Goal: Ask a question: Seek information or help from site administrators or community

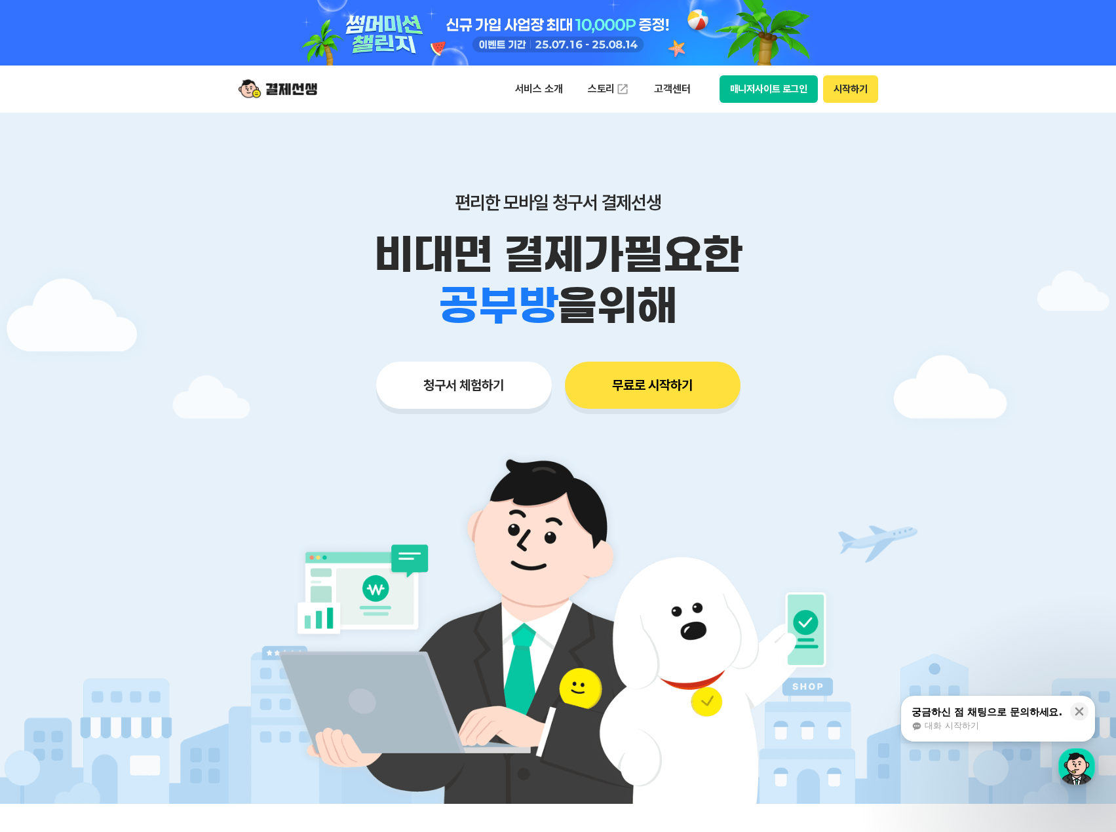
click at [1024, 716] on div "궁금하신 점 채팅으로 문의하세요." at bounding box center [987, 712] width 151 height 13
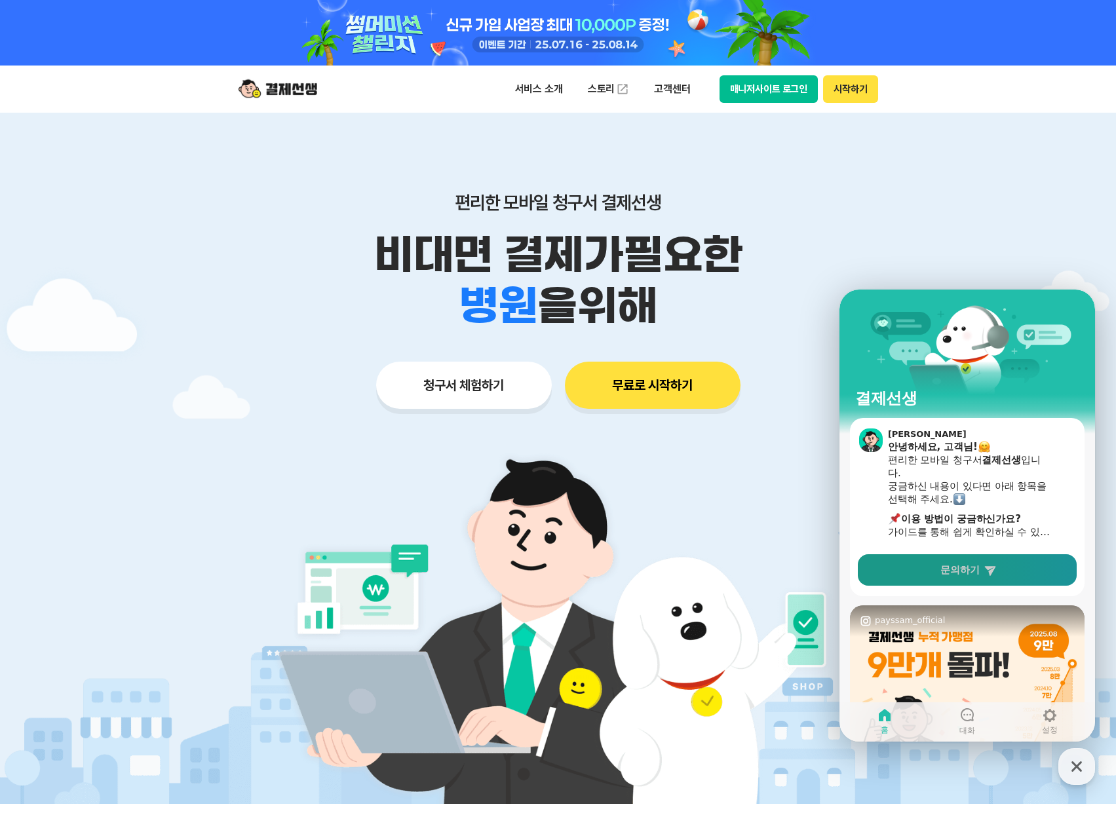
click at [1003, 566] on link "문의하기" at bounding box center [967, 569] width 219 height 31
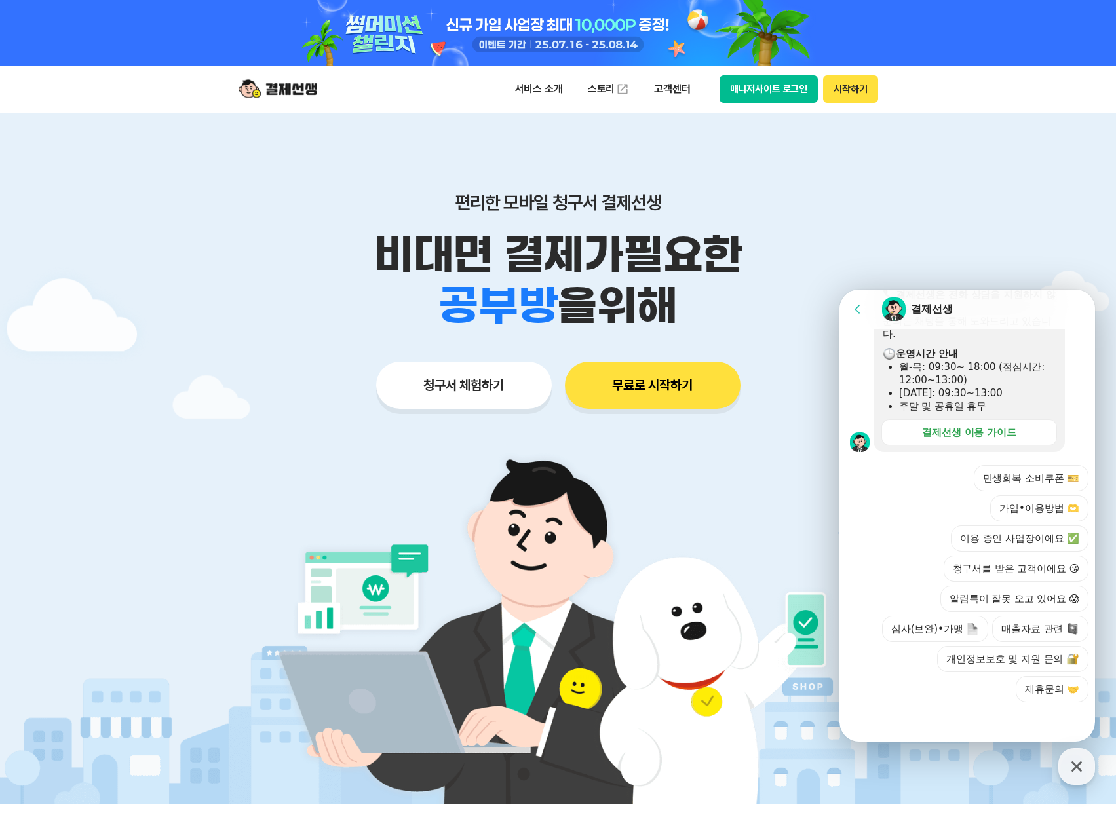
scroll to position [396, 0]
click at [1020, 543] on button "이용 중인 사업장이에요 ✅" at bounding box center [1020, 537] width 138 height 26
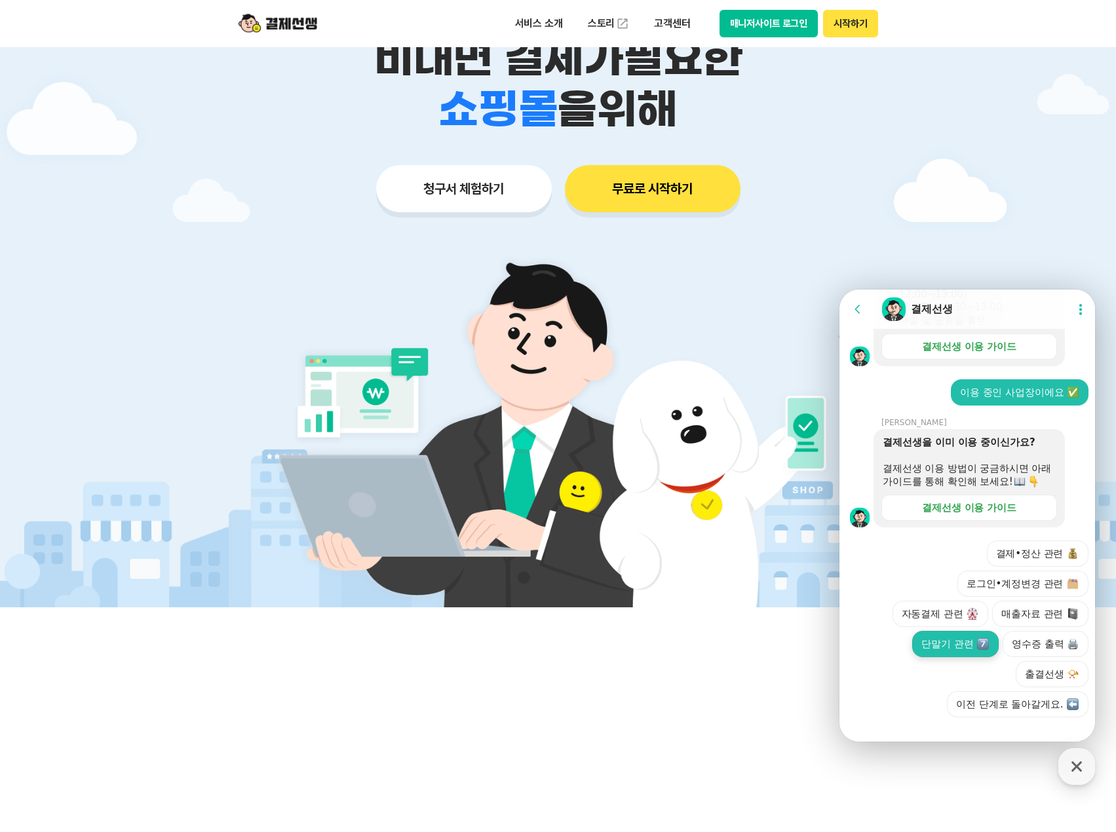
scroll to position [510, 0]
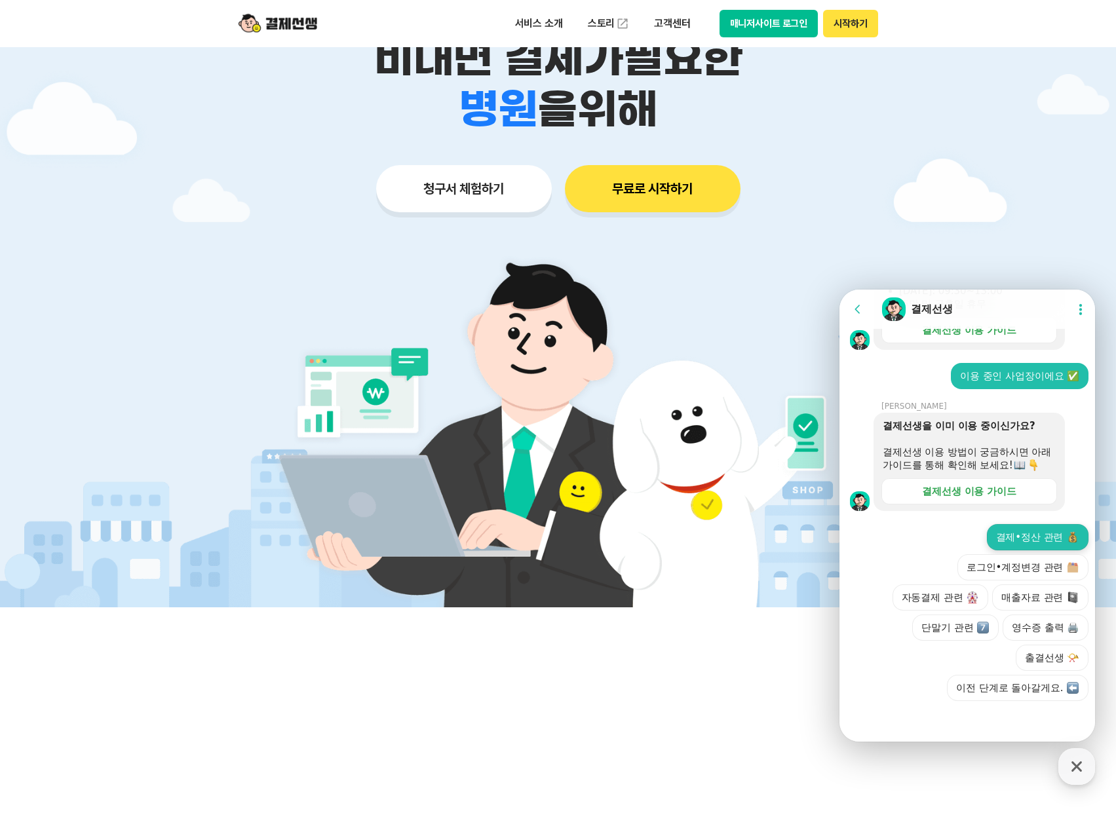
click at [1040, 546] on button "결제•정산 관련" at bounding box center [1038, 537] width 102 height 26
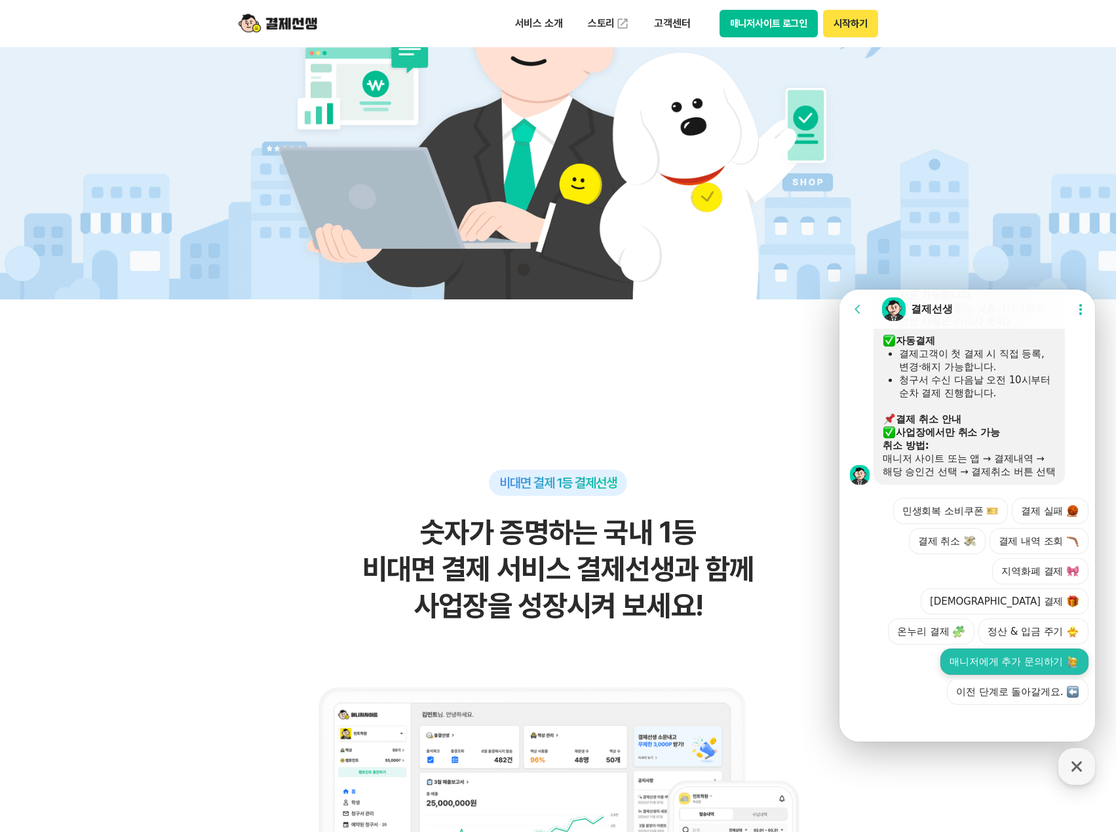
scroll to position [524, 0]
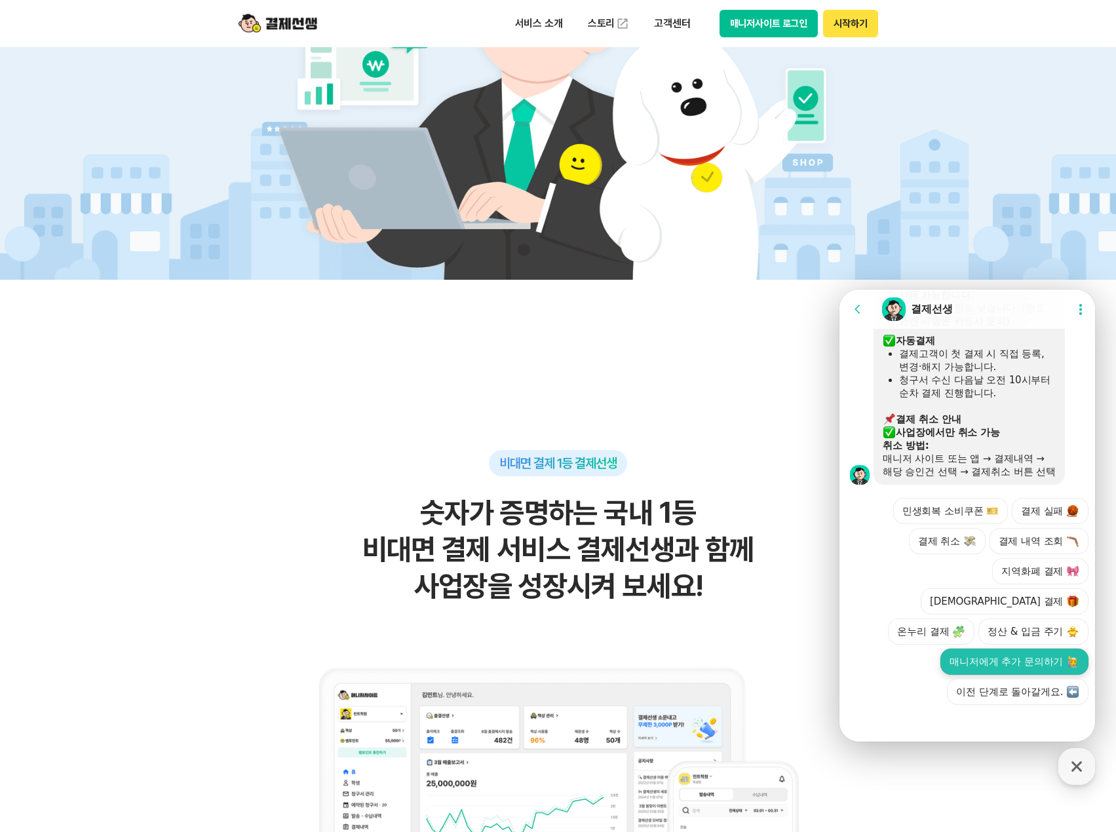
click at [1000, 663] on button "매니저에게 추가 문의하기" at bounding box center [1015, 662] width 148 height 26
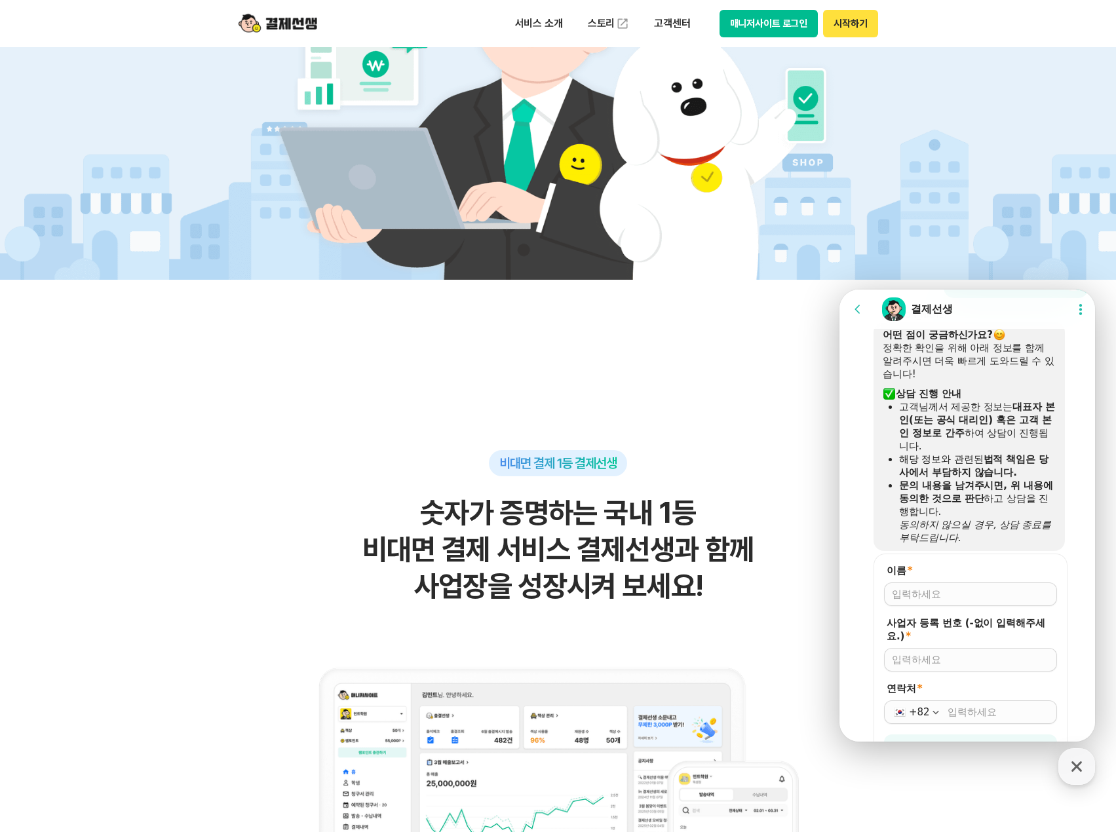
scroll to position [1279, 0]
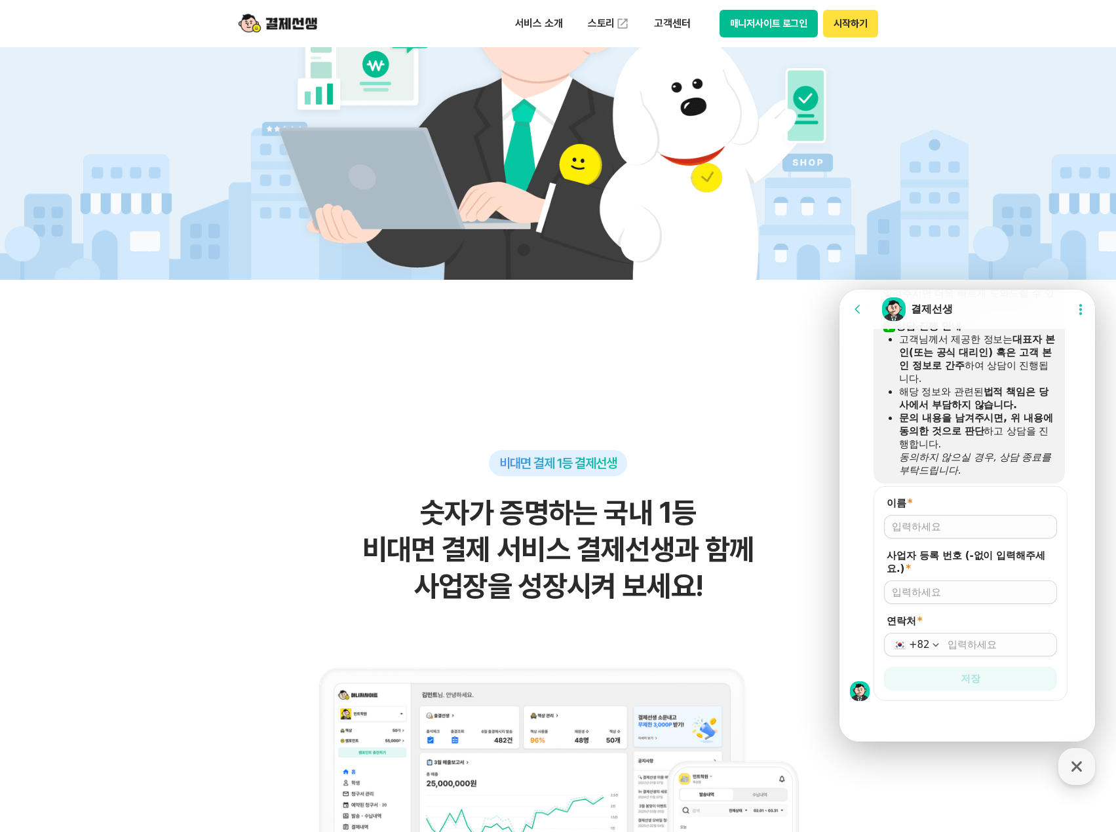
click at [935, 526] on input "이름 *" at bounding box center [970, 526] width 157 height 13
type input "[PERSON_NAME]"
type input "6738800577"
click at [980, 642] on input "연락처 *" at bounding box center [999, 644] width 102 height 13
type input "[PHONE_NUMBER]"
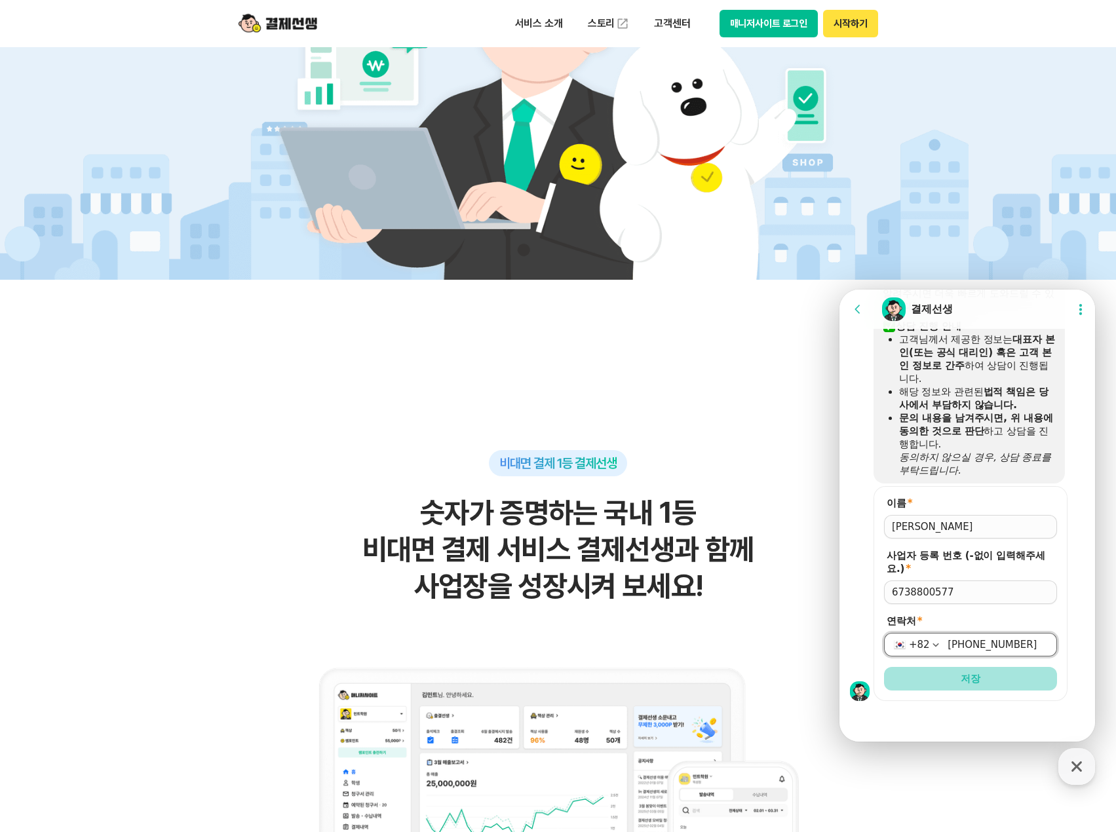
click at [982, 684] on button "저장" at bounding box center [970, 679] width 173 height 24
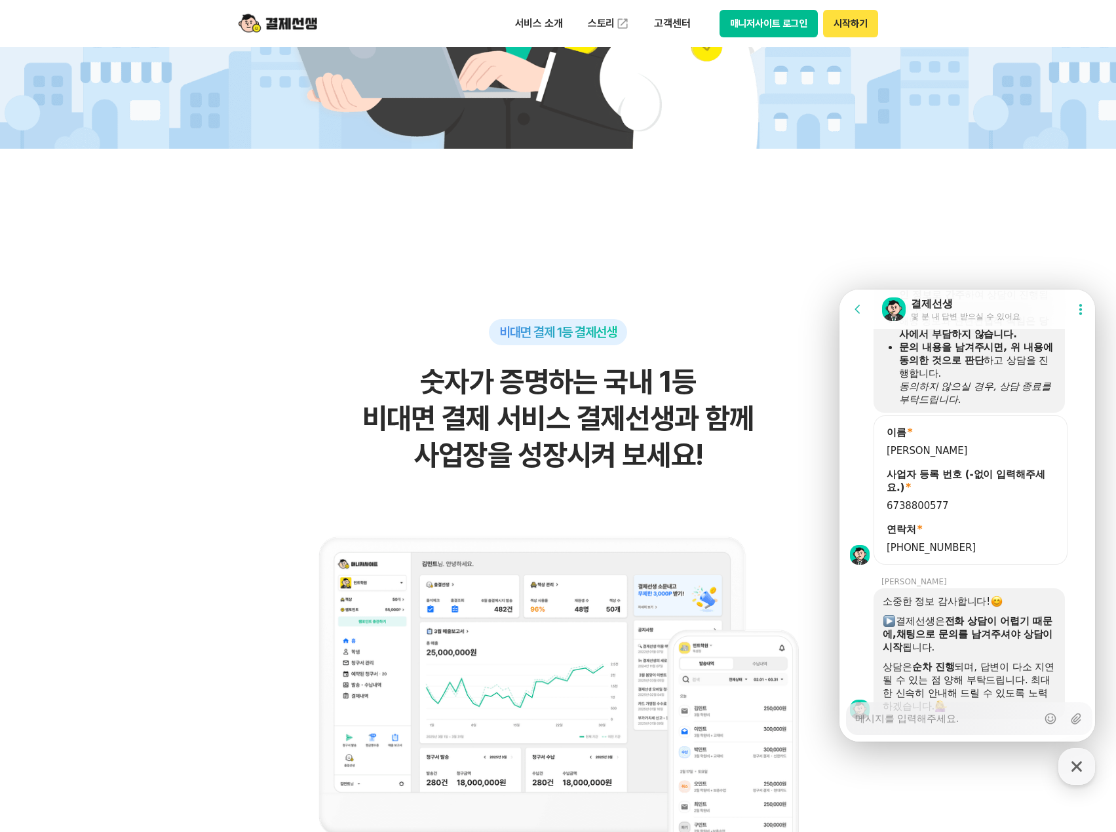
scroll to position [1408, 0]
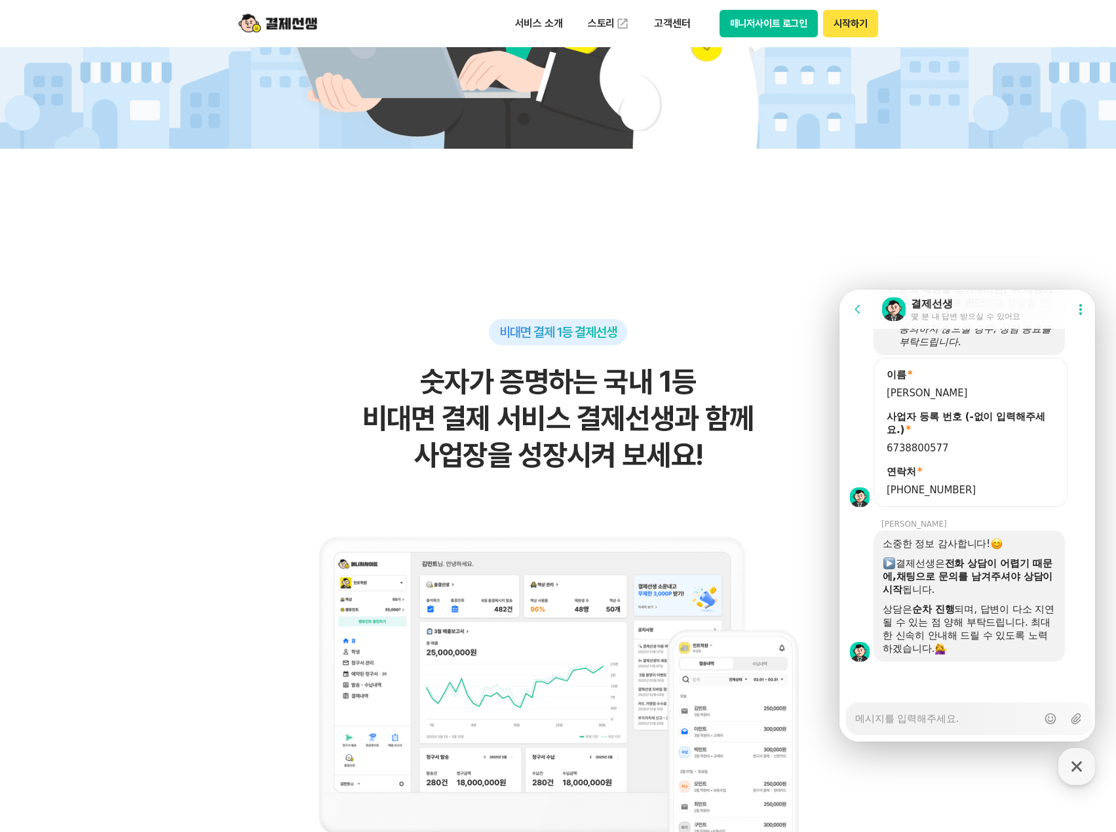
click at [951, 721] on textarea "Messenger Input Textarea" at bounding box center [946, 714] width 182 height 22
type textarea "x"
type textarea "d"
type textarea "x"
type textarea "dks"
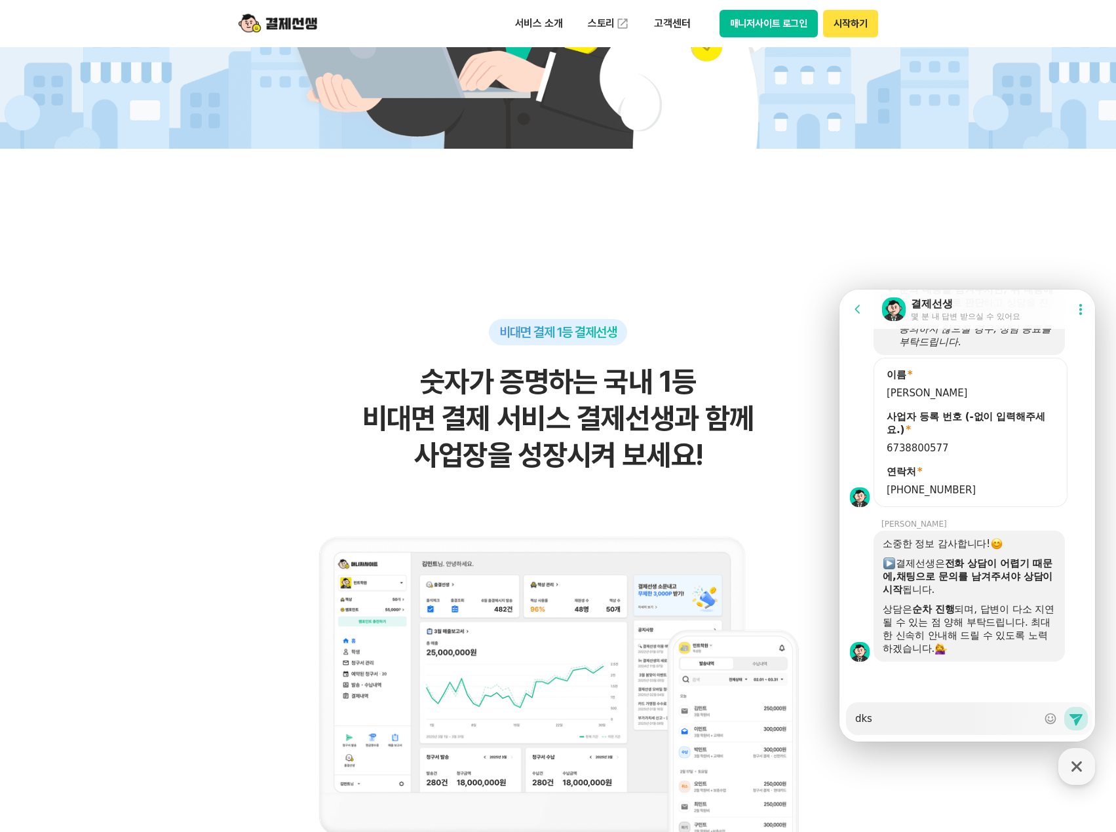
type textarea "x"
type textarea "dkss"
type textarea "x"
type textarea "dkssu"
type textarea "x"
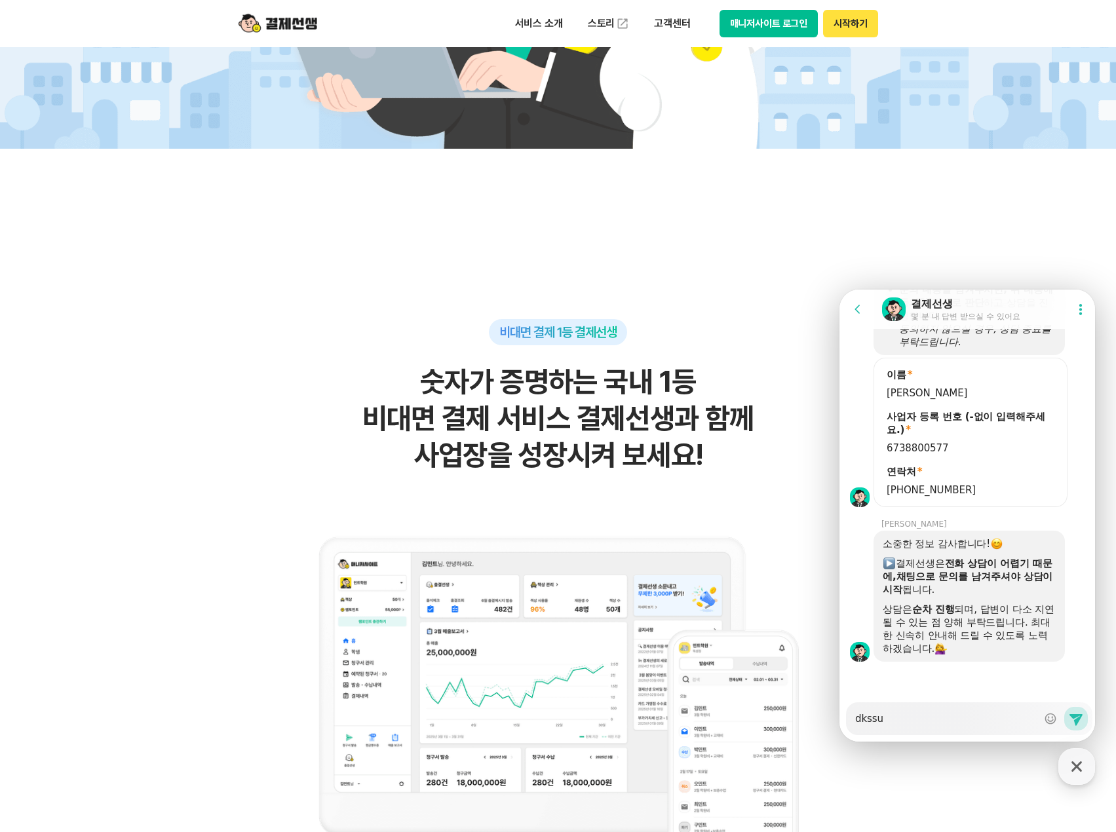
type textarea "dkss"
type textarea "x"
type textarea "dks"
type textarea "x"
type textarea "dk"
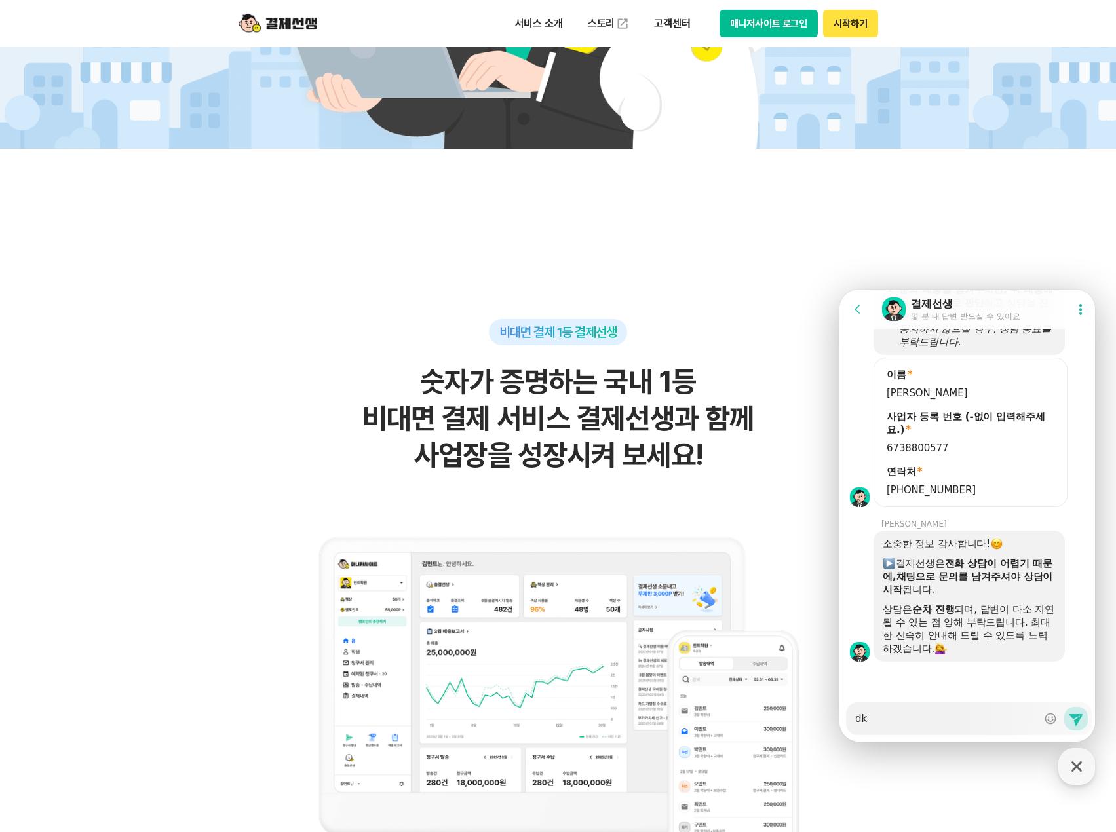
type textarea "x"
type textarea "d"
type textarea "x"
type textarea "ㅇ"
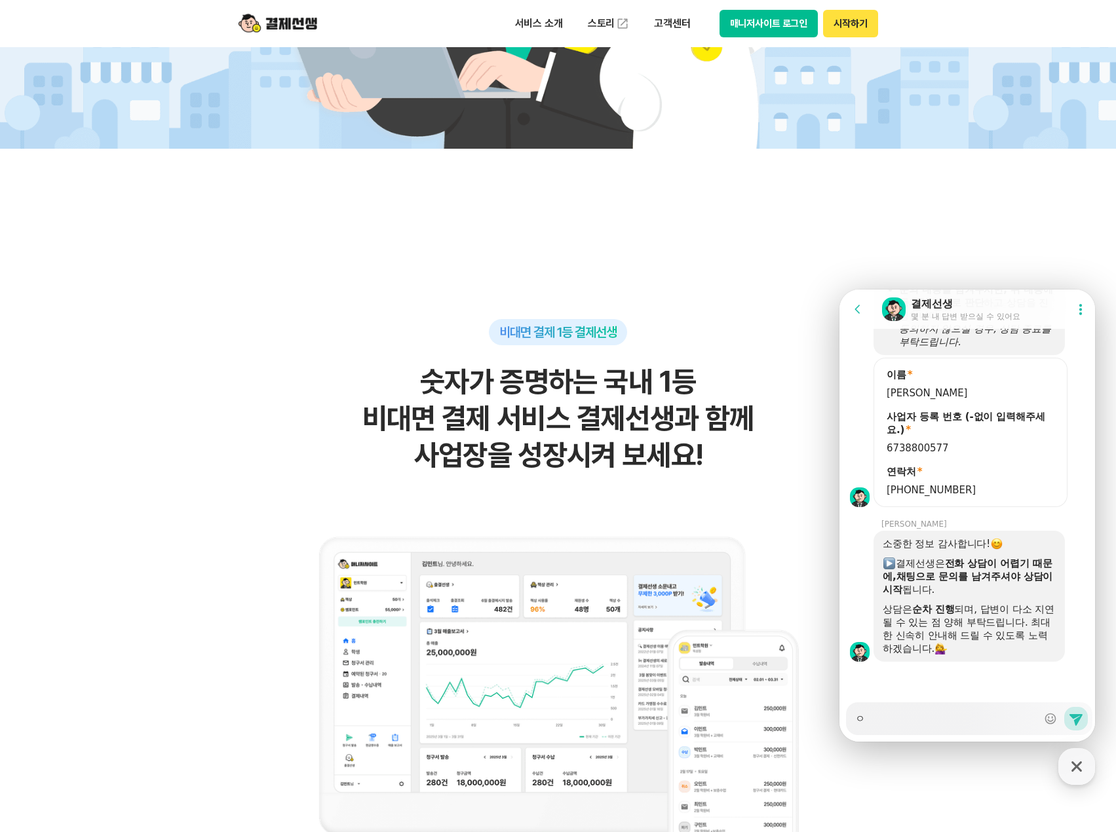
type textarea "x"
type textarea "아"
type textarea "x"
type textarea "안"
type textarea "x"
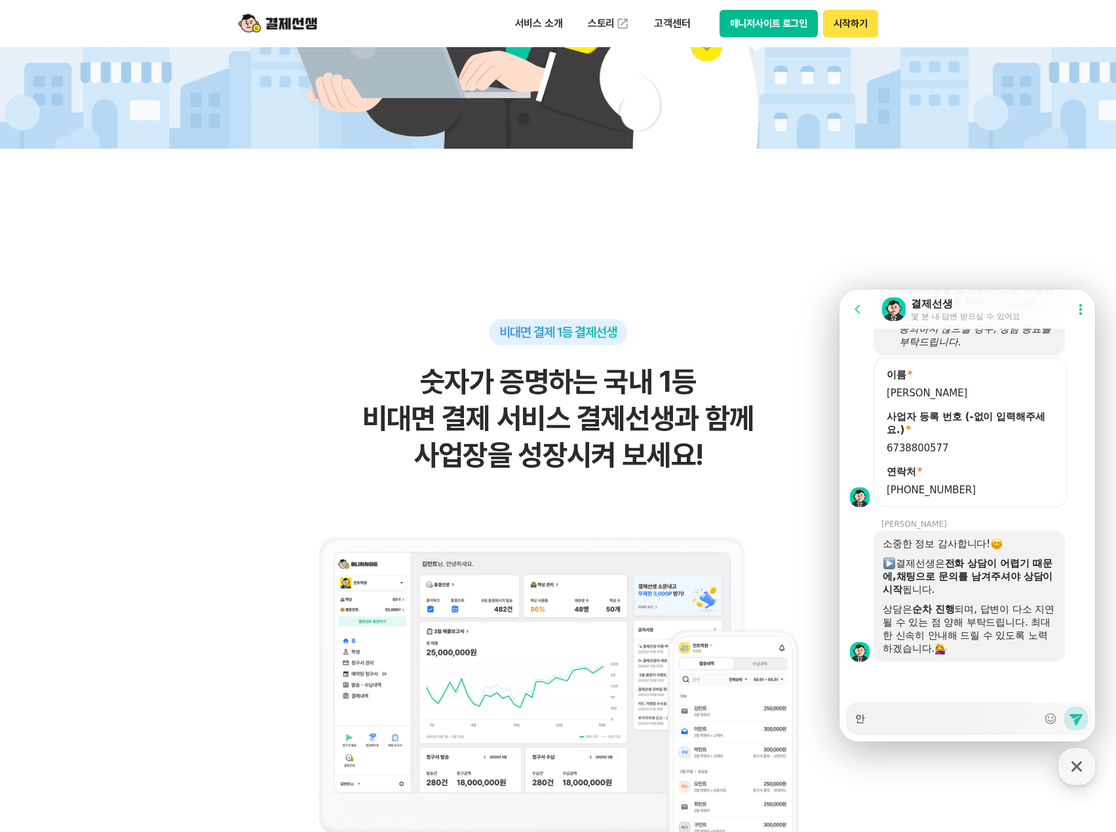
type textarea "안ㄴ"
type textarea "x"
type textarea "안녀"
type textarea "x"
type textarea "안녕"
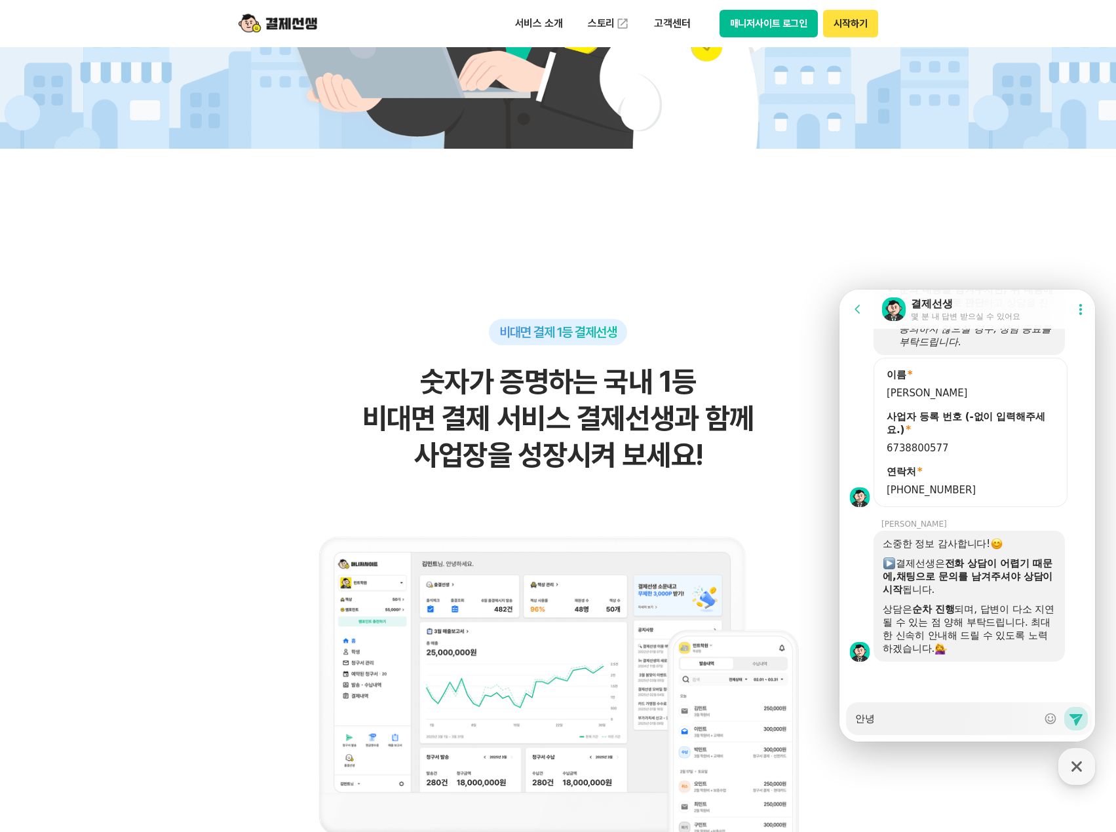
type textarea "x"
type textarea "안녕ㅎ"
type textarea "x"
type textarea "안녕하"
type textarea "x"
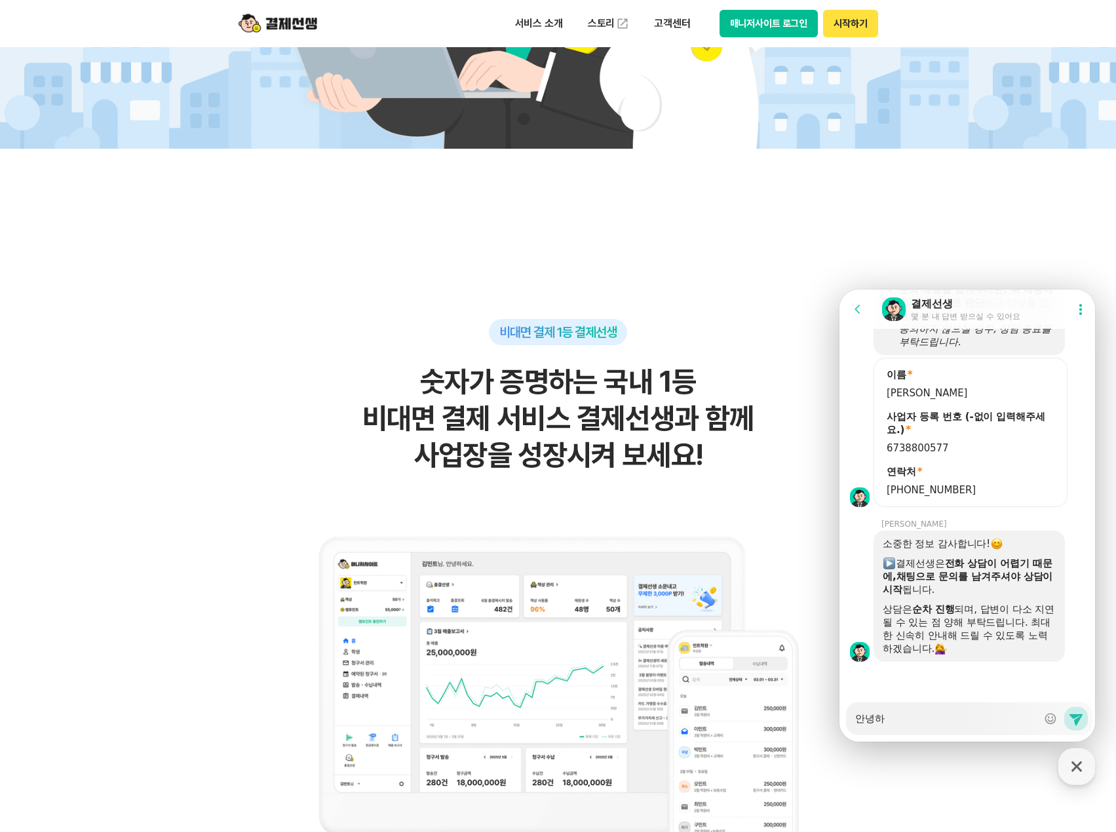
type textarea "안녕핫"
type textarea "x"
type textarea "안녕하세"
type textarea "x"
type textarea "안녕하셍"
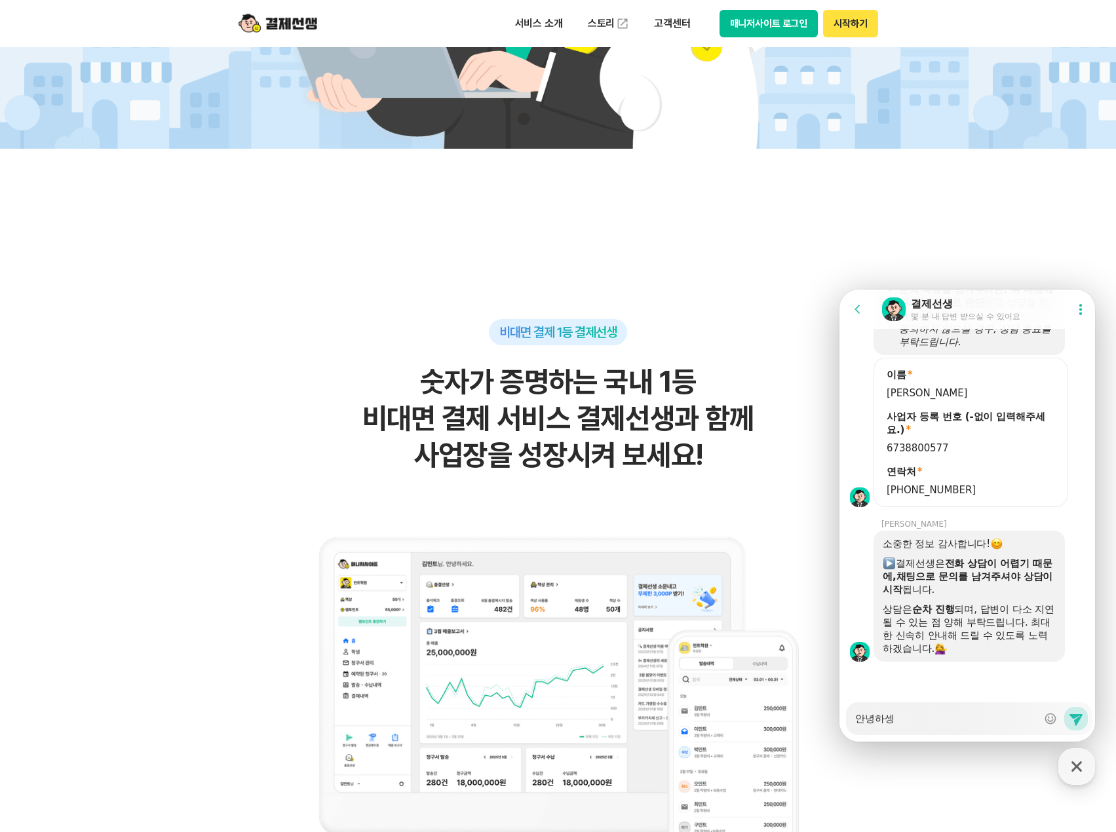
type textarea "x"
type textarea "안녕하세요"
type textarea "x"
type textarea "안녕하세요!"
type textarea "x"
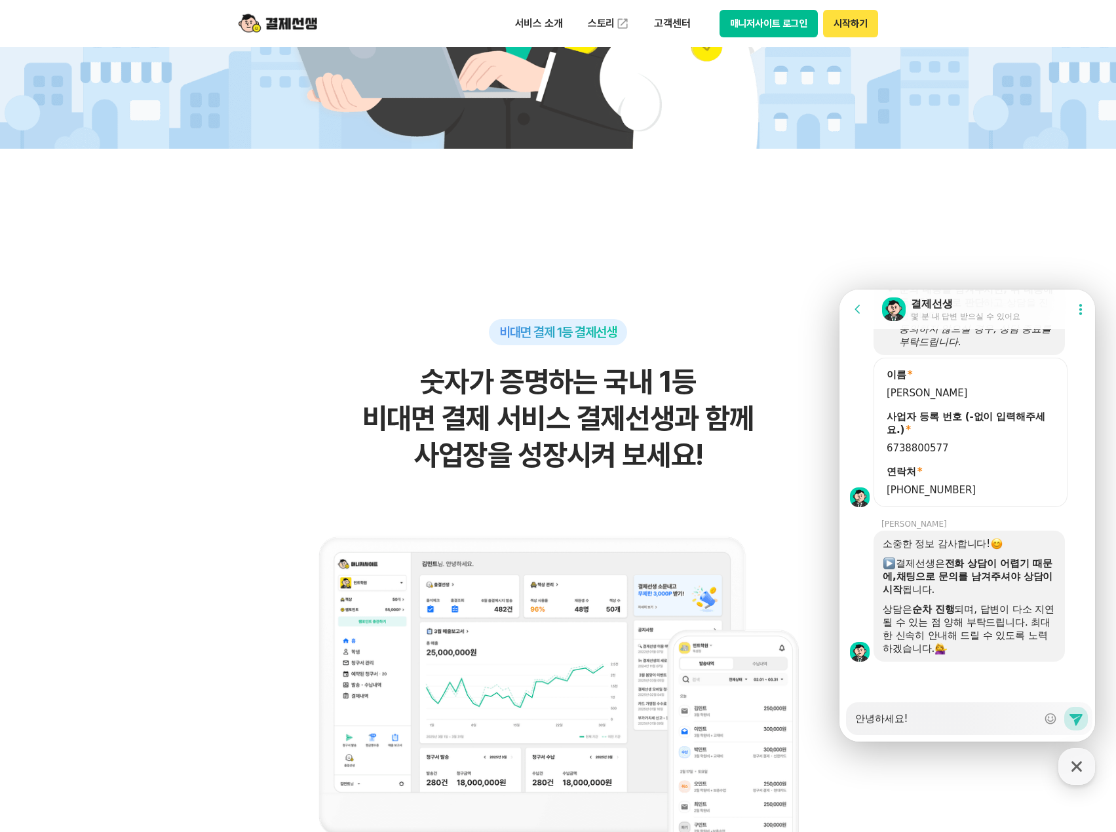
type textarea "안녕하세요!"
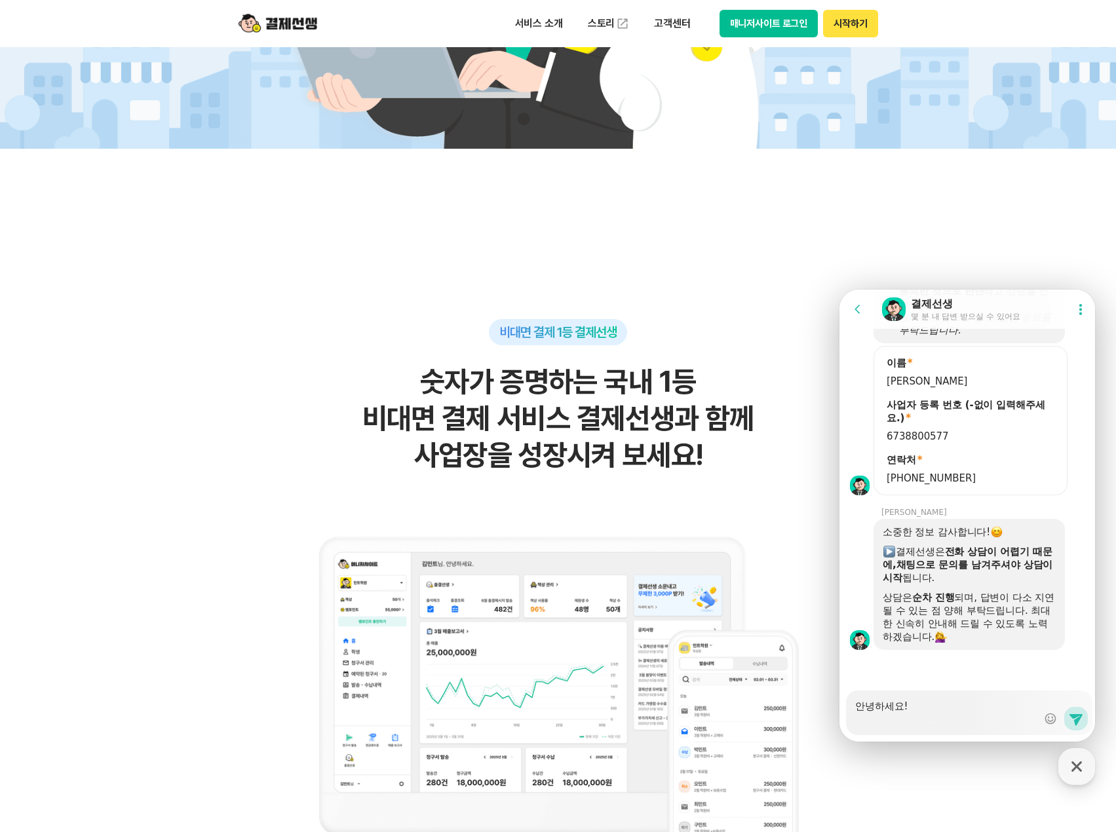
type textarea "x"
type textarea "안녕하세요! ㅇ"
type textarea "x"
type textarea "안녕하세요! 오"
type textarea "x"
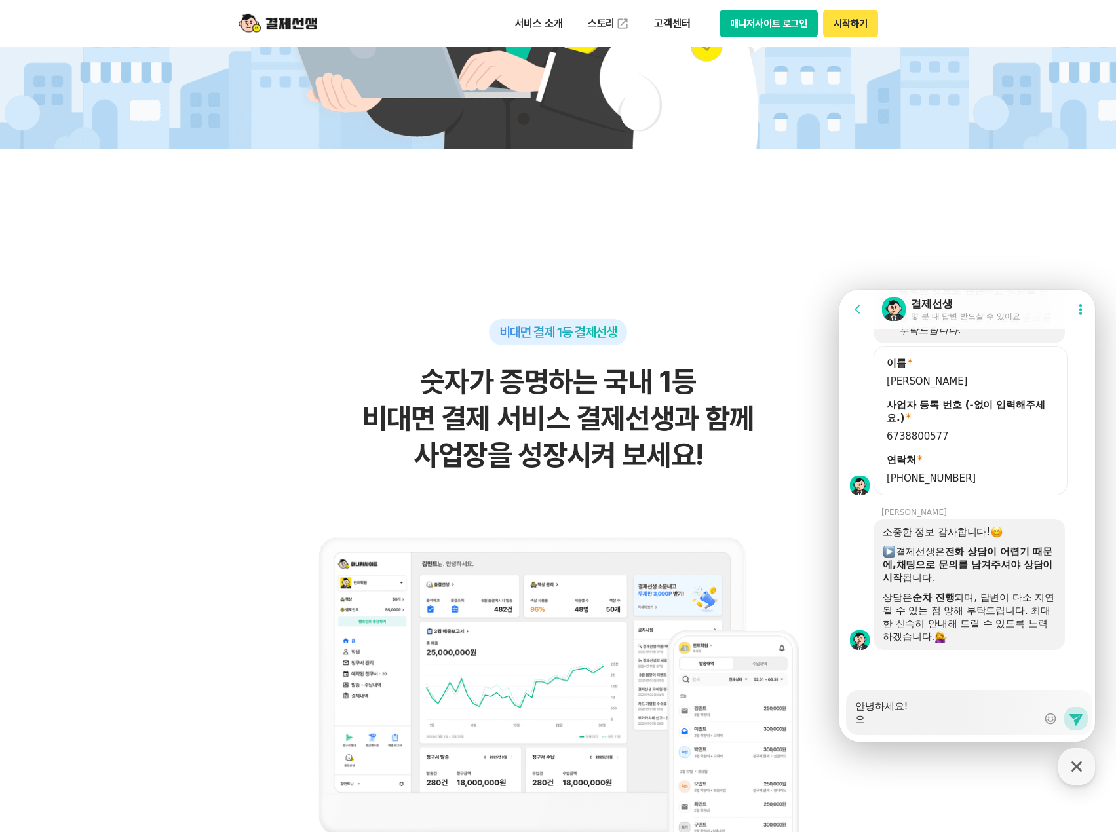
type textarea "안녕하세요! 온"
type textarea "x"
type textarea "안녕하세요! [DEMOGRAPHIC_DATA]"
type textarea "x"
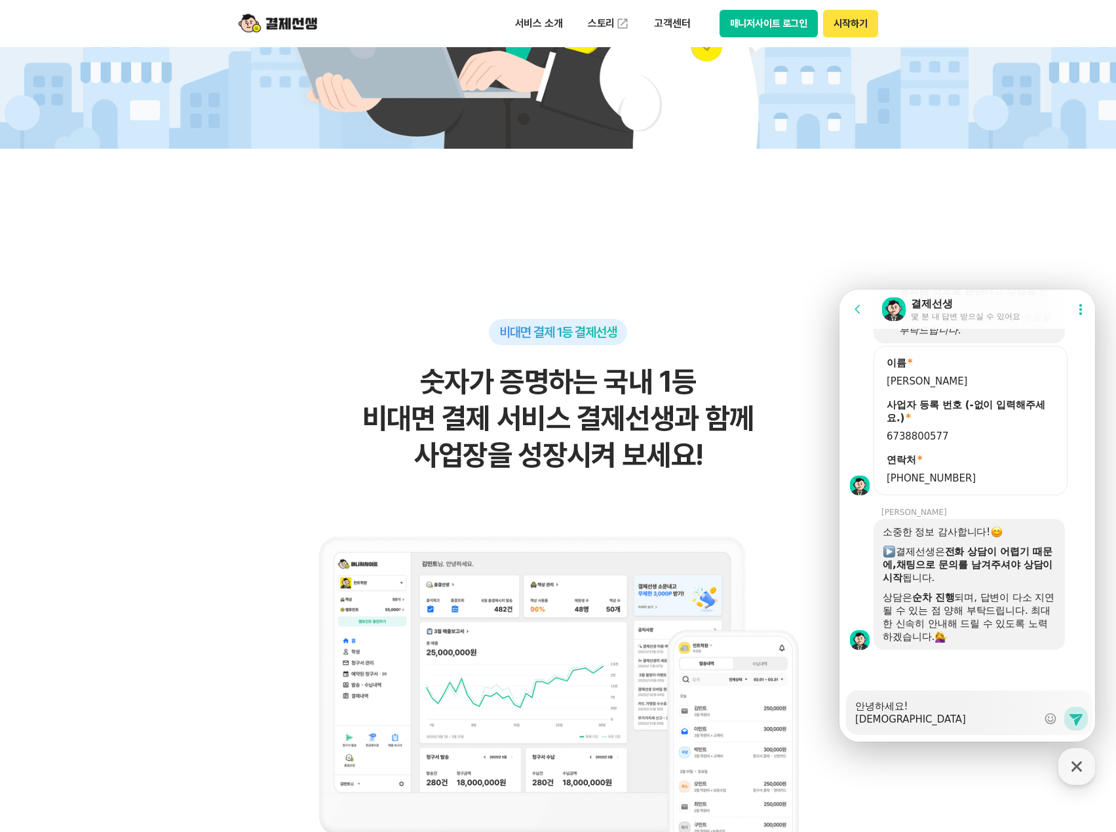
type textarea "안녕하세요! [DATE]"
type textarea "x"
type textarea "안녕하세요! [DEMOGRAPHIC_DATA]"
type textarea "x"
type textarea "안녕하세요! 오ㄴ"
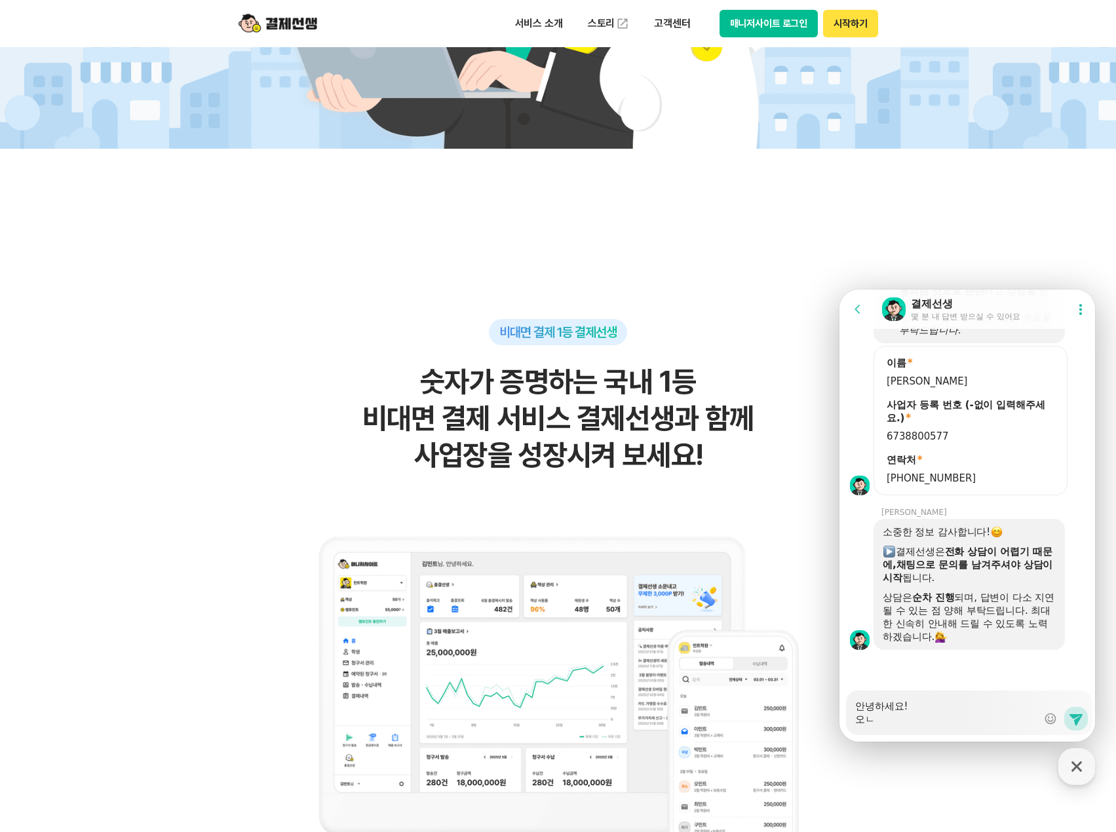
type textarea "x"
type textarea "안녕하세요! 오"
type textarea "x"
type textarea "안녕하세요!"
type textarea "x"
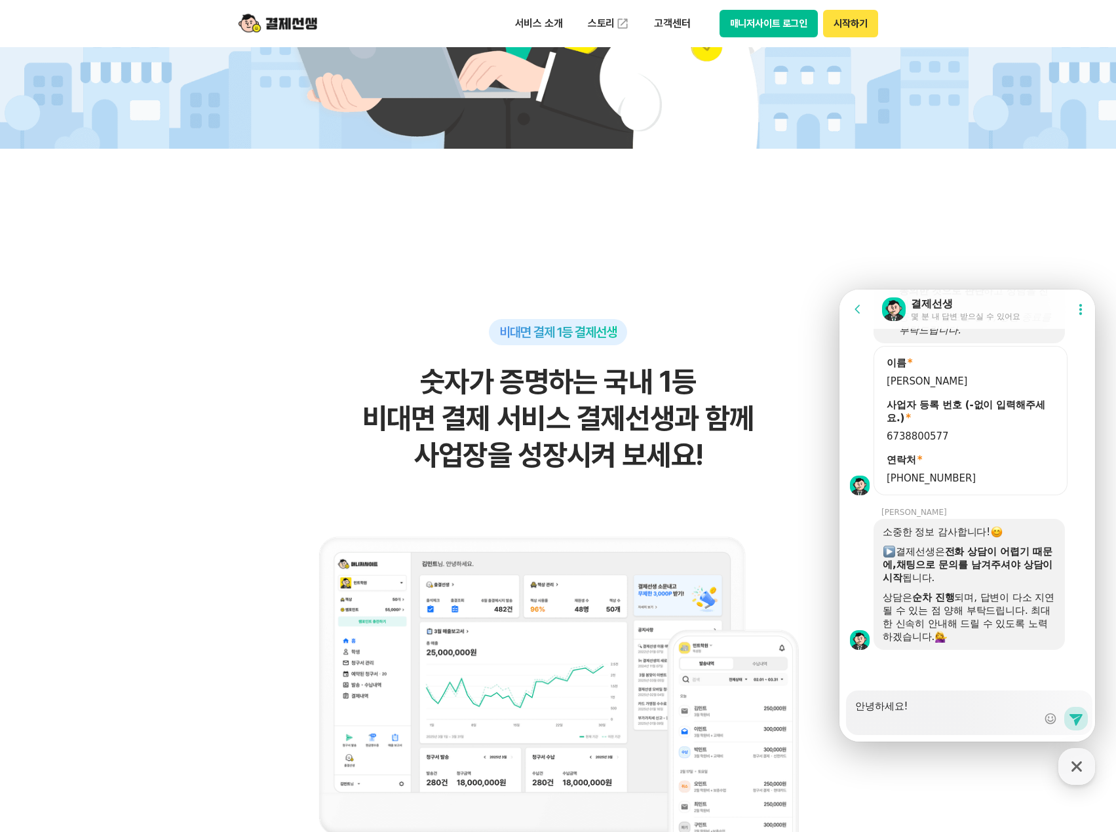
type textarea "안녕하세요! ㄱ"
type textarea "x"
type textarea "안녕하세요! 거"
type textarea "x"
type textarea "안녕하세요! 검"
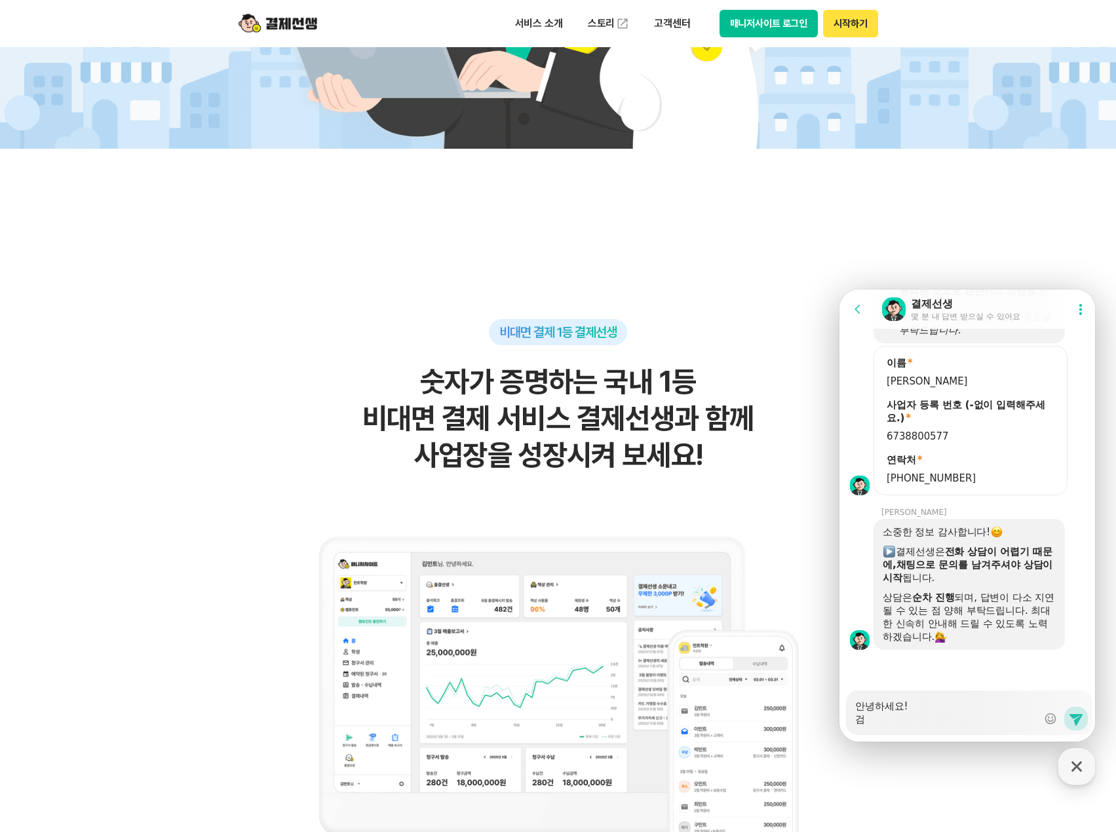
type textarea "x"
type textarea "안녕하세요! 거먀"
type textarea "x"
type textarea "안녕하세요! 거ㅁ"
type textarea "x"
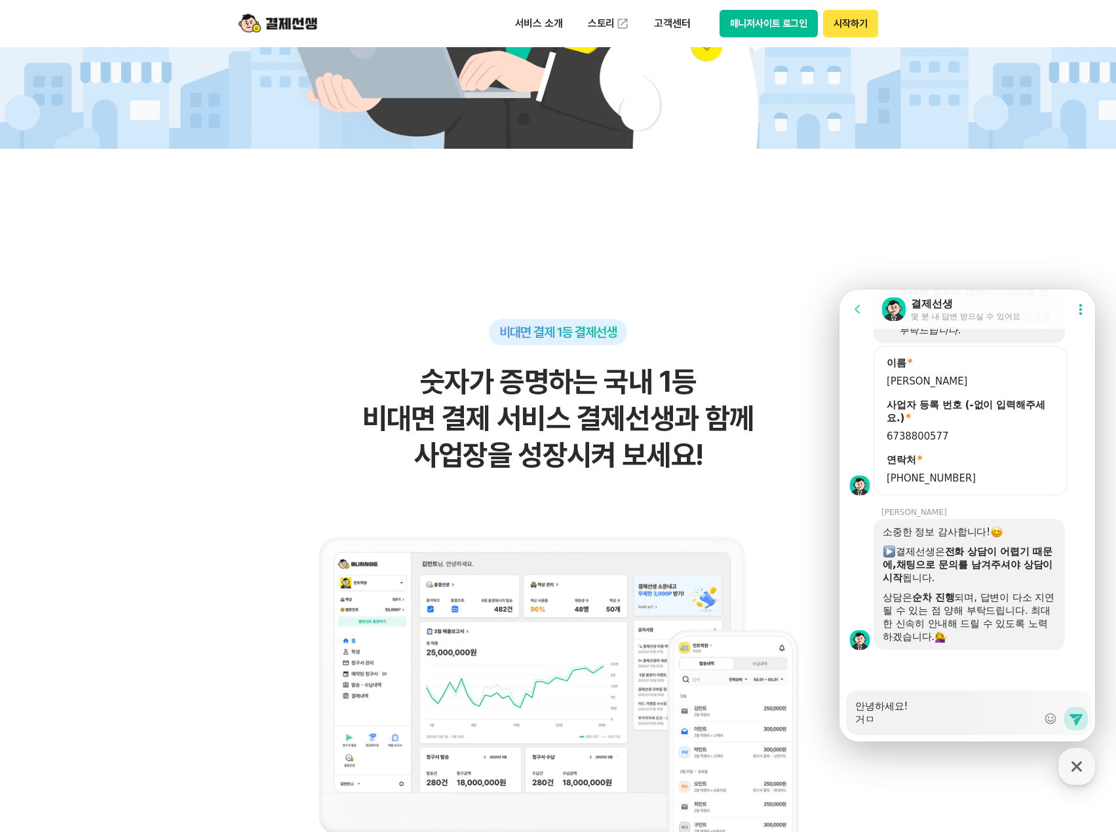
type textarea "안녕하세요! 거"
type textarea "x"
type textarea "안녕하세요!"
type textarea "x"
type textarea "안녕하세요! ㄱ"
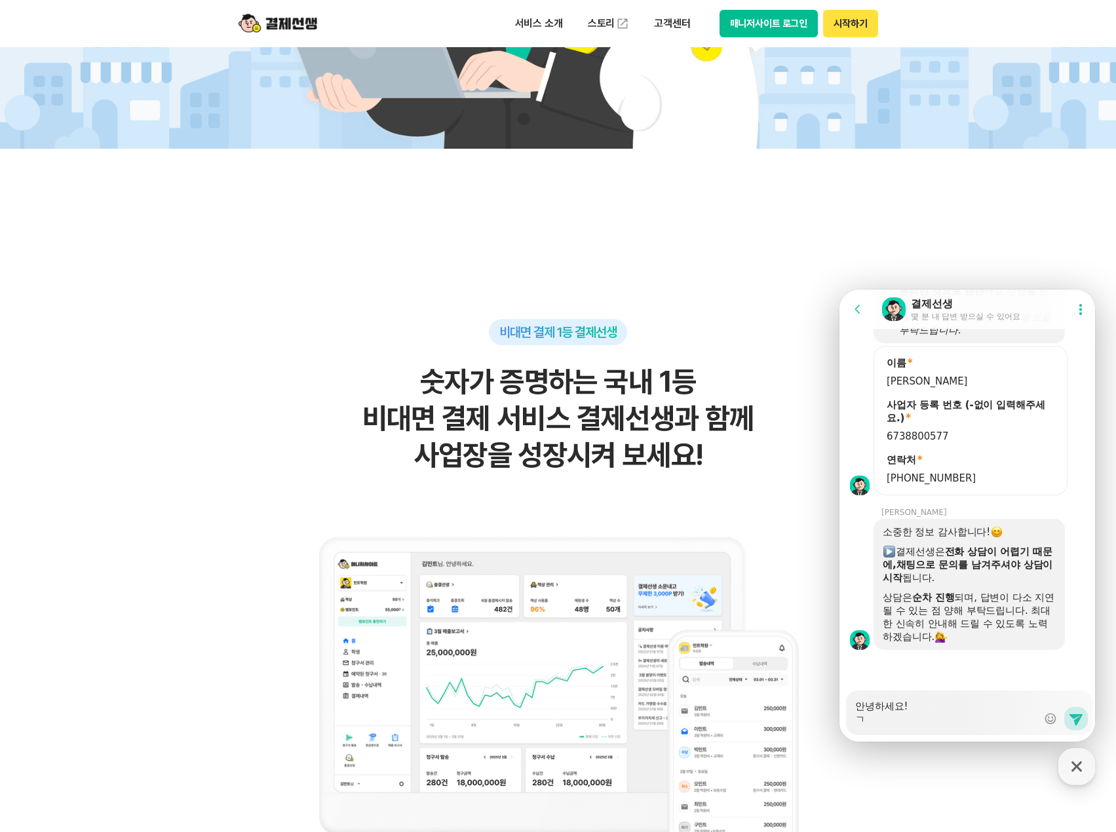
type textarea "x"
type textarea "안녕하세요! 가"
type textarea "x"
type textarea "안녕하세요! 감"
type textarea "x"
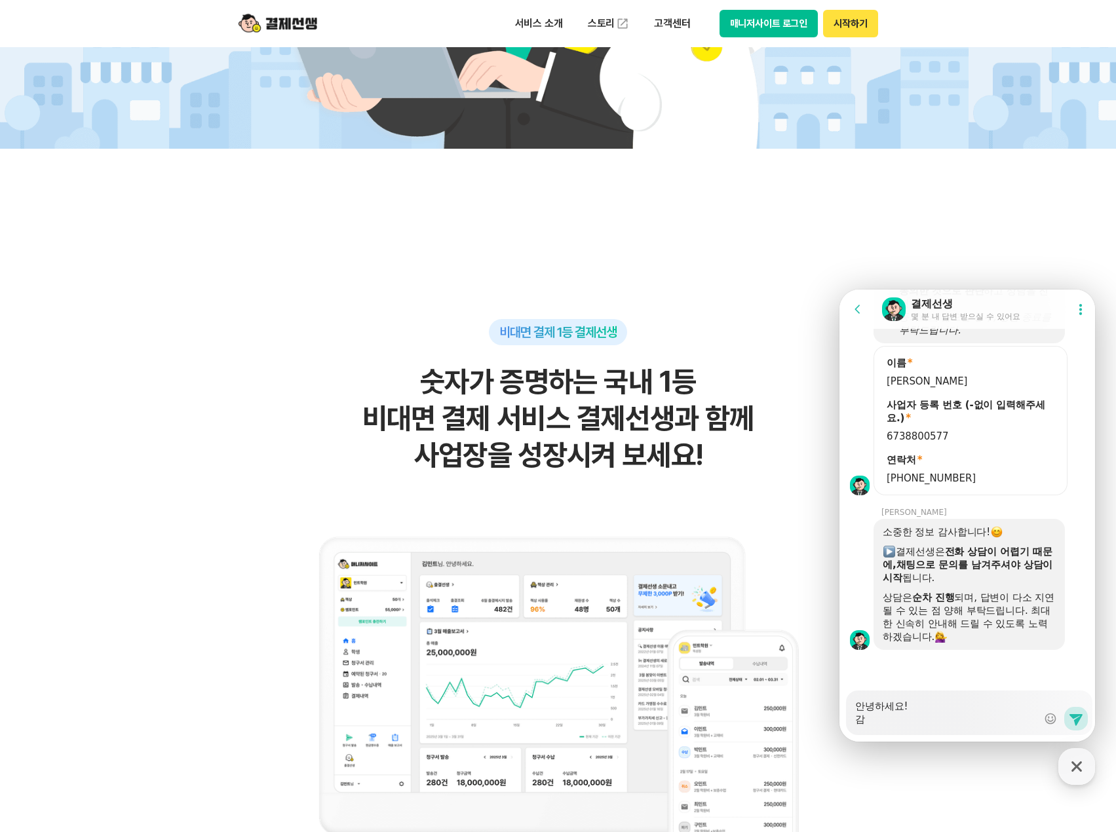
type textarea "안녕하세요! 가매"
type textarea "x"
type textarea "안녕하세요! 가맹"
type textarea "x"
type textarea "안녕하세요! 가맹ㅈ"
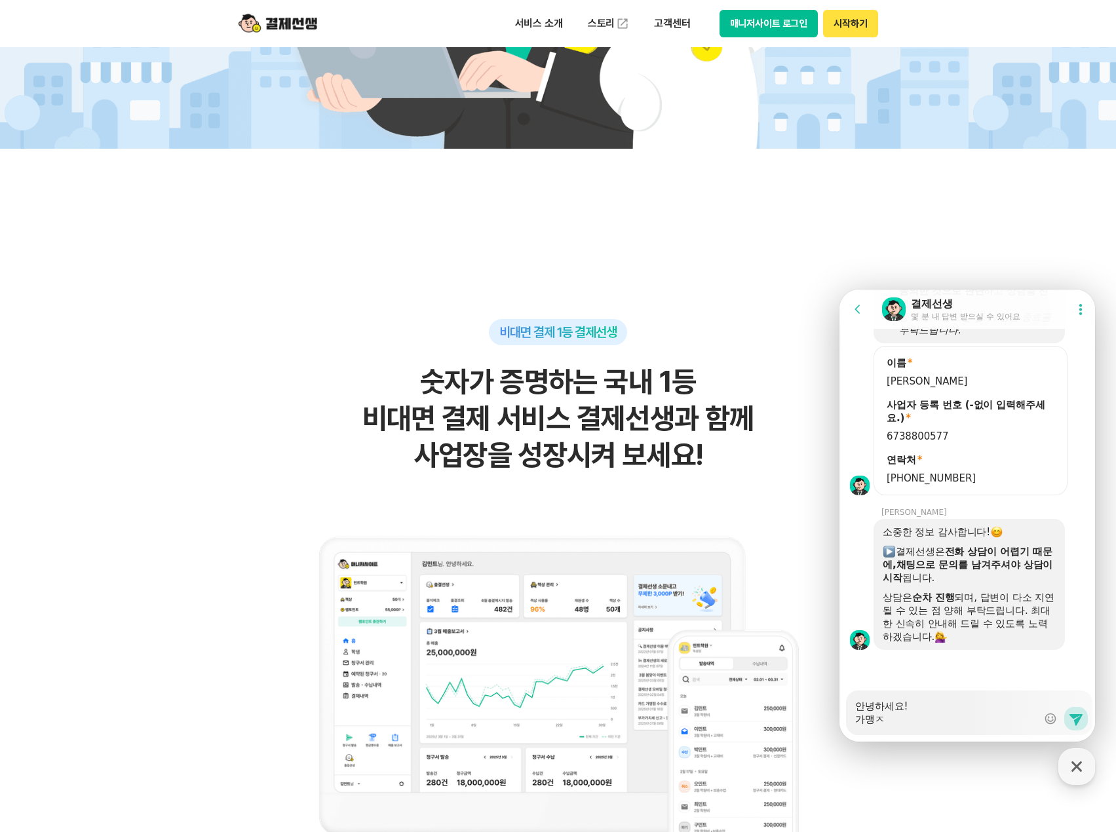
type textarea "x"
type textarea "안녕하세요! 가맹저"
type textarea "x"
type textarea "안녕하세요! 가맹점"
type textarea "x"
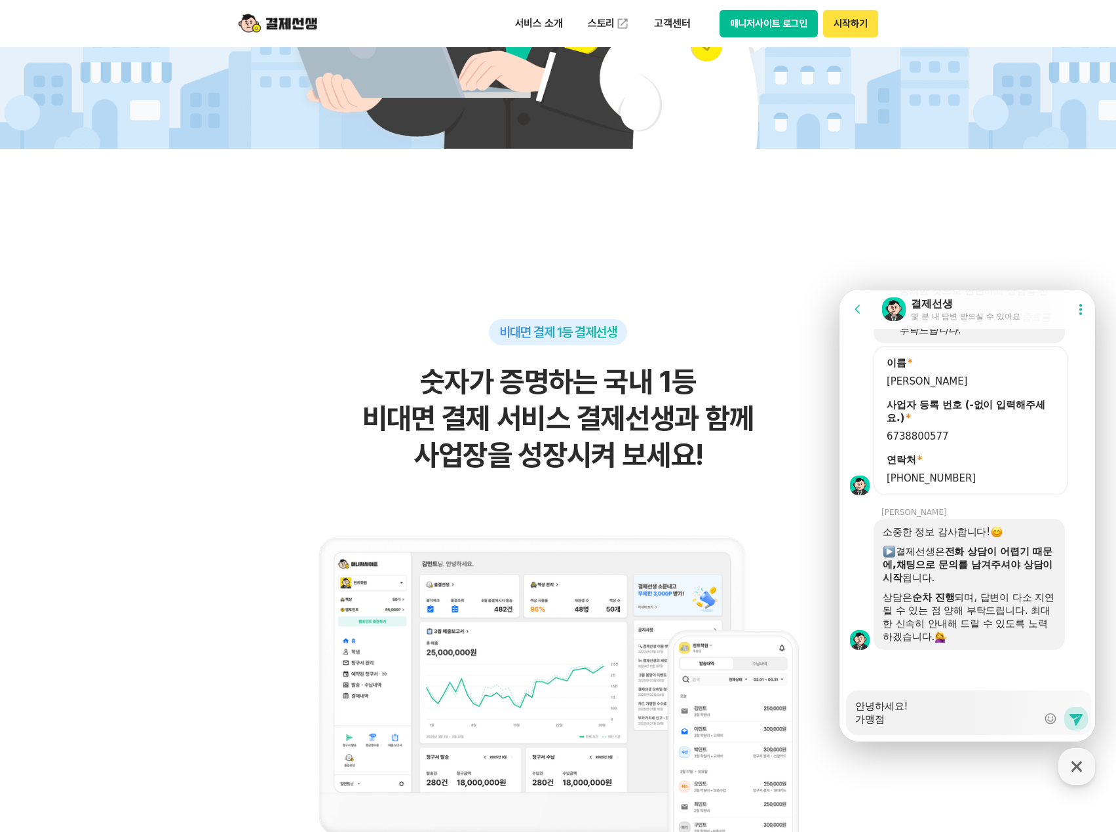
type textarea "안녕하세요! 가맹점"
type textarea "x"
type textarea "안녕하세요! 가맹점 ㅎ"
type textarea "x"
type textarea "안녕하세요! 가맹점 하"
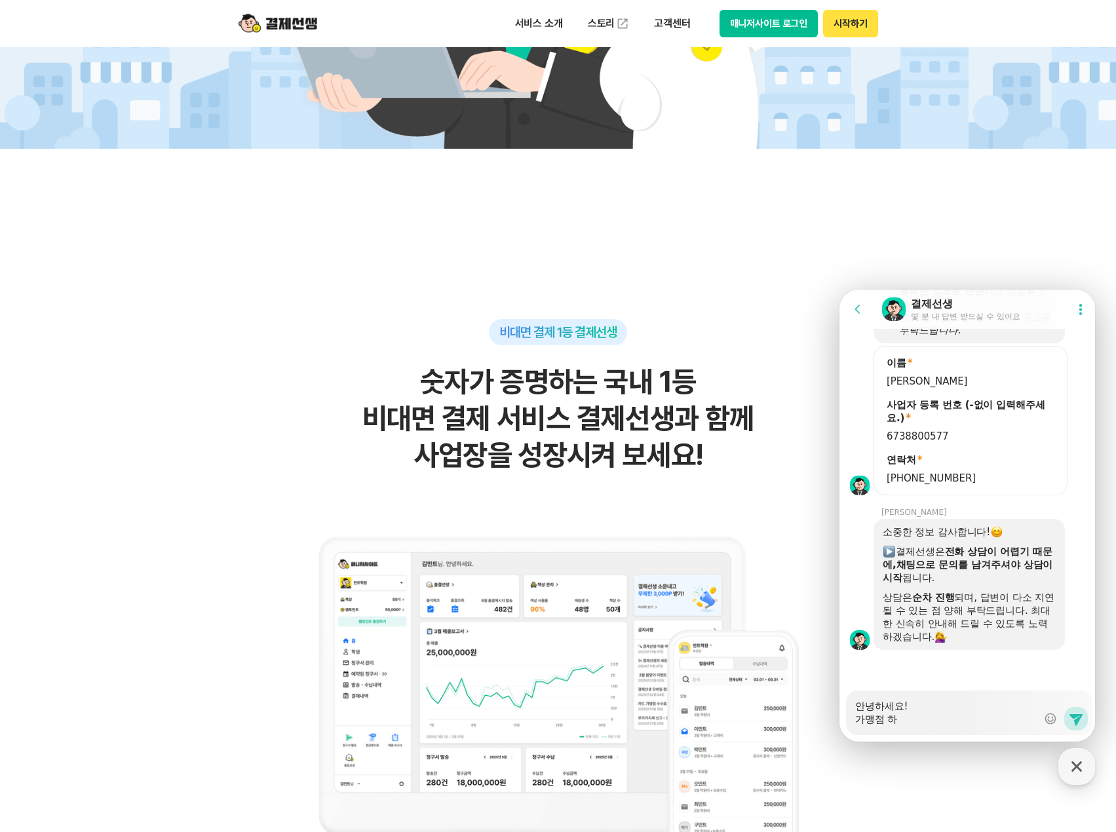
type textarea "x"
type textarea "안녕하세요! 가맹점 한"
type textarea "x"
type textarea "안녕하세요! 가맹점 한ㄷ"
type textarea "x"
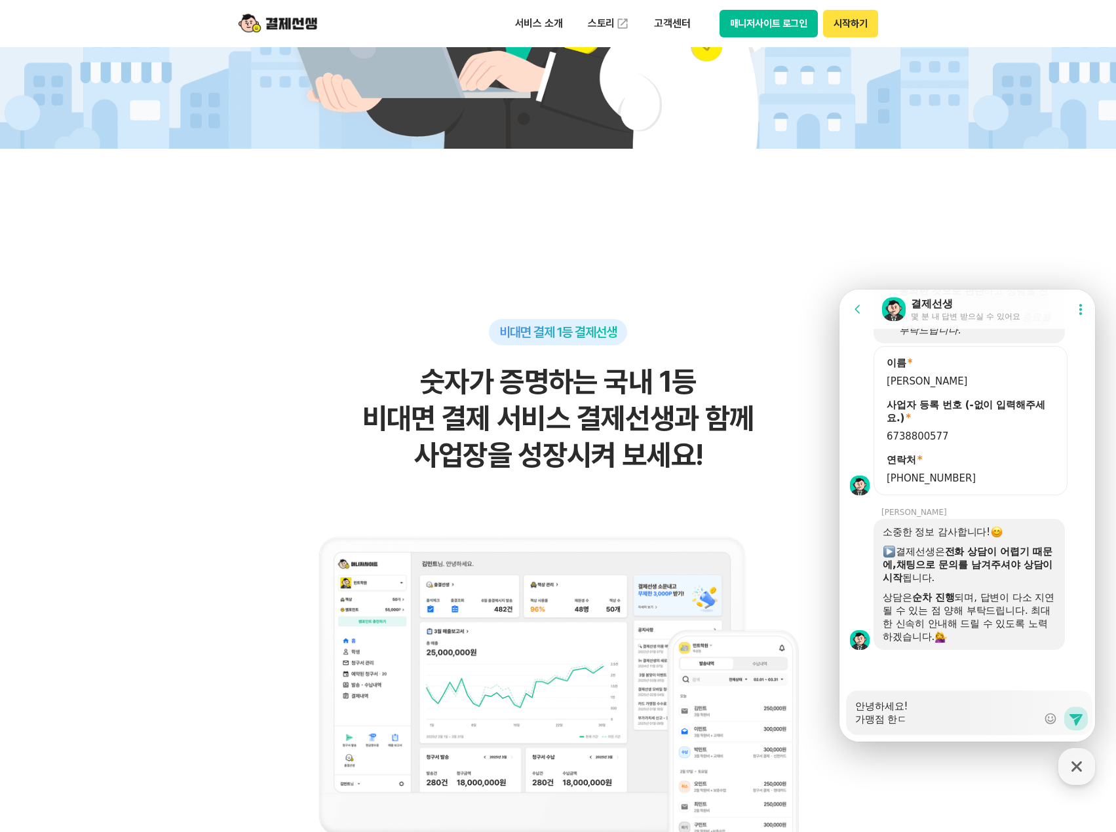
type textarea "안녕하세요! 가맹점 한도"
type textarea "x"
type textarea "안녕하세요! 가맹점 한도"
type textarea "x"
type textarea "안녕하세요! 가맹점 한도 ㅊ"
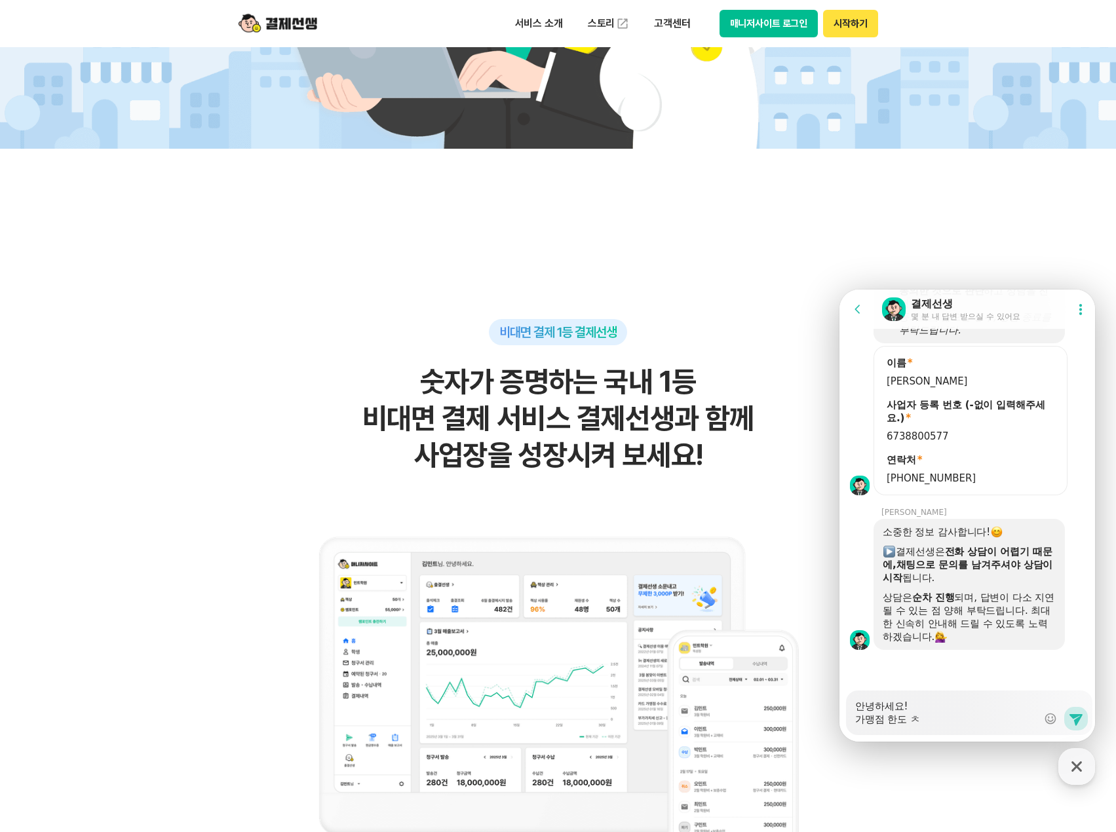
type textarea "x"
type textarea "안녕하세요! 가맹점 한도 초"
type textarea "x"
type textarea "안녕하세요! 가맹점 한도 촉"
type textarea "x"
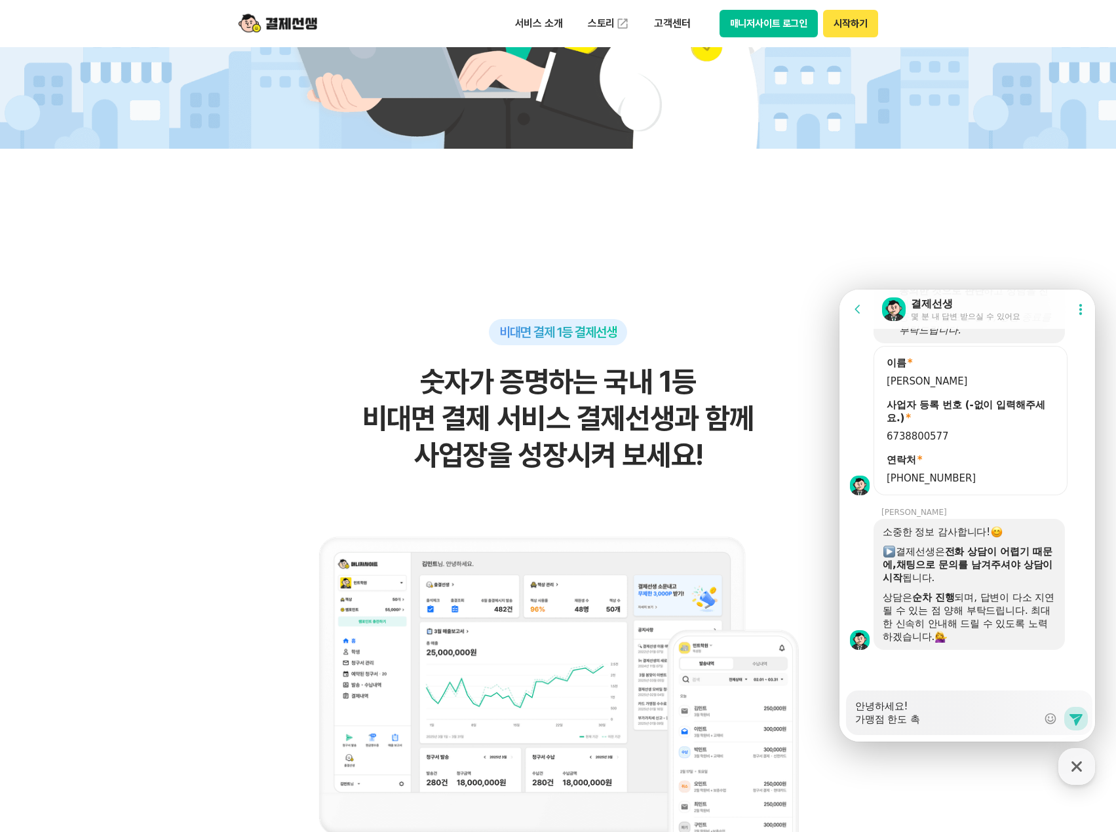
type textarea "안녕하세요! 가맹점 한도 초고"
type textarea "x"
type textarea "안녕하세요! 가맹점 한도 초과"
type textarea "x"
type textarea "안녕하세요! 가맹점 한도 초괄"
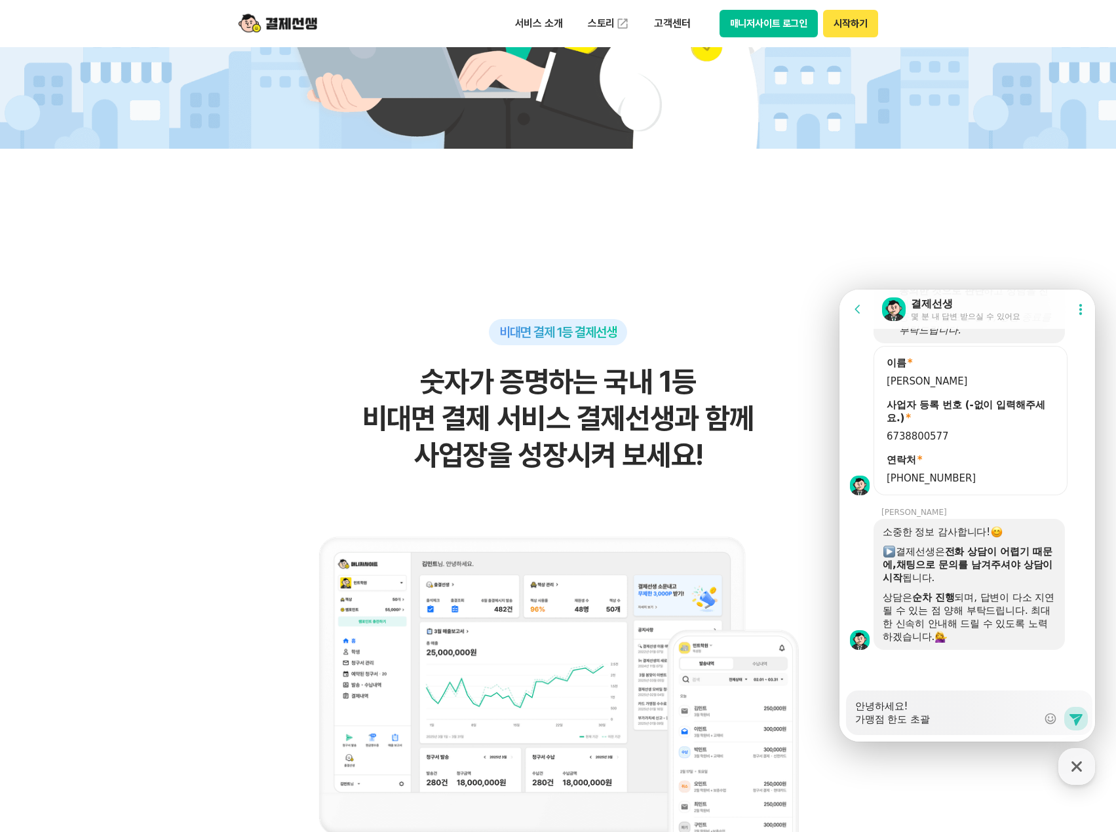
type textarea "x"
type textarea "안녕하세요! 가맹점 한도 초과로"
type textarea "x"
type textarea "안녕하세요! 가맹점 한도 초과로 ㄱ"
type textarea "x"
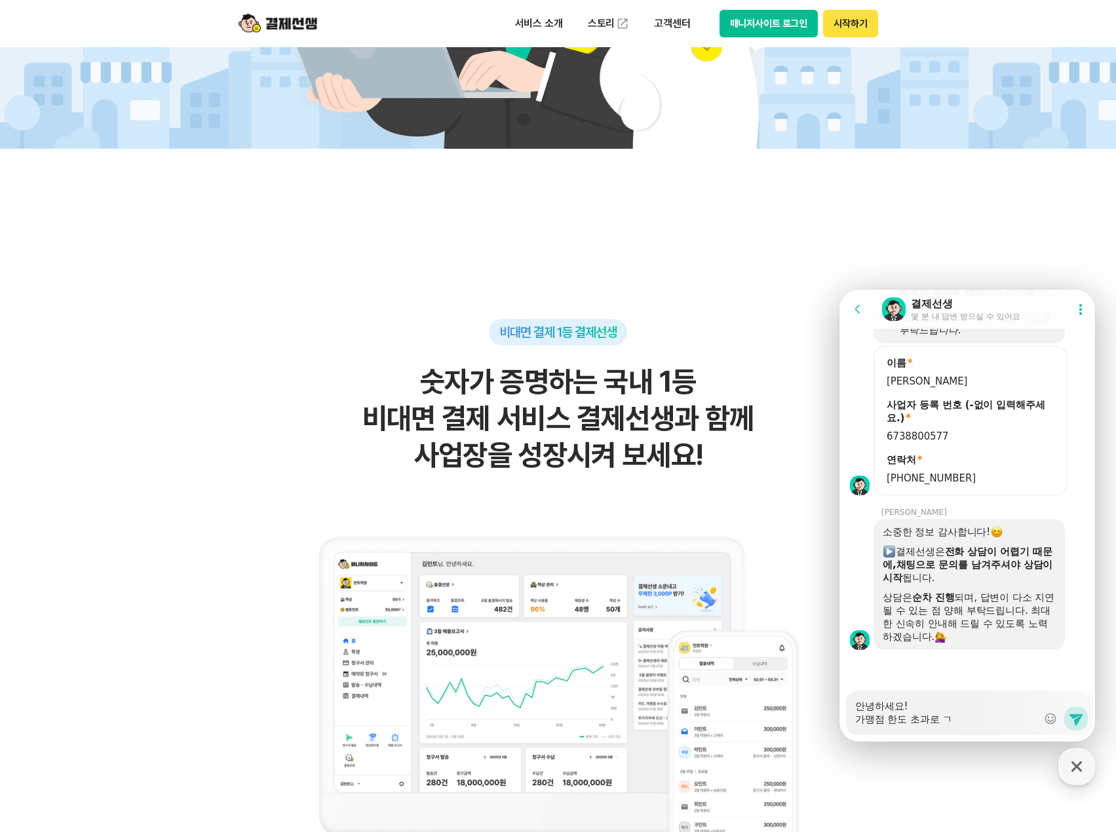
type textarea "안녕하세요! 가맹점 한도 초과로 겨"
type textarea "x"
type textarea "안녕하세요! 가맹점 한도 초과로 ㄱ"
type textarea "x"
type textarea "안녕하세요! 가맹점 한도 초과로"
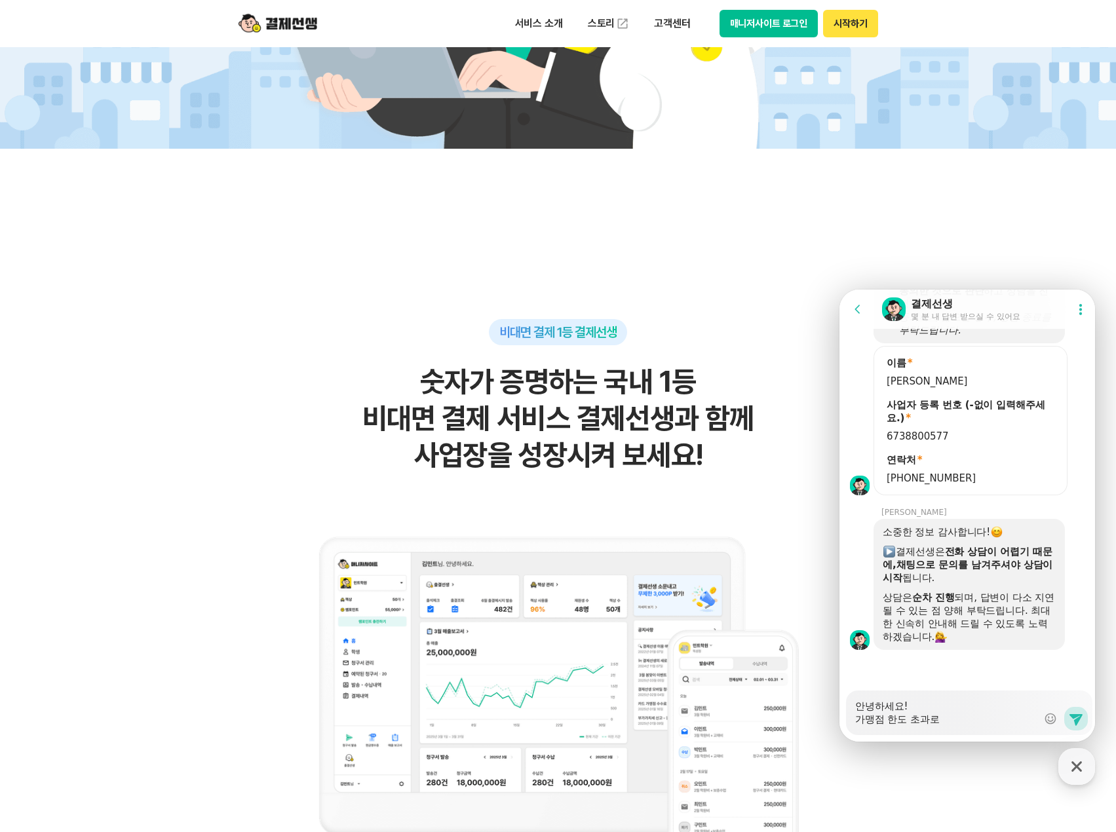
type textarea "x"
type textarea "안녕하세요! 가맹점 한도 초과로 ㄱ"
type textarea "x"
type textarea "안녕하세요! 가맹점 한도 초과로 겨"
type textarea "x"
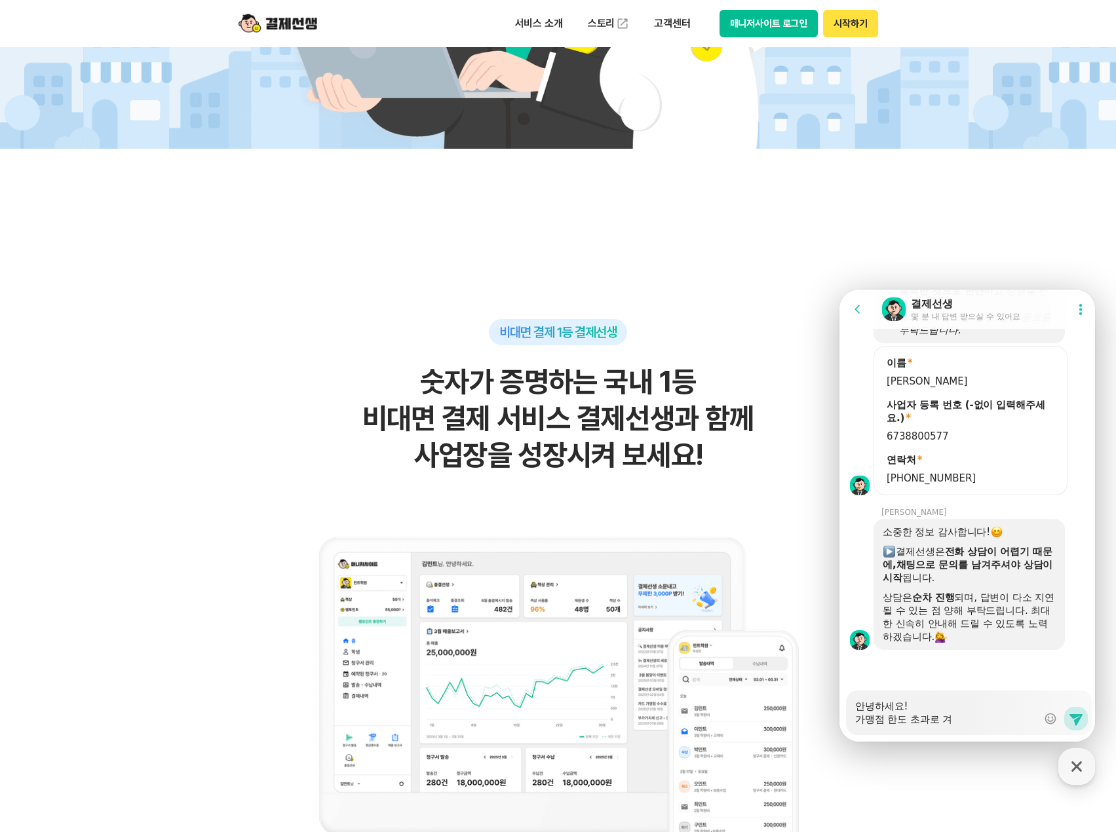
type textarea "안녕하세요! 가맹점 한도 초과로 결"
type textarea "x"
type textarea "안녕하세요! 가맹점 한도 초과로 결ㅈ"
type textarea "x"
type textarea "안녕하세요! 가맹점 한도 초과로 결제"
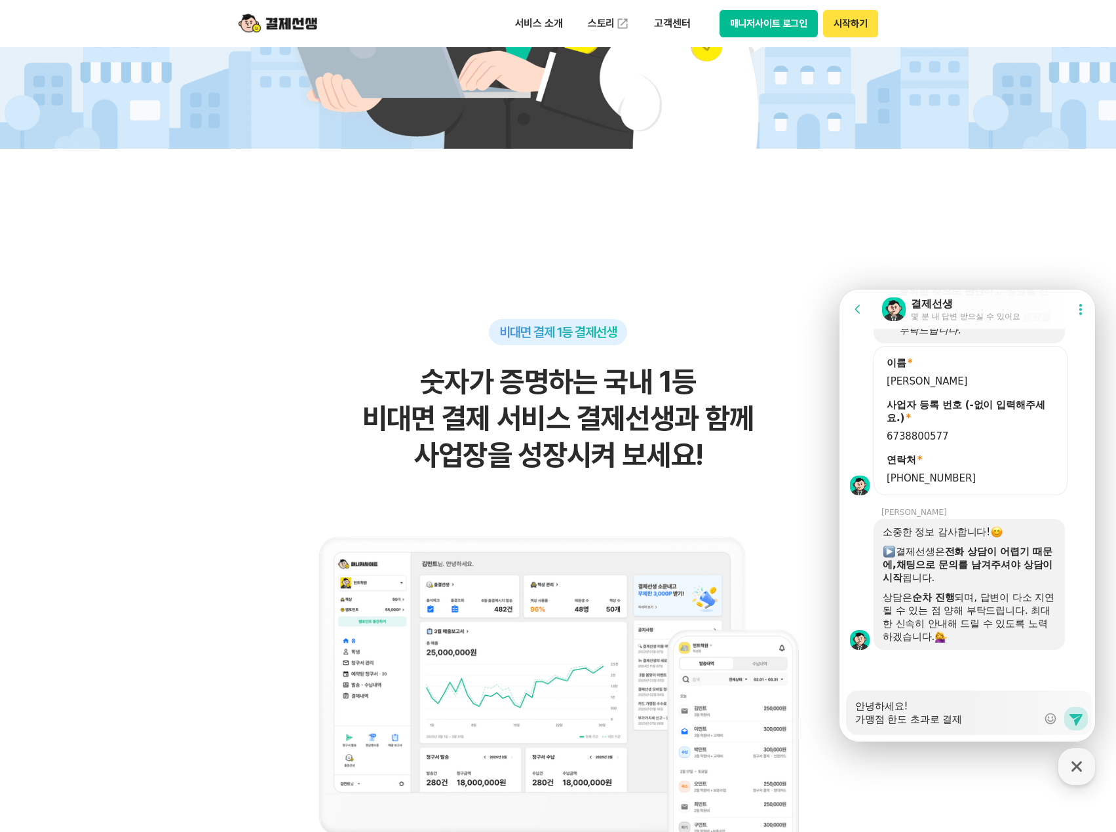
type textarea "x"
type textarea "안녕하세요! 가맹점 한도 초과로 결젝"
type textarea "x"
type textarea "안녕하세요! 가맹점 한도 초과로 결제가"
type textarea "x"
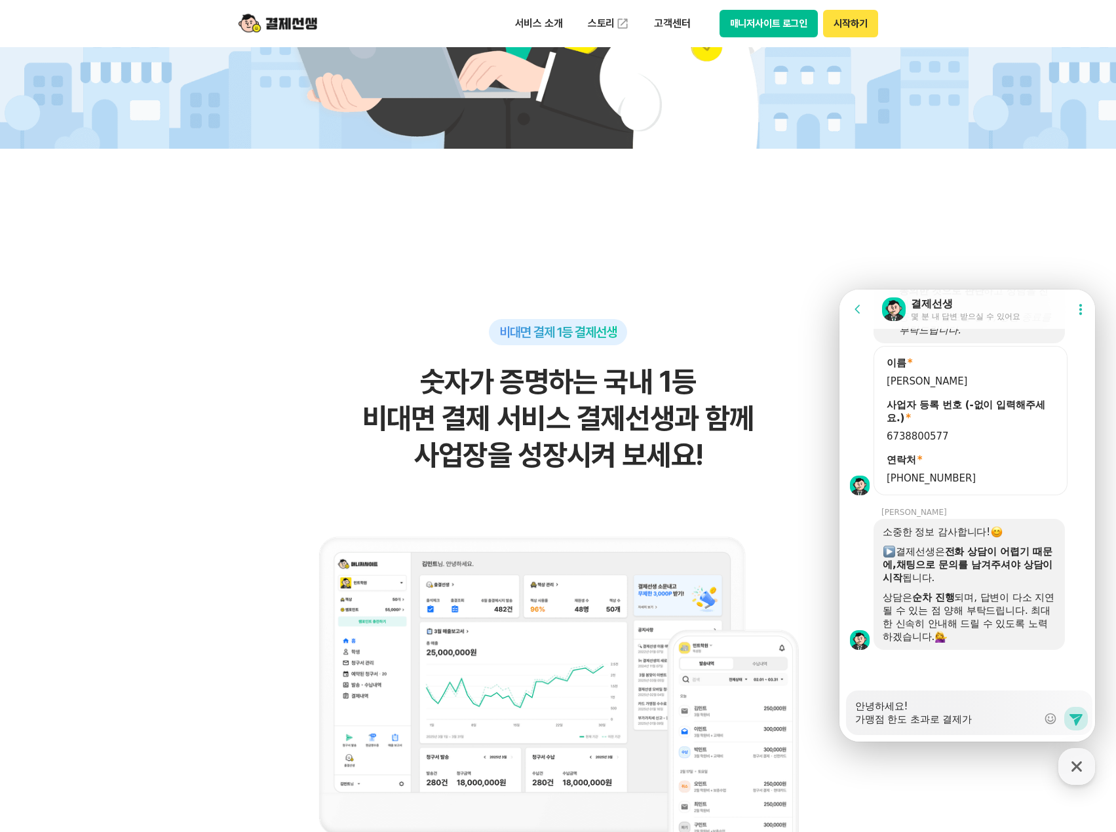
type textarea "안녕하세요! 가맹점 한도 초과로 결제가"
type textarea "x"
type textarea "안녕하세요! 가맹점 한도 초과로 결제가 ㅇ"
type textarea "x"
type textarea "안녕하세요! 가맹점 한도 초과로 결제가 아"
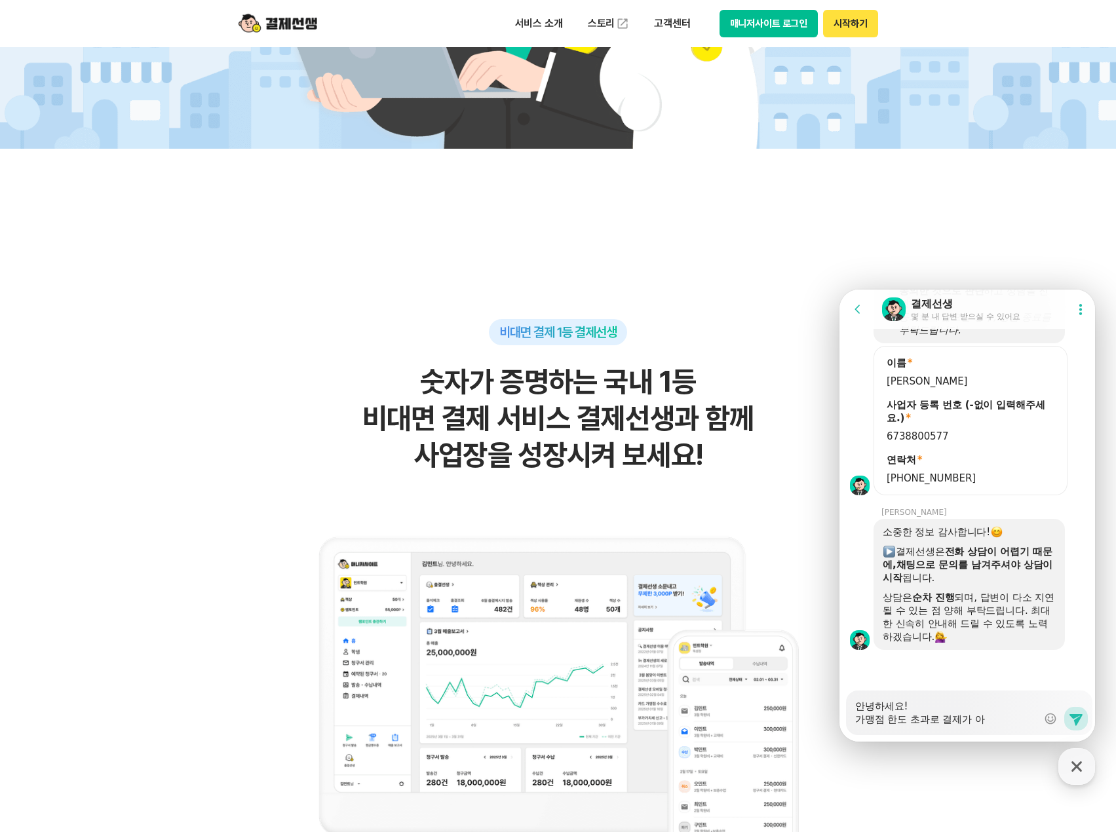
type textarea "x"
type textarea "안녕하세요! 가맹점 한도 초과로 결제가 안ㄷ"
type textarea "x"
type textarea "안녕하세요! 가맹점 한도 초과로 결제가 안도"
type textarea "x"
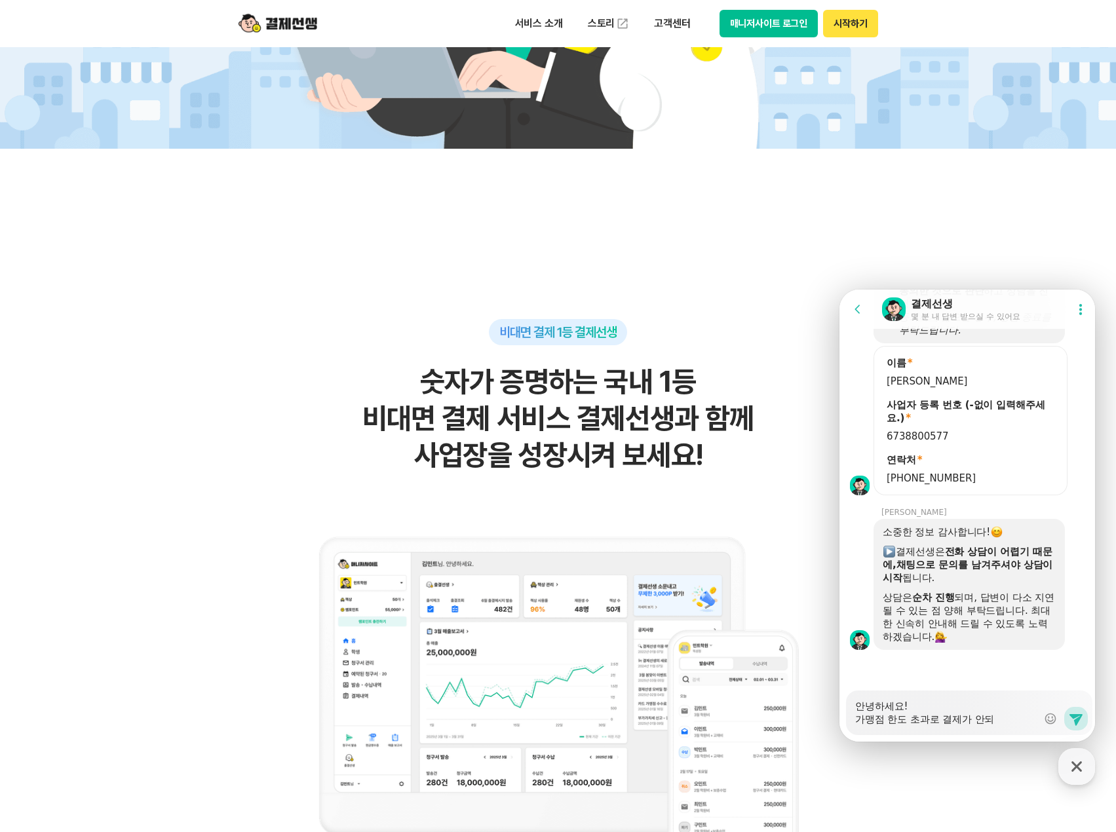
type textarea "안녕하세요! 가맹점 한도 초과로 결제가 안된"
type textarea "x"
type textarea "안녕하세요! 가맹점 한도 초과로 결제가 안된ㄷ"
type textarea "x"
type textarea "안녕하세요! 가맹점 한도 초과로 결제가 안된다"
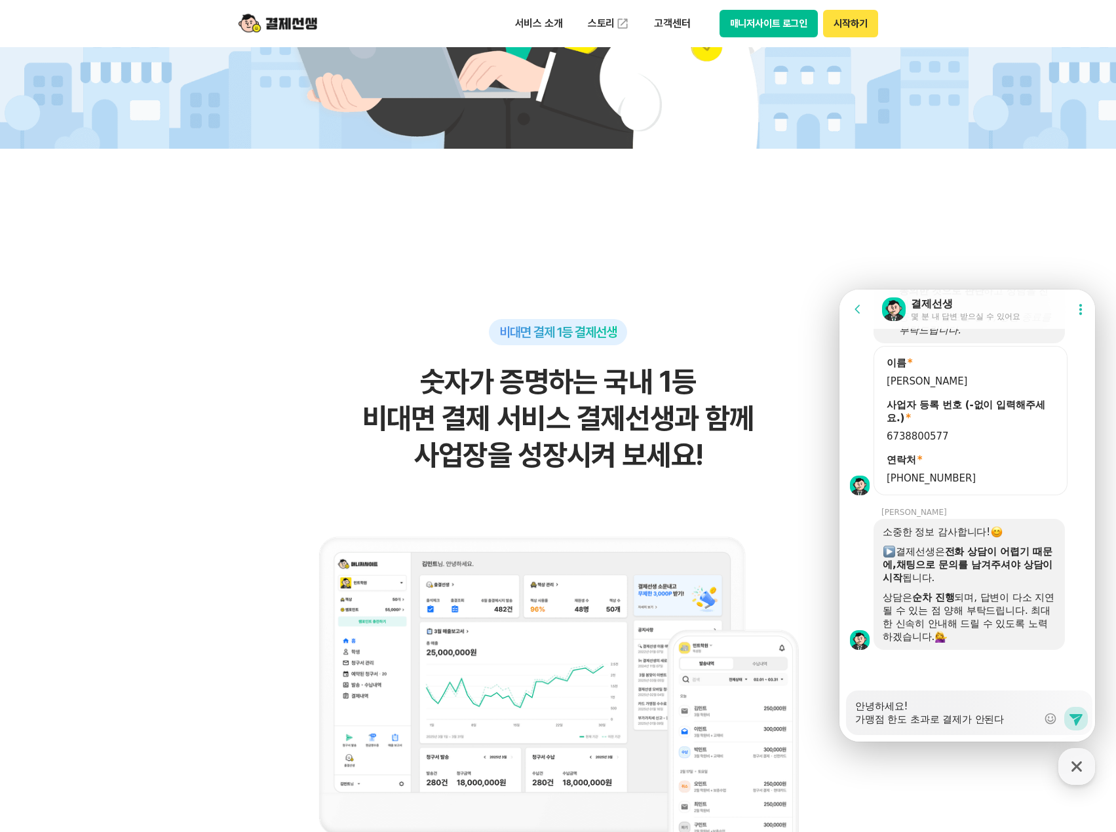
type textarea "x"
type textarea "안녕하세요! 가맹점 한도 초과로 결제가 안된단"
type textarea "x"
type textarea "안녕하세요! 가맹점 한도 초과로 결제가 안된다느"
type textarea "x"
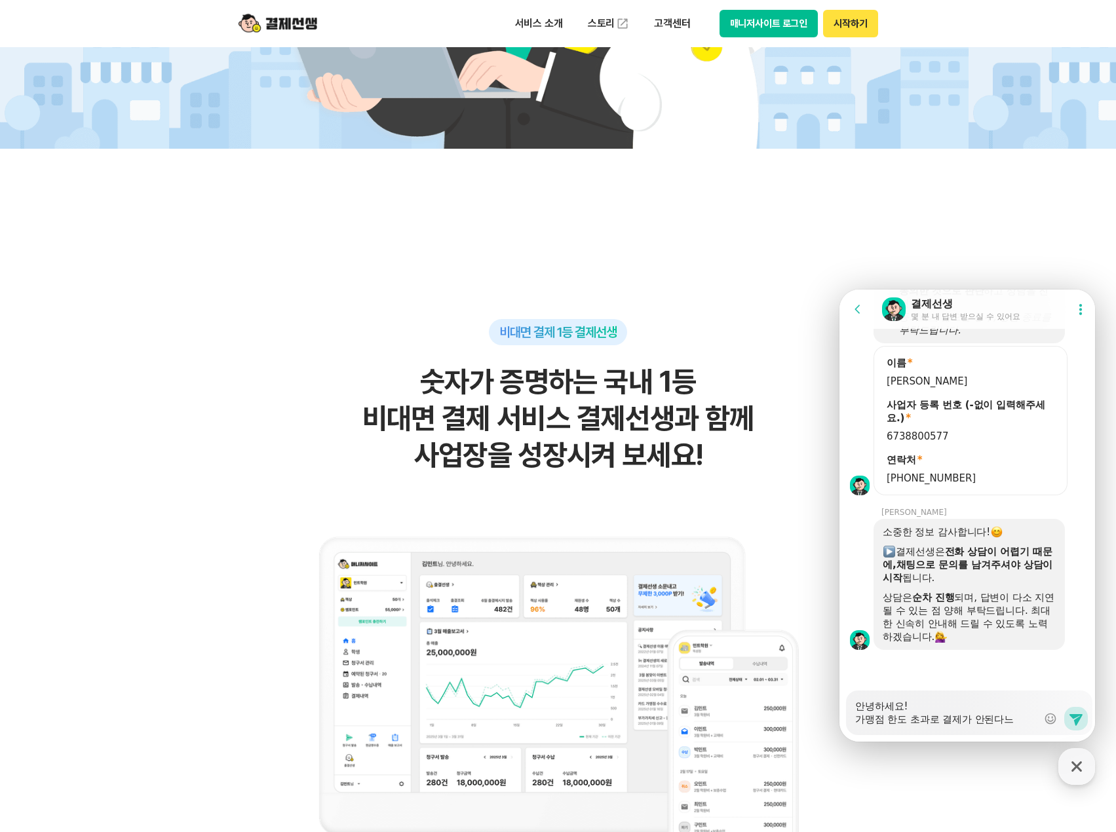
type textarea "안녕하세요! 가맹점 한도 초과로 결제가 안된다는"
type textarea "x"
type textarea "안녕하세요! 가맹점 한도 초과로 결제가 안된다는"
type textarea "x"
type textarea "안녕하세요! 가맹점 한도 초과로 결제가 안된다는"
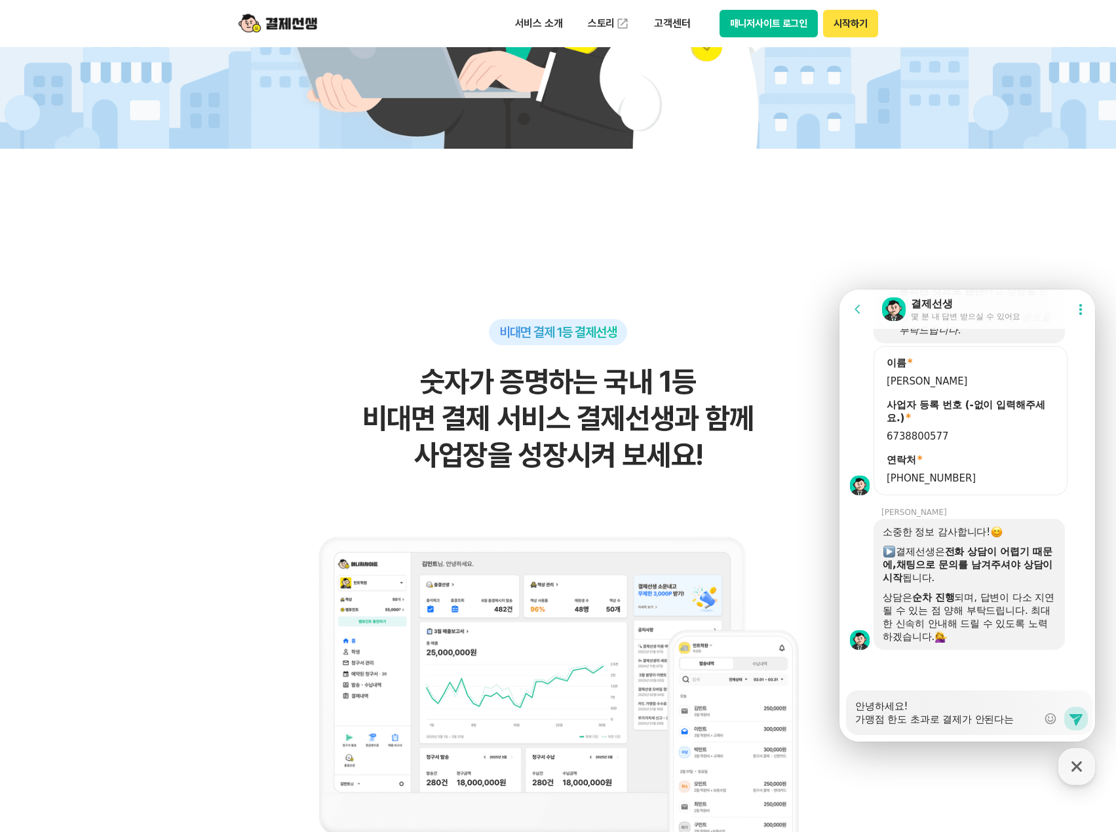
type textarea "x"
type textarea "안녕하세요! 가맹점 한도 초과로 결제가 안된다는ㄷ"
type textarea "x"
type textarea "안녕하세요! 가맹점 한도 초과로 결제가 안된다는데"
type textarea "x"
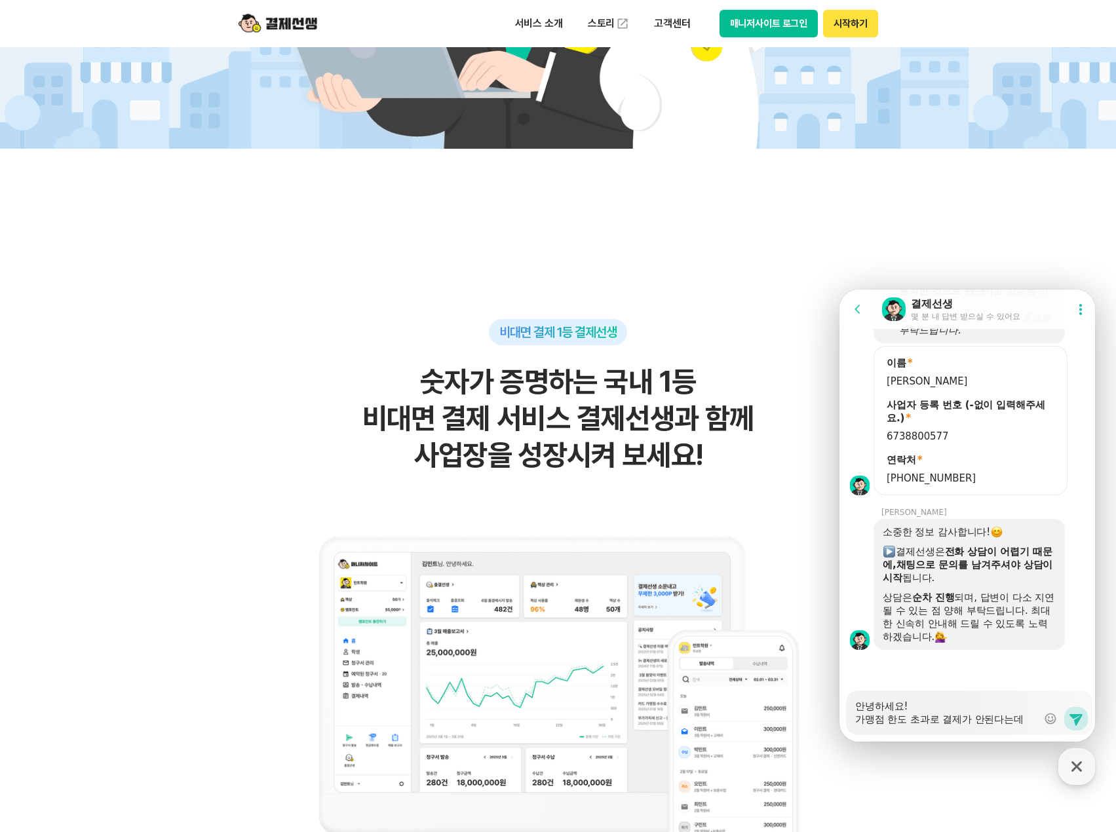
type textarea "안녕하세요! 가맹점 한도 초과로 결제가 안된다는데"
type textarea "x"
type textarea "안녕하세요! 가맹점 한도 초과로 결제가 안된다는데 ㅇ"
type textarea "x"
type textarea "안녕하세요! 가맹점 한도 초과로 결제가 안된다는데 어"
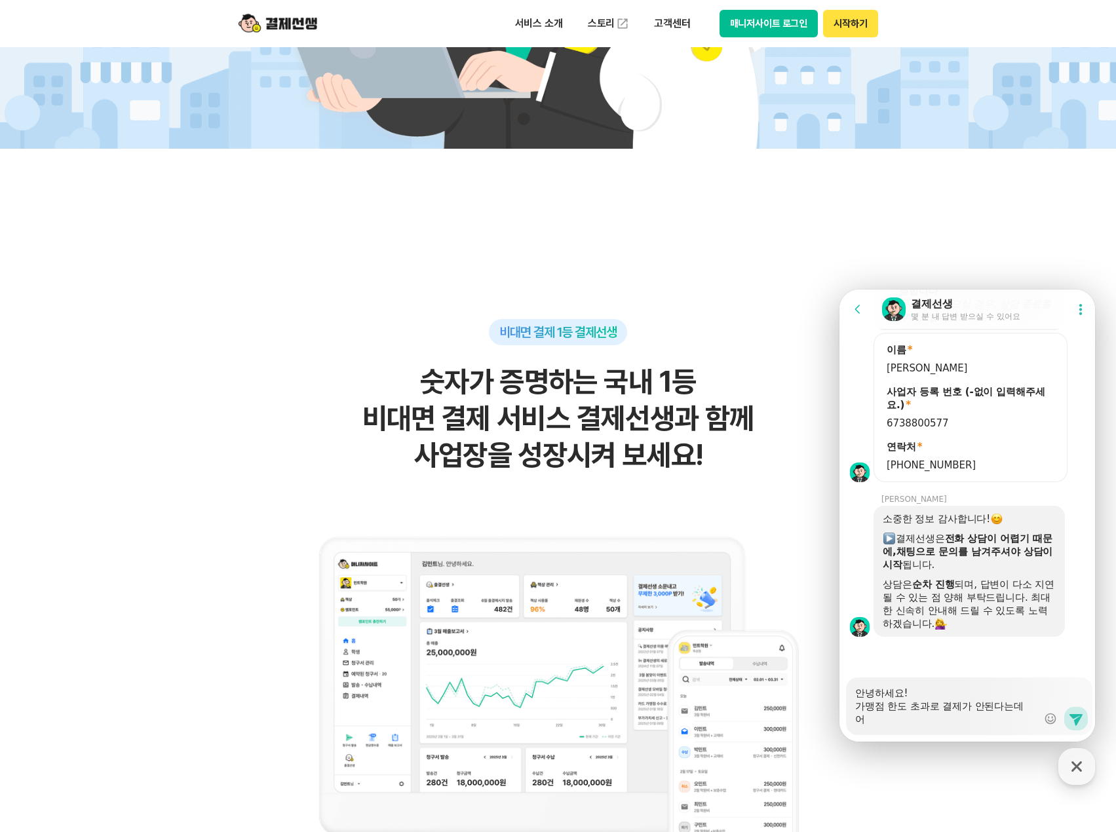
type textarea "x"
type textarea "안녕하세요! 가맹점 한도 초과로 결제가 안된다는데 어ㄸ"
type textarea "x"
type textarea "안녕하세요! 가맹점 한도 초과로 결제가 안된다는데 어떠"
type textarea "x"
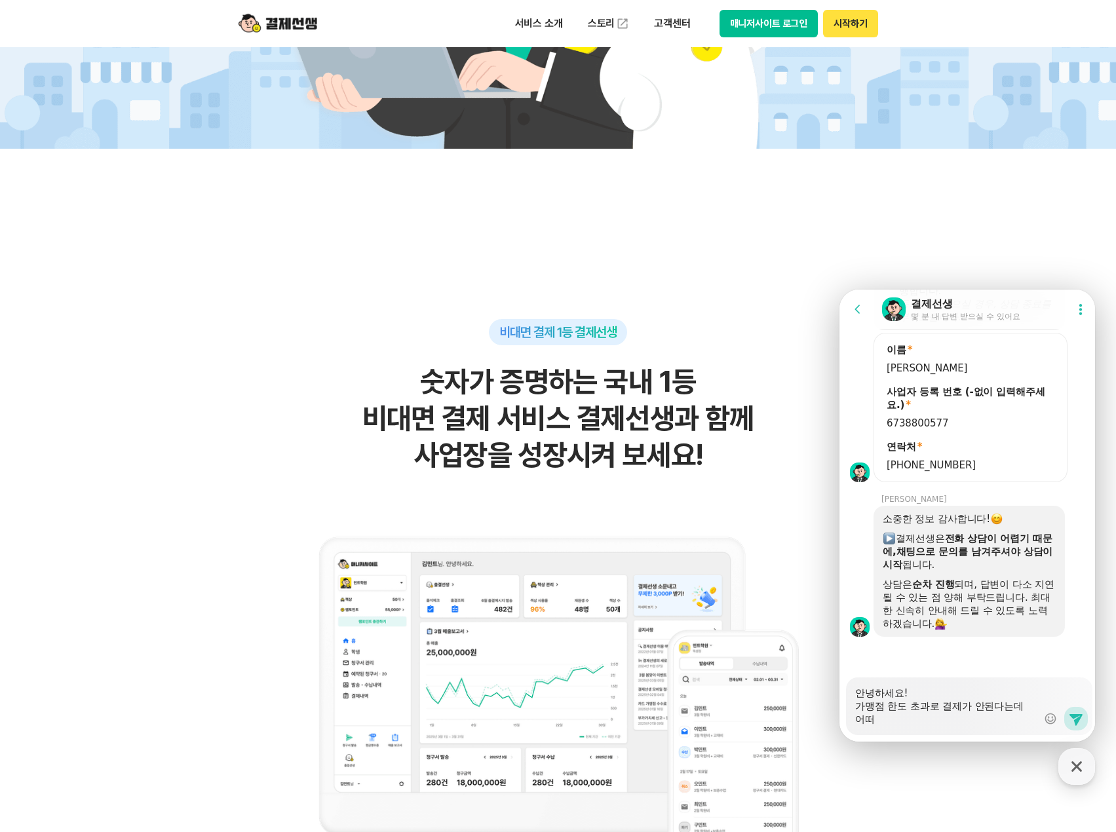
type textarea "안녕하세요! 가맹점 한도 초과로 결제가 안된다는데 어떻"
type textarea "x"
type textarea "안녕하세요! 가맹점 한도 초과로 결제가 안된다는데 어떻ㄱ"
type textarea "x"
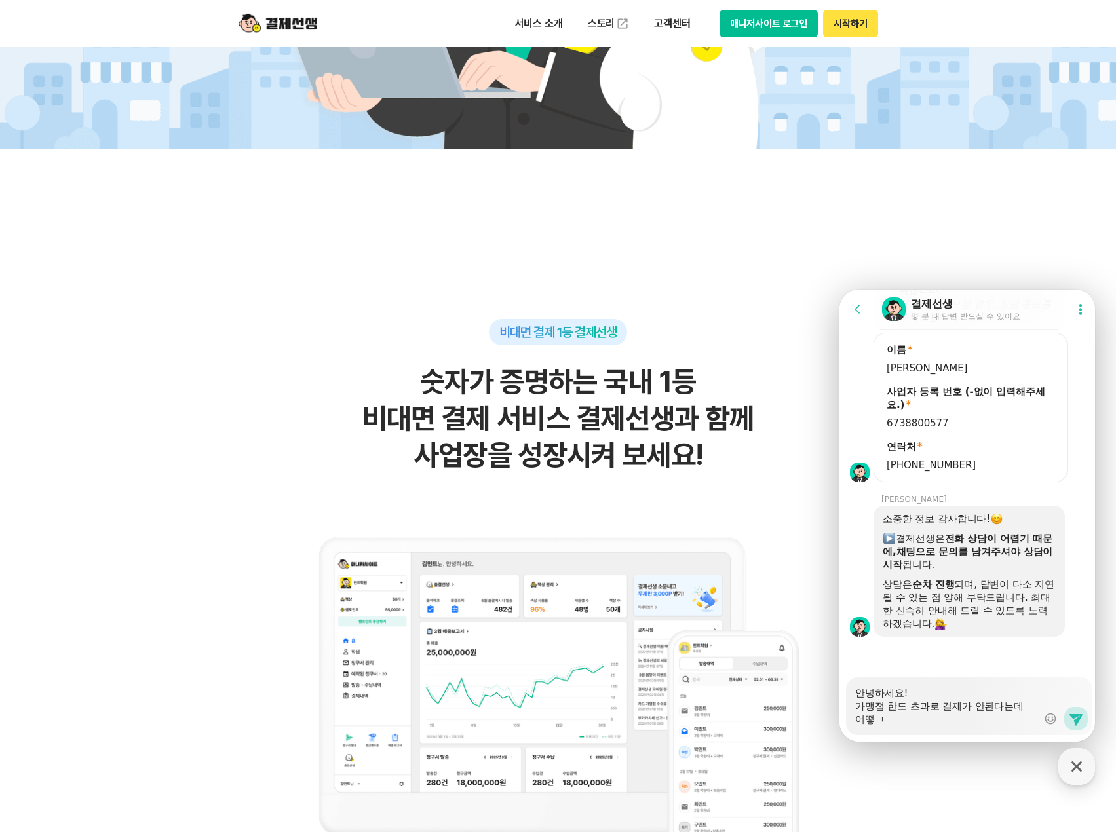
type textarea "안녕하세요! 가맹점 한도 초과로 결제가 안된다는데 어떻게"
type textarea "x"
type textarea "안녕하세요! 가맹점 한도 초과로 결제가 안된다는데 어떻게"
type textarea "x"
type textarea "안녕하세요! 가맹점 한도 초과로 결제가 안된다는데 어떻게 ㅎ"
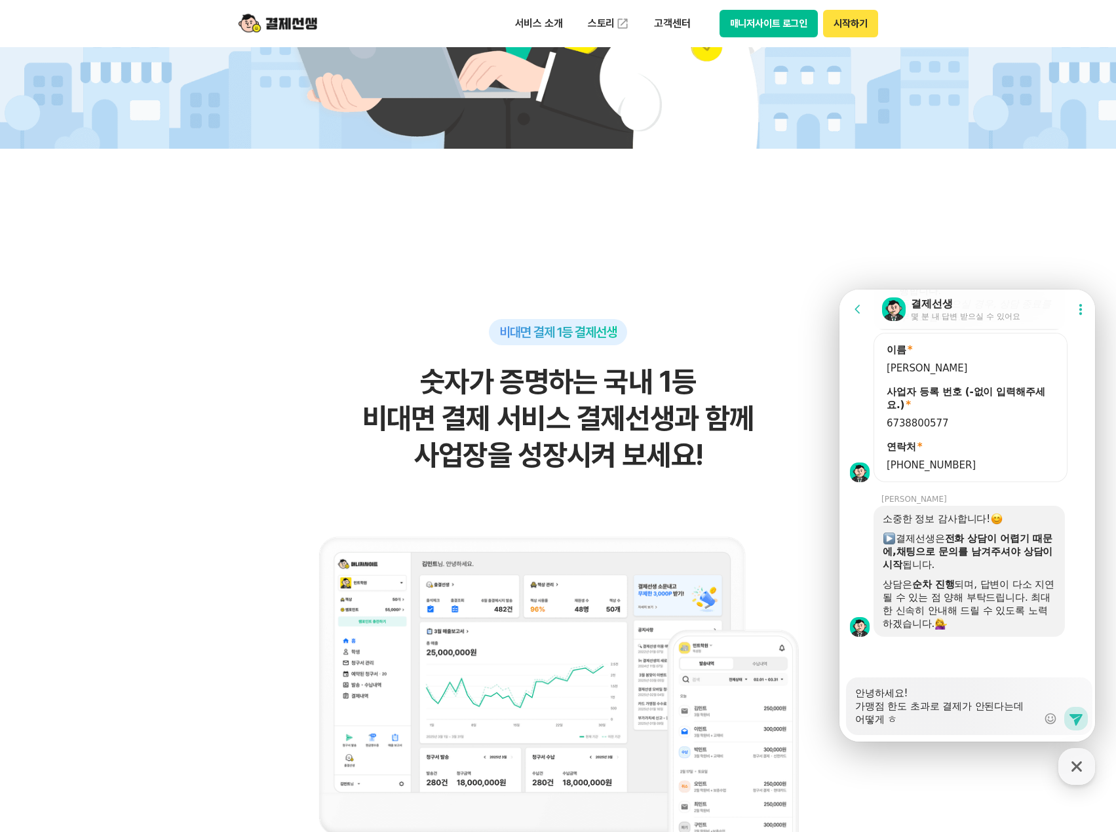
type textarea "x"
type textarea "안녕하세요! 가맹점 한도 초과로 결제가 안된다는데 어떻게 하"
type textarea "x"
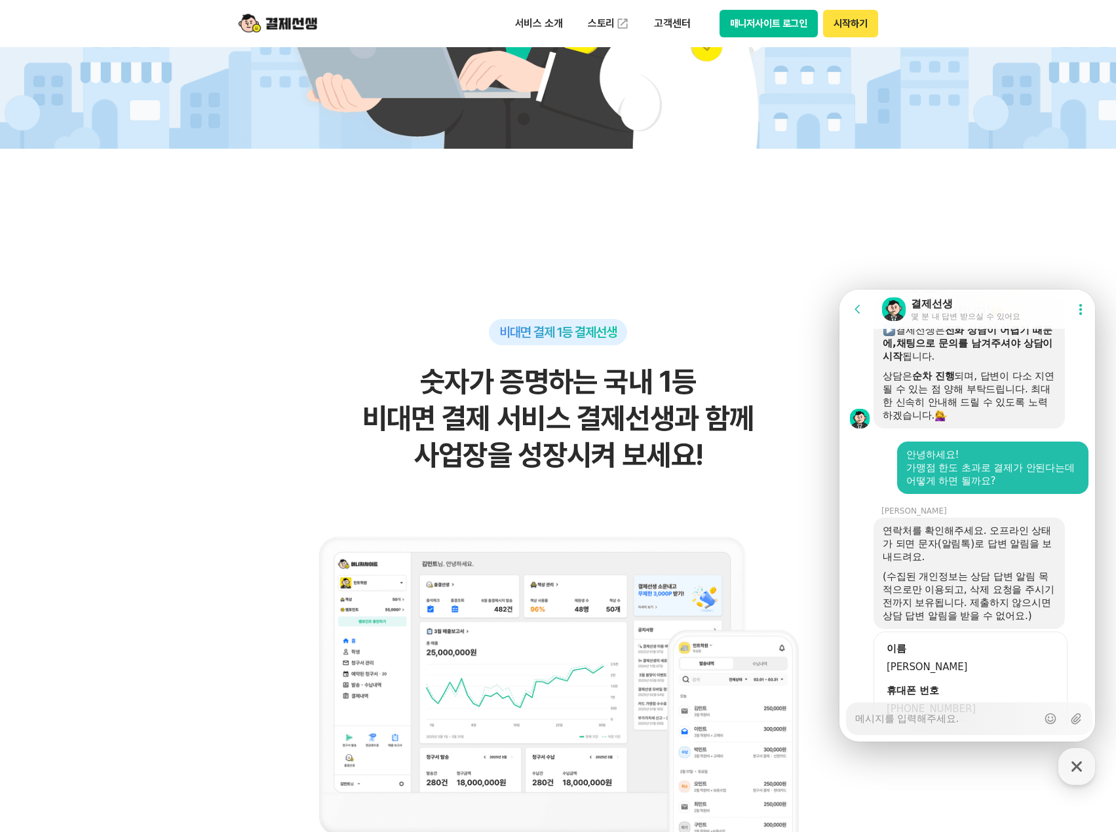
scroll to position [1611, 0]
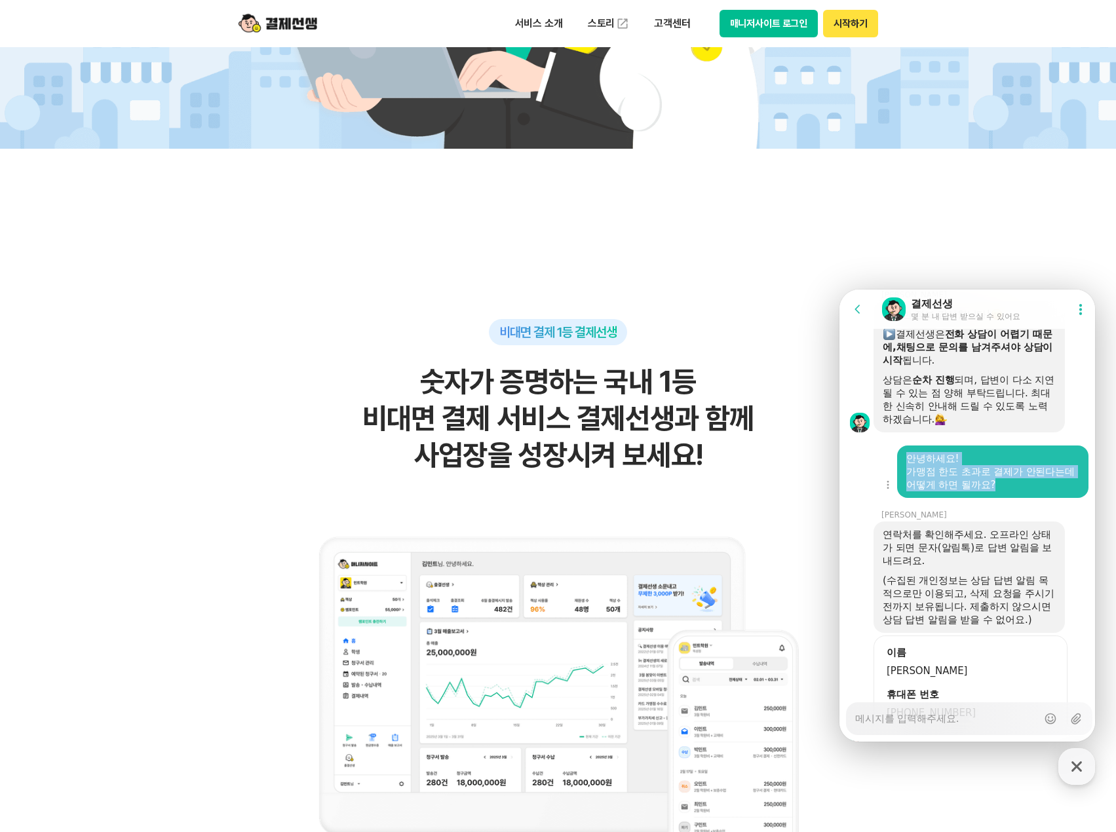
drag, startPoint x: 990, startPoint y: 507, endPoint x: 894, endPoint y: 486, distance: 98.5
click at [894, 486] on div "Show context menu 안녕하세요! 가맹점 한도 초과로 결제가 안된다는데 어떻게 하면 될까요?" at bounding box center [970, 472] width 260 height 52
copy div "안녕하세요! 가맹점 한도 초과로 결제가 안된다는데 어떻게 하면 될까요?"
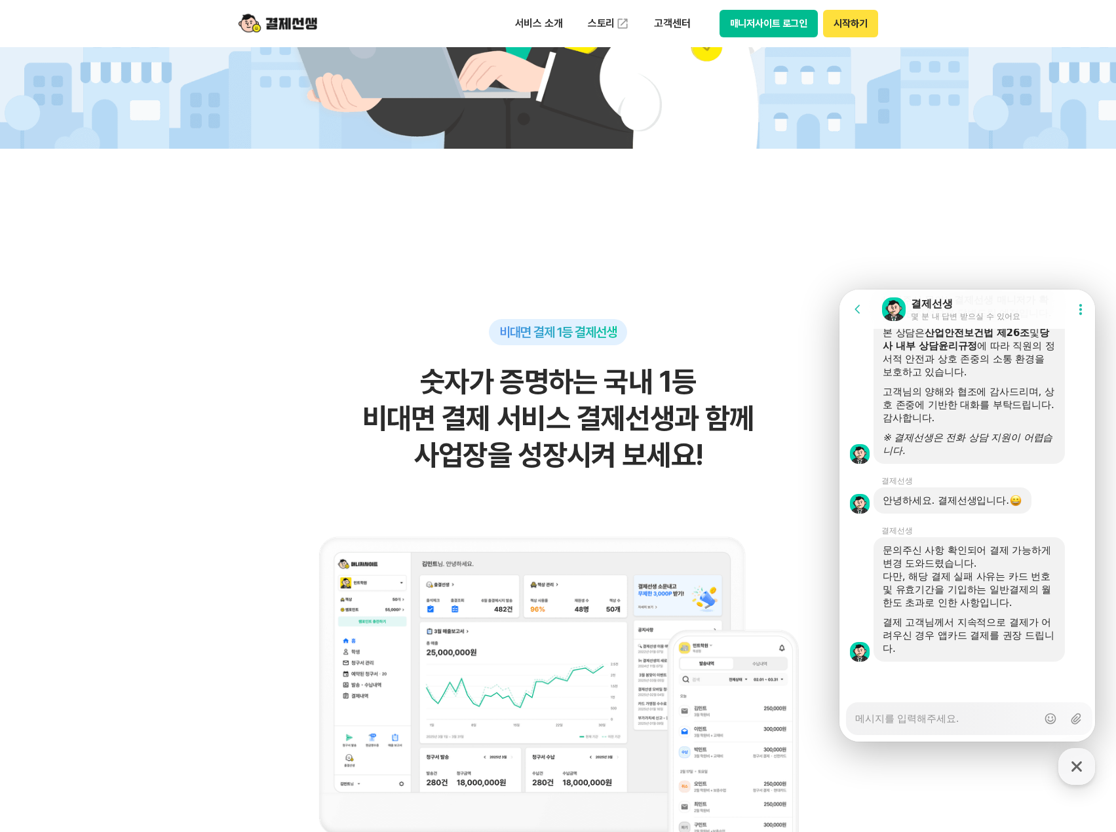
scroll to position [2152, 0]
drag, startPoint x: 906, startPoint y: 576, endPoint x: 1015, endPoint y: 580, distance: 108.9
click at [1015, 580] on div "다만, 해당 결제 실패 사유는 카드 번호 및 유효기간을 기입하는 일반결제의 월 한도 초과로 인한 사항입니다." at bounding box center [969, 589] width 173 height 39
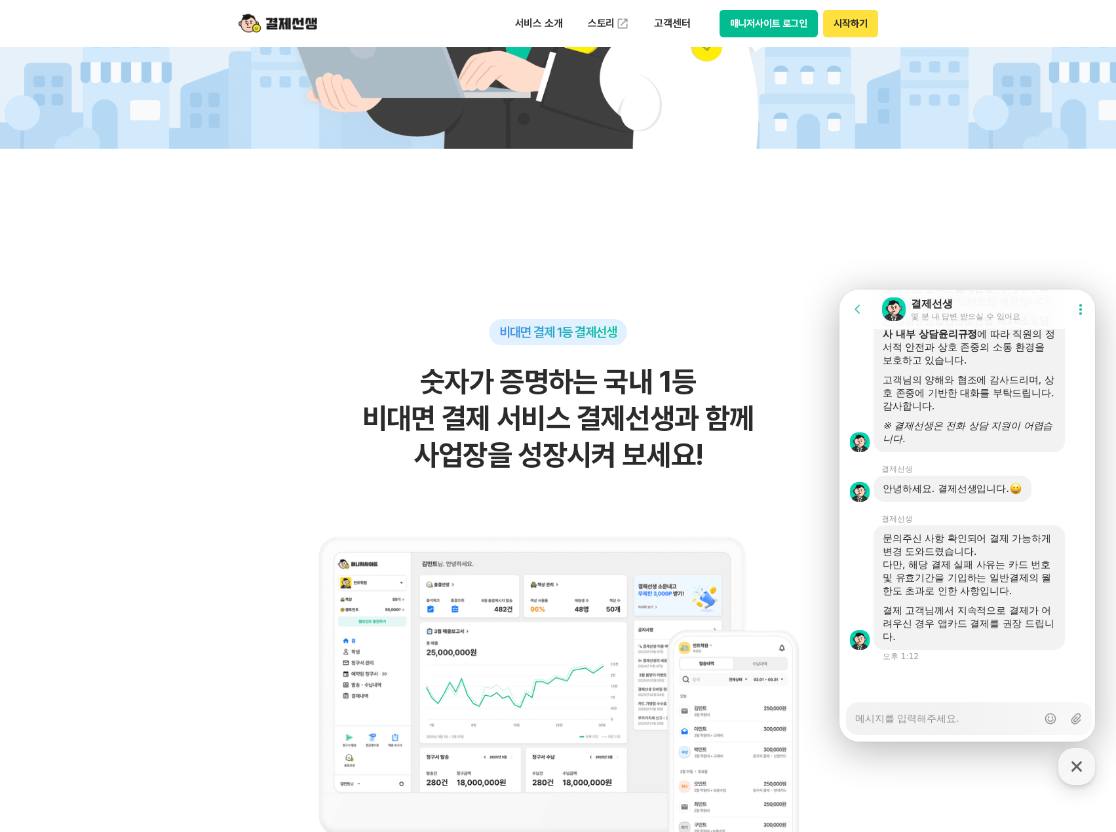
click at [937, 587] on div "다만, 해당 결제 실패 사유는 카드 번호 및 유효기간을 기입하는 일반결제의 월 한도 초과로 인한 사항입니다." at bounding box center [969, 577] width 173 height 39
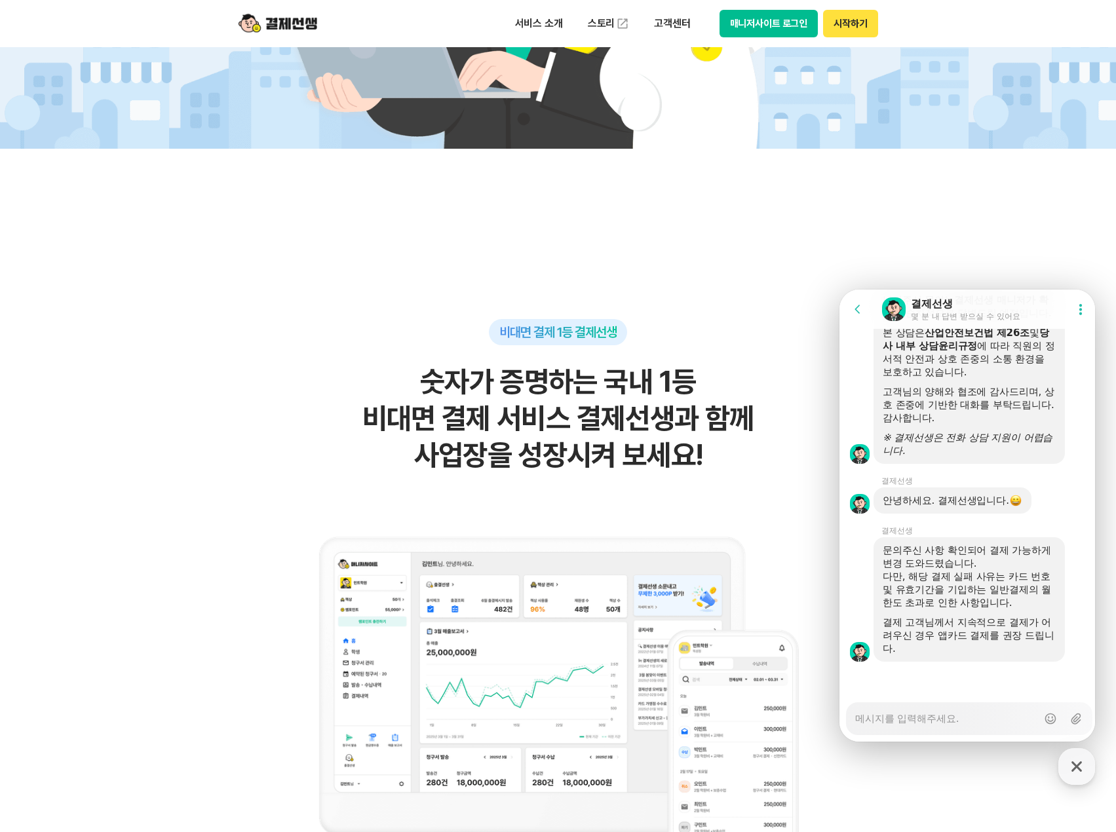
click at [904, 716] on textarea "Messenger Input Textarea" at bounding box center [946, 714] width 182 height 22
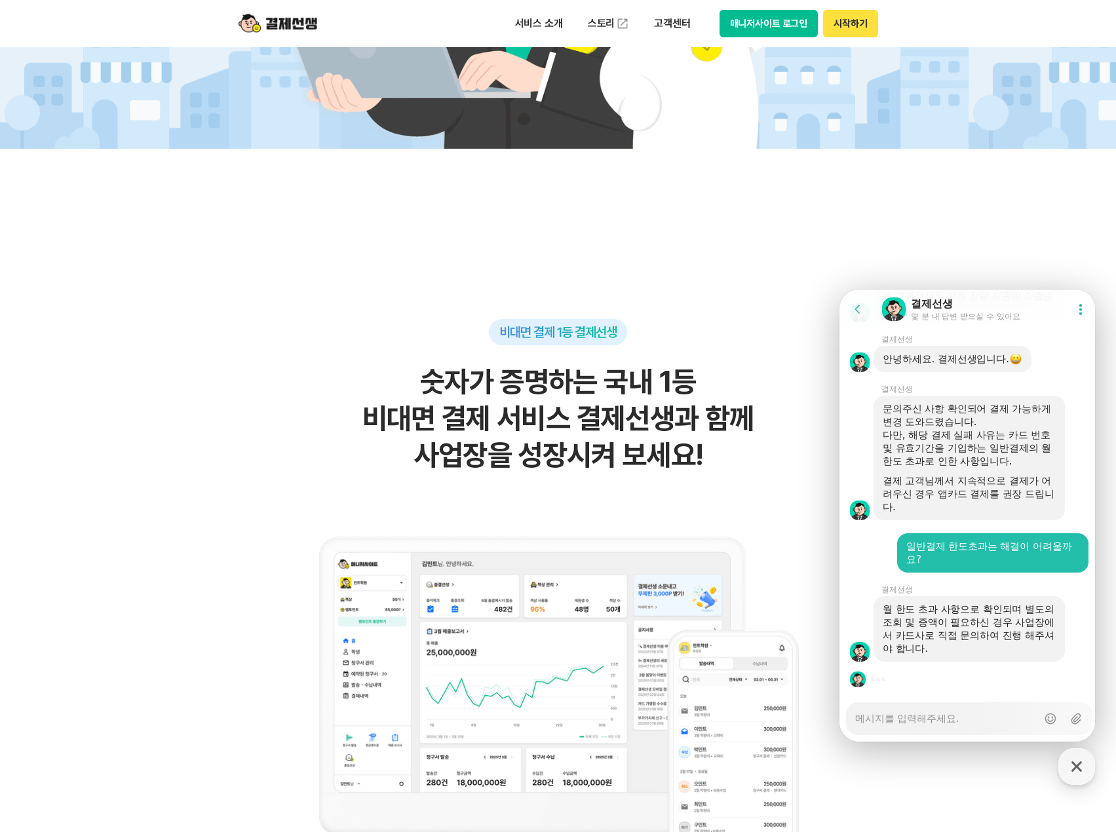
scroll to position [2294, 0]
click at [879, 719] on textarea "Messenger Input Textarea" at bounding box center [946, 714] width 182 height 22
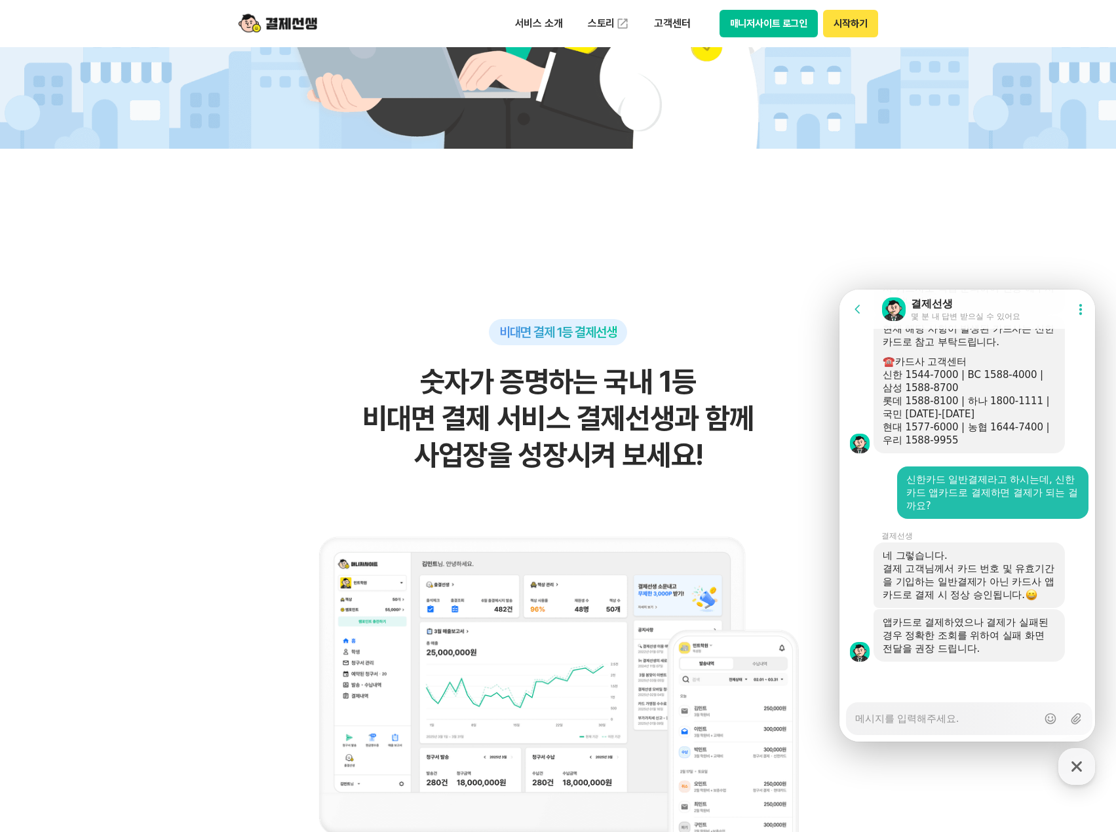
scroll to position [2654, 0]
click at [937, 720] on textarea "Messenger Input Textarea" at bounding box center [946, 714] width 182 height 22
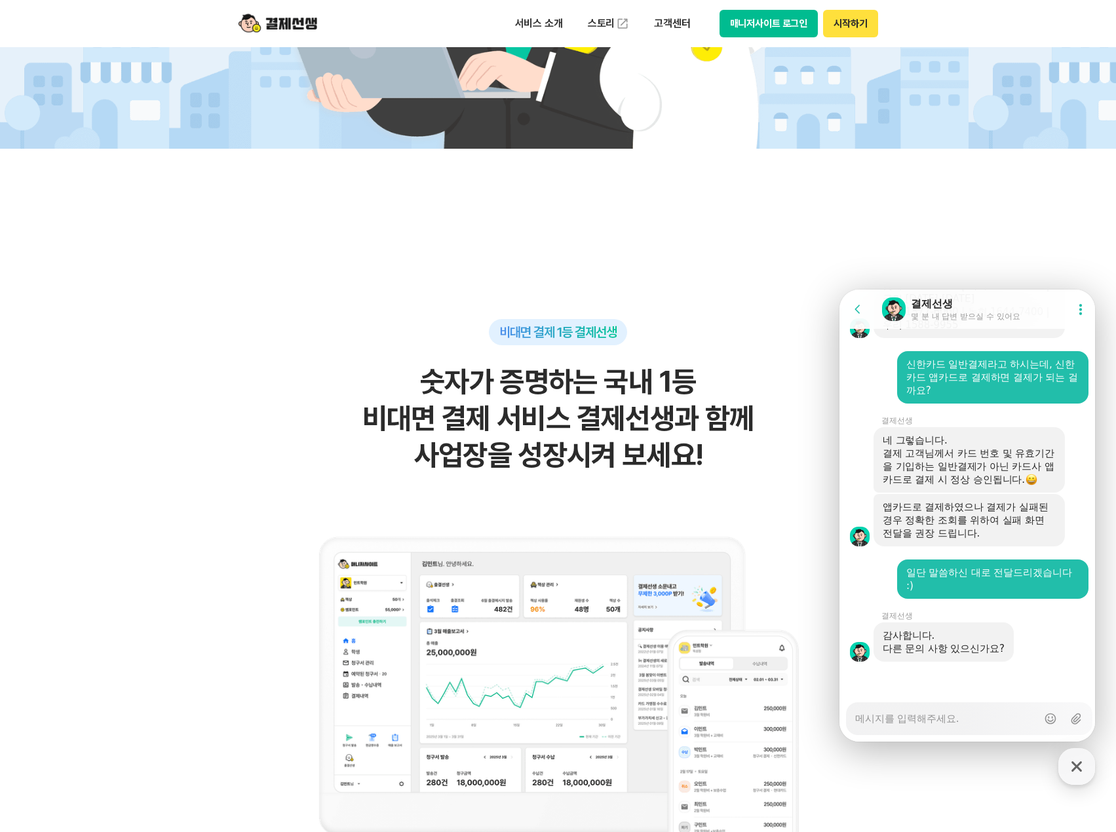
scroll to position [2770, 0]
click at [922, 722] on textarea "Messenger Input Textarea" at bounding box center [946, 714] width 182 height 22
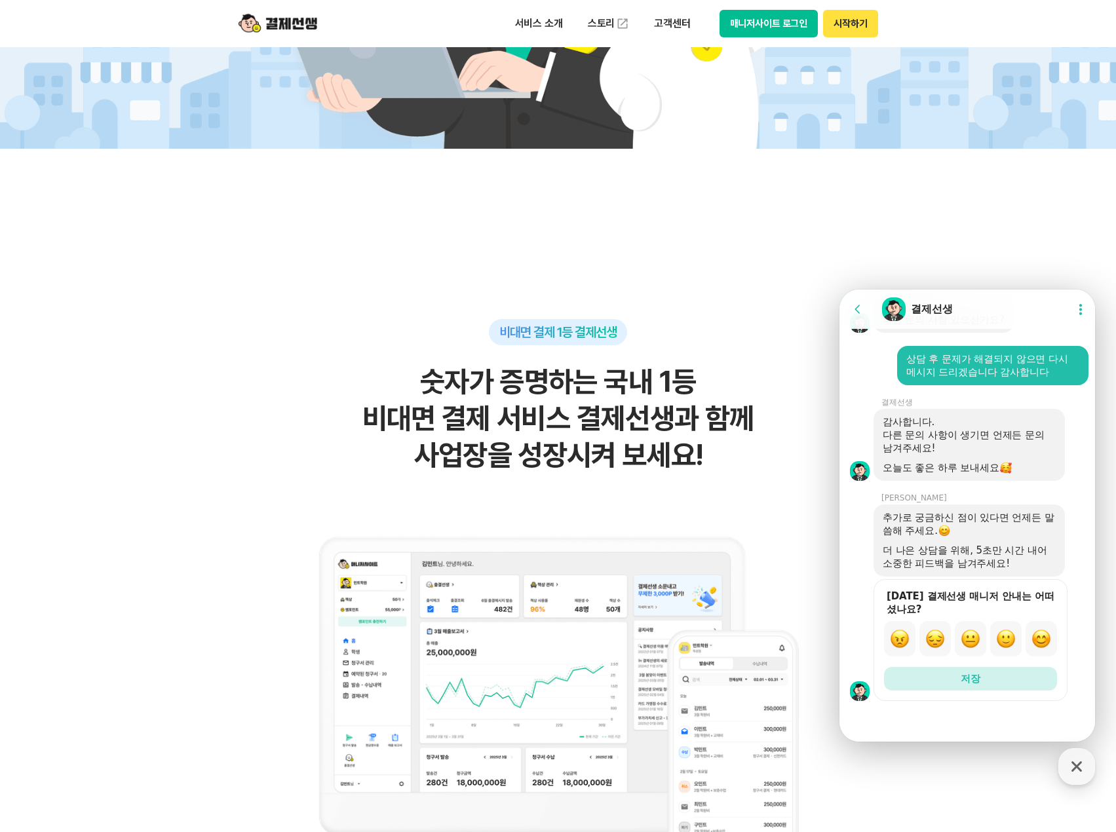
scroll to position [3099, 0]
click at [1041, 639] on img "button" at bounding box center [1042, 639] width 20 height 20
click at [1011, 677] on button "저장" at bounding box center [970, 679] width 173 height 24
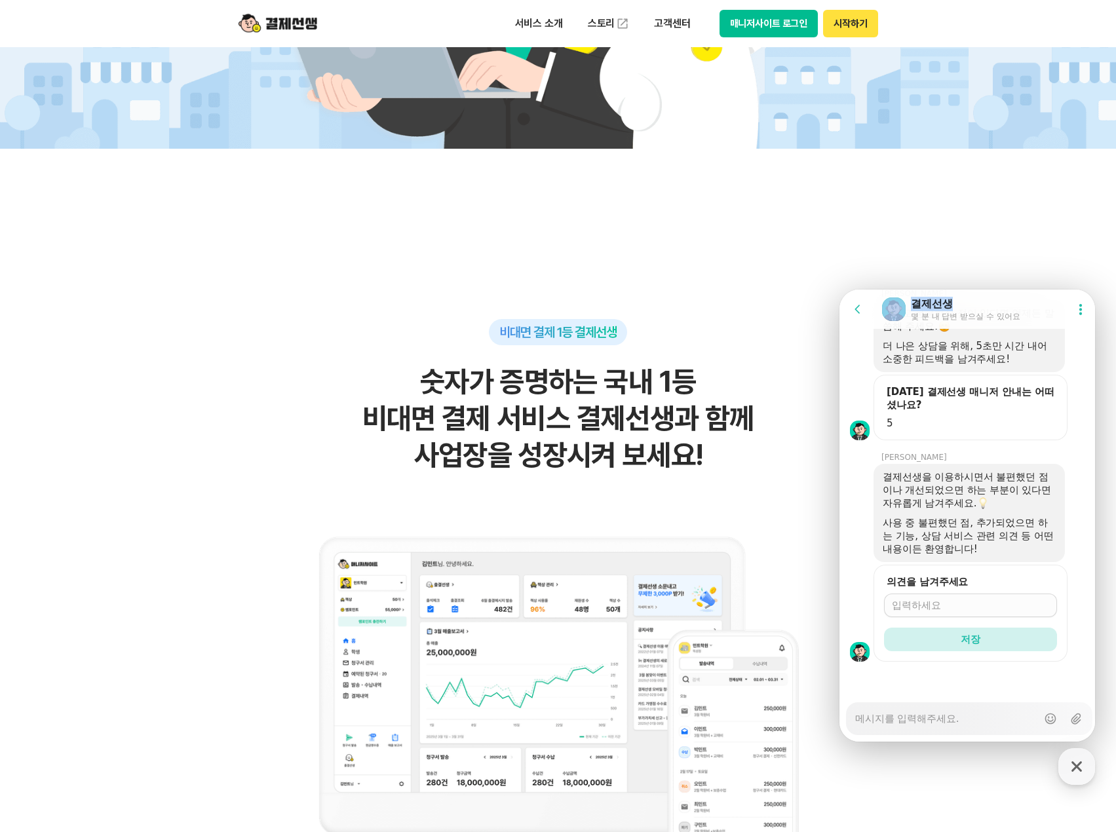
scroll to position [3274, 0]
drag, startPoint x: 1003, startPoint y: 307, endPoint x: 1087, endPoint y: 302, distance: 84.0
click at [1095, 290] on html "Go to previous page Chat Room 결제선생 몇 분 내 답변 받으실 수 있어요 Show userchat action dial…" at bounding box center [968, 290] width 256 height 0
click at [908, 724] on textarea "Messenger Input Textarea" at bounding box center [946, 714] width 182 height 22
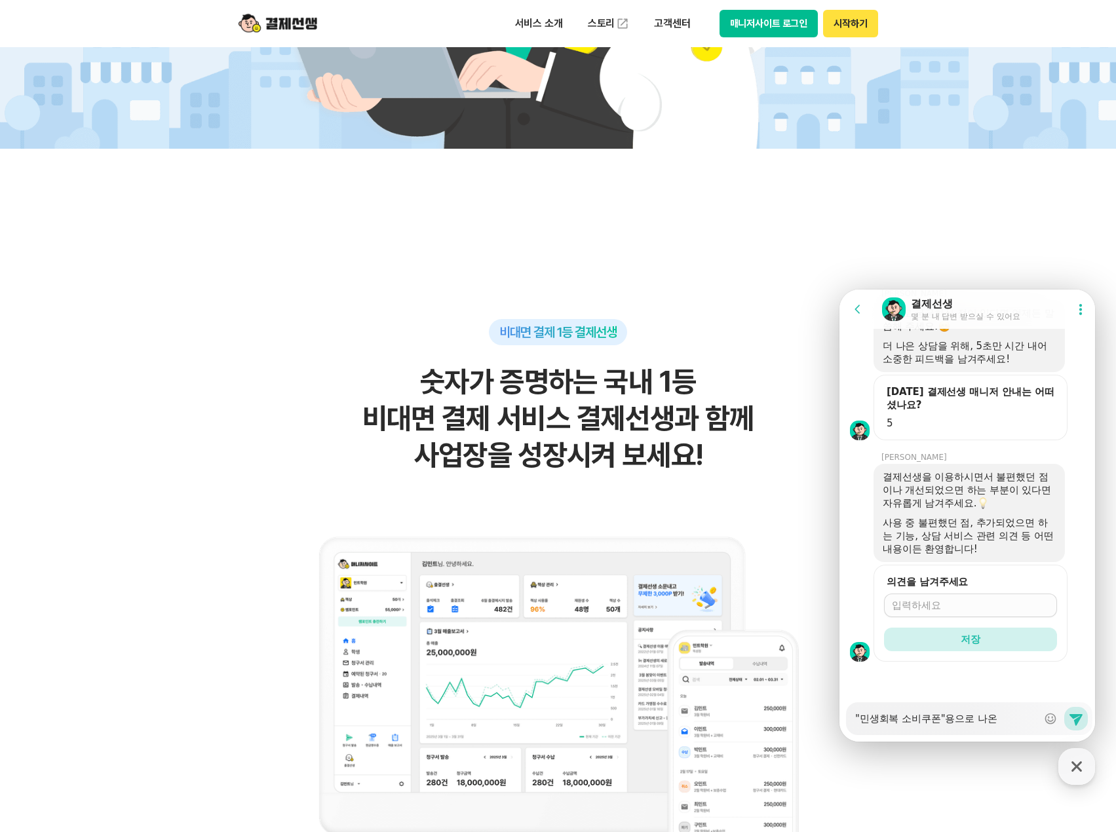
click at [1017, 714] on textarea ""민생회복 소비쿠폰"용으로 나온" at bounding box center [946, 714] width 182 height 22
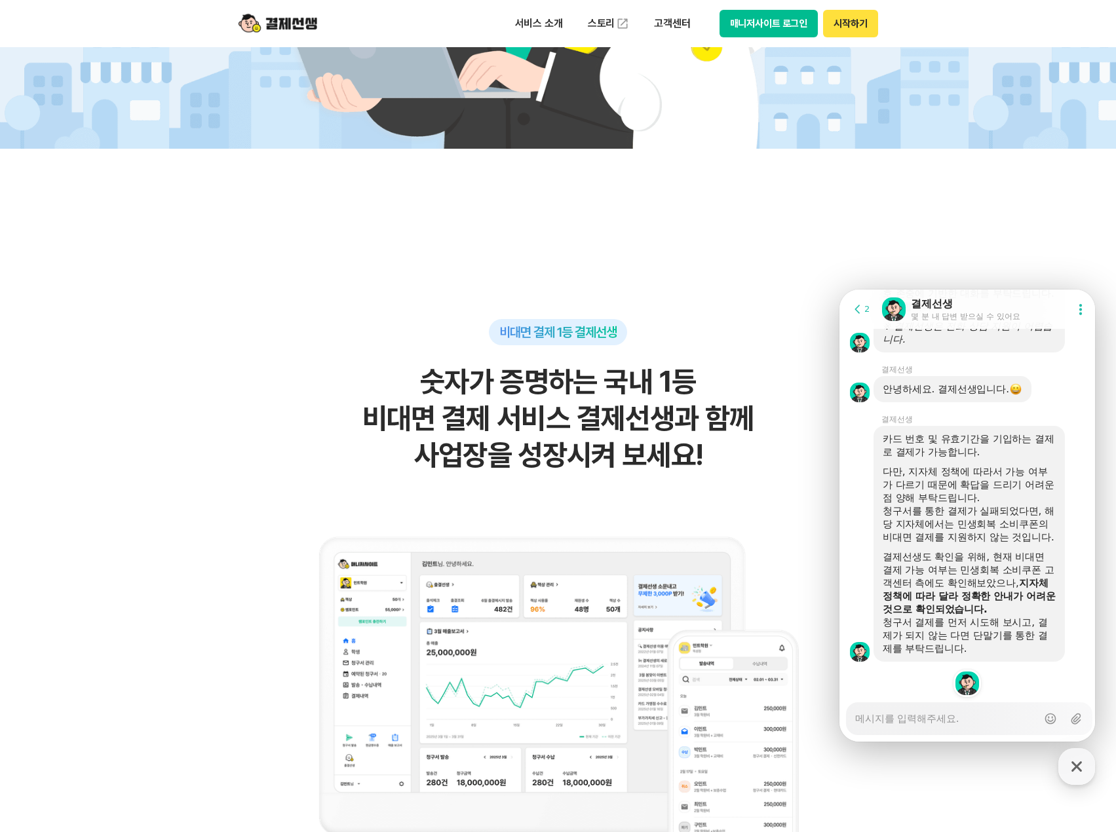
scroll to position [3892, 0]
click at [947, 724] on textarea "Messenger Input Textarea" at bounding box center [946, 714] width 182 height 22
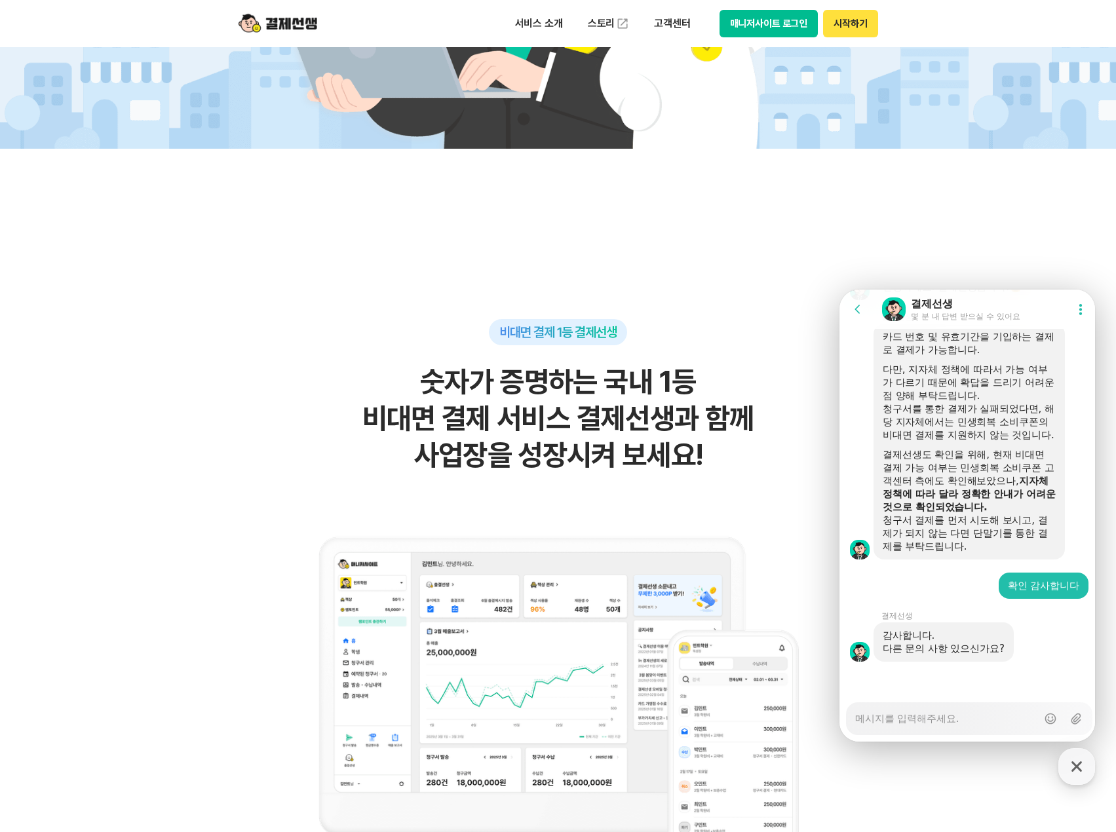
scroll to position [3994, 0]
click at [965, 727] on div "Messenger Input Textarea" at bounding box center [946, 718] width 182 height 31
click at [969, 722] on textarea "Messenger Input Textarea" at bounding box center [946, 714] width 182 height 22
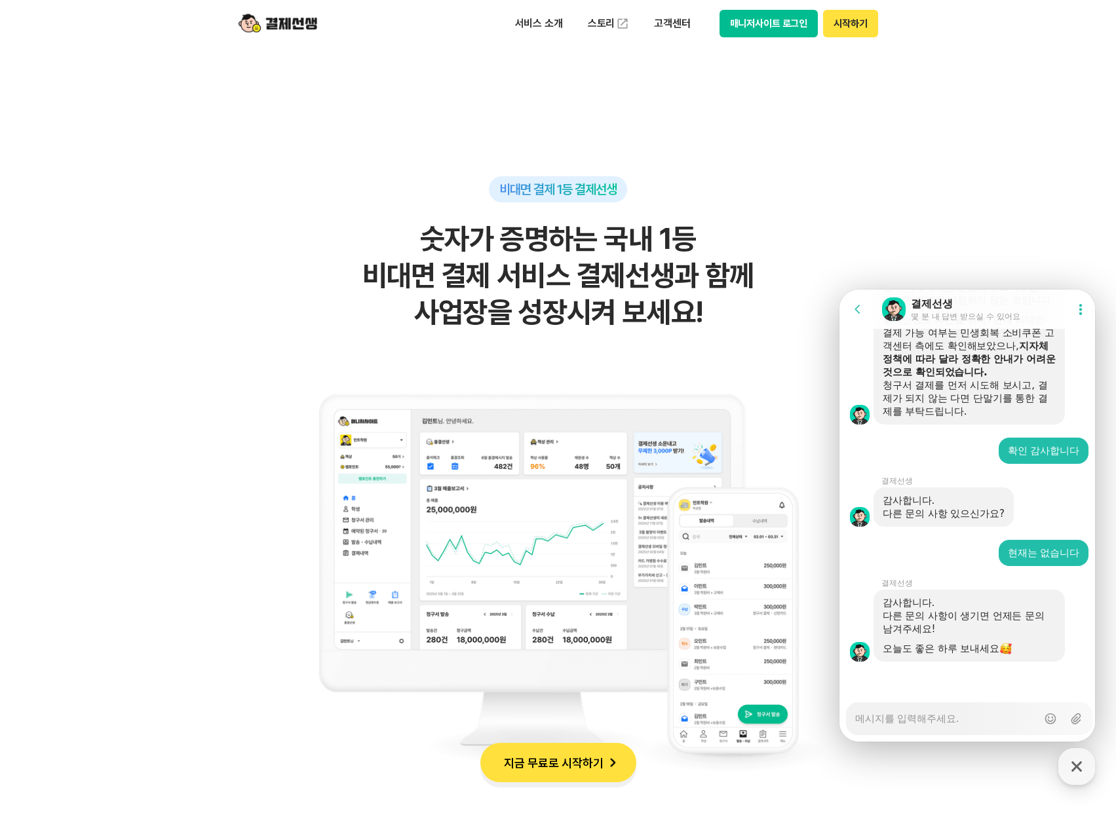
scroll to position [918, 0]
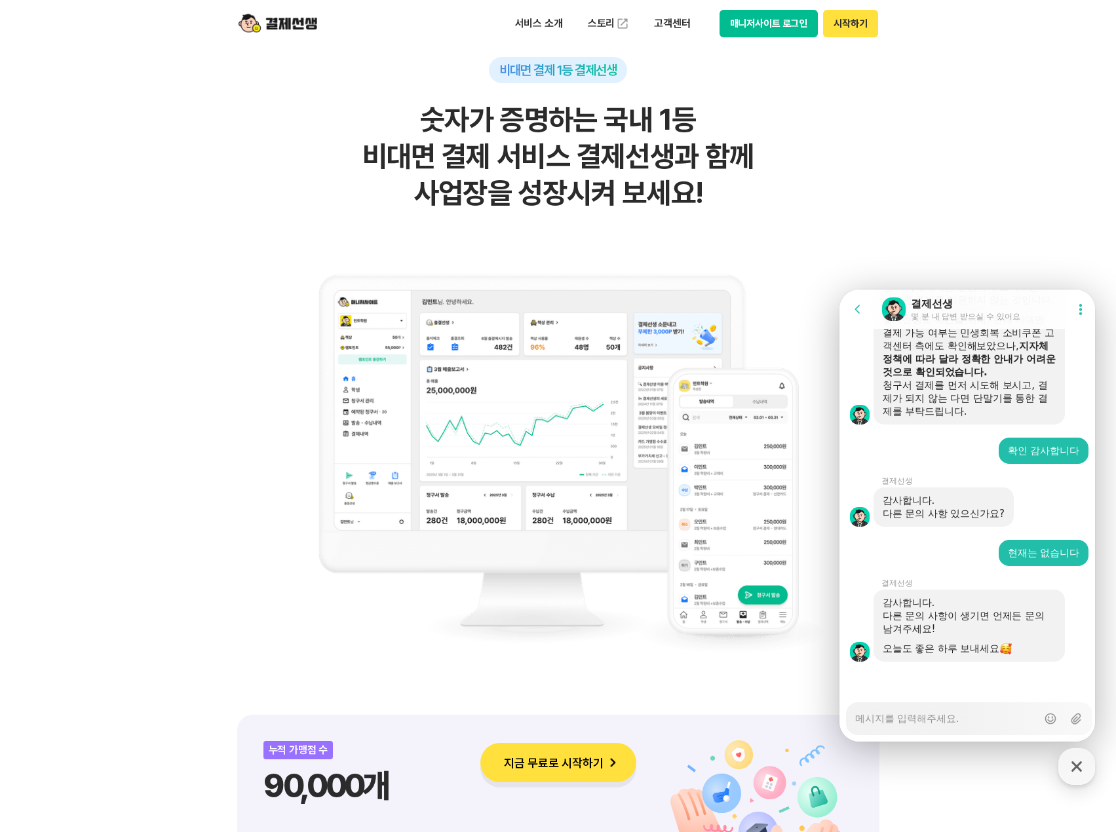
drag, startPoint x: 929, startPoint y: 720, endPoint x: 946, endPoint y: 695, distance: 30.2
click at [929, 720] on textarea "Messenger Input Textarea" at bounding box center [946, 714] width 182 height 22
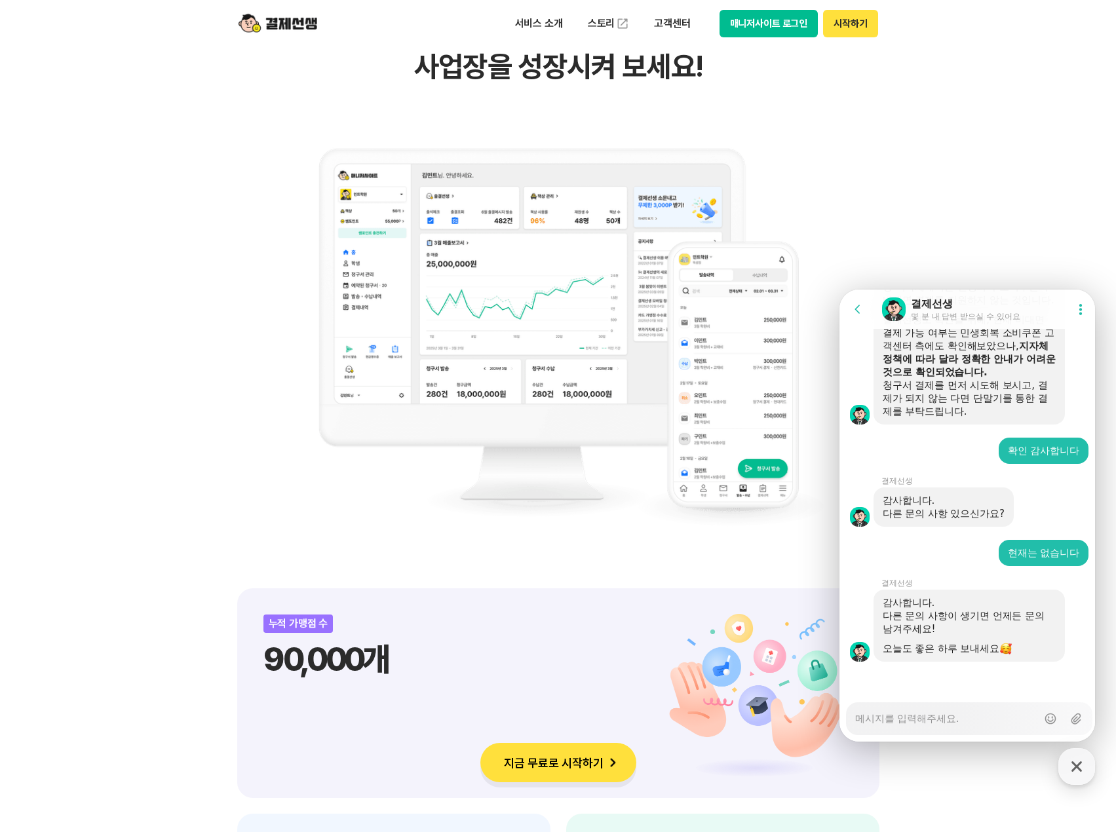
scroll to position [1049, 0]
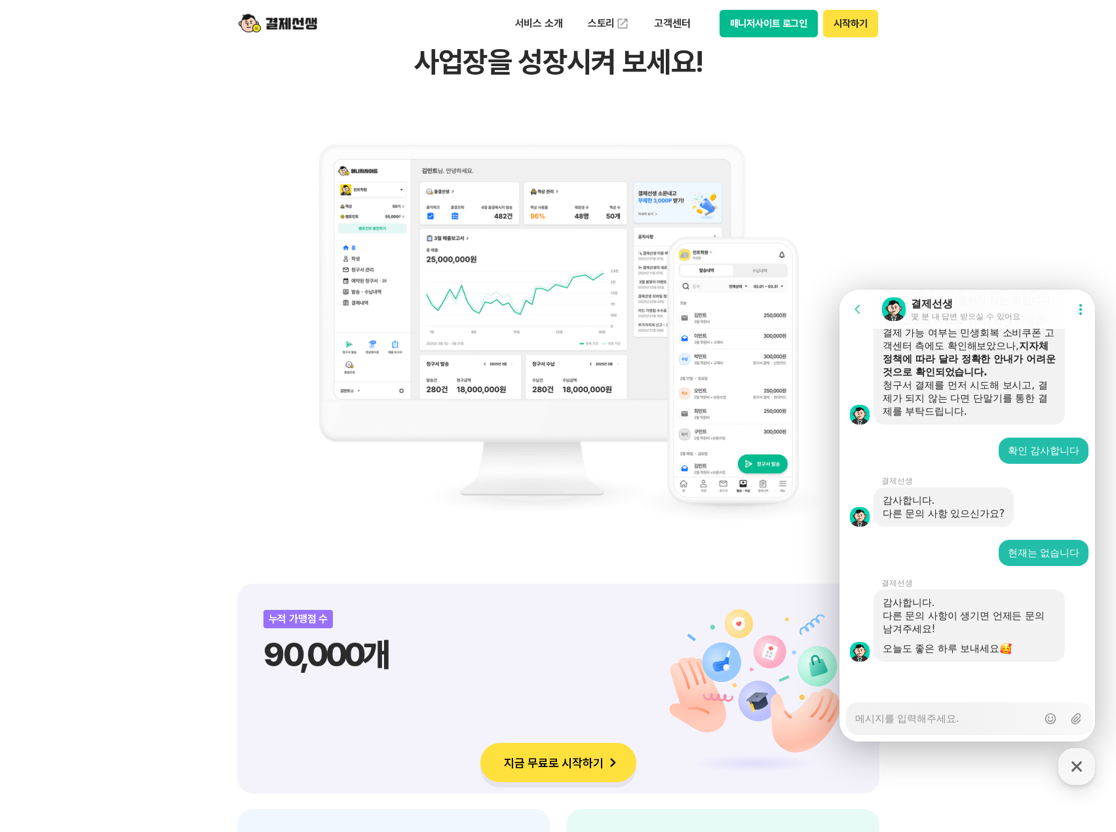
click at [956, 536] on div at bounding box center [970, 533] width 260 height 12
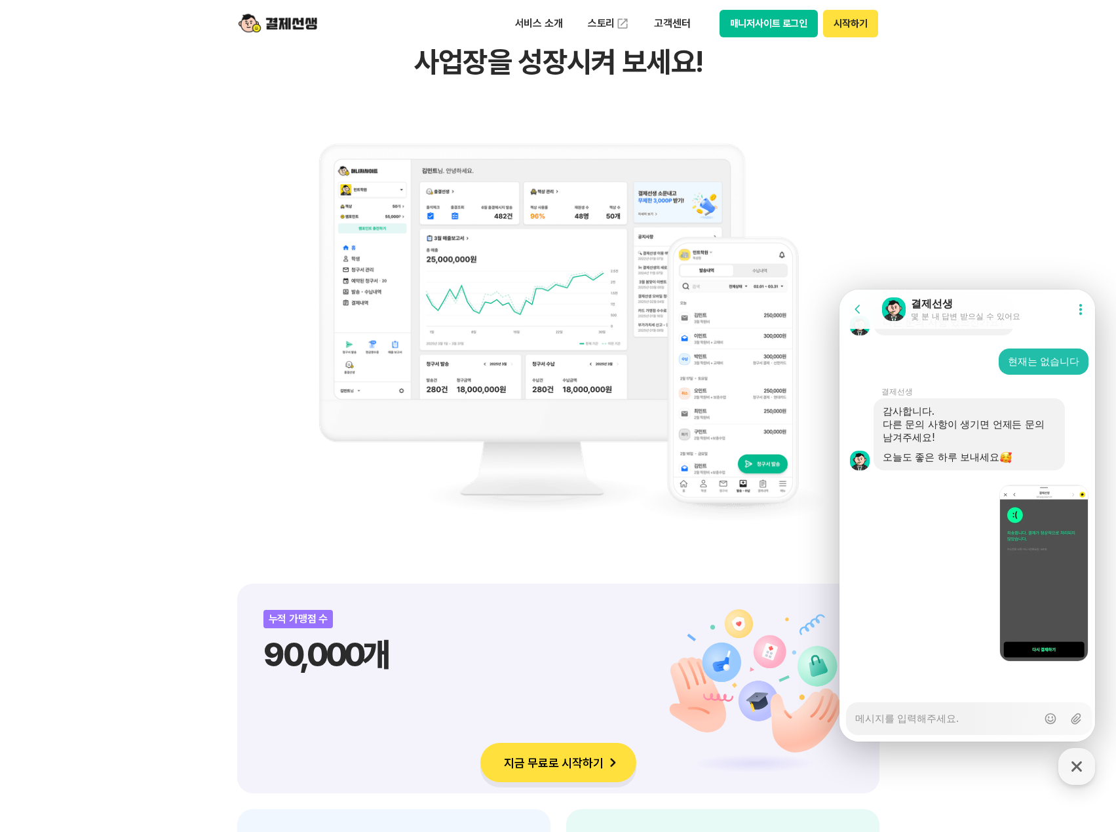
scroll to position [4321, 0]
click at [940, 718] on textarea "Messenger Input Textarea" at bounding box center [946, 714] width 182 height 22
click at [946, 719] on textarea "Messenger Input Textarea" at bounding box center [946, 714] width 182 height 22
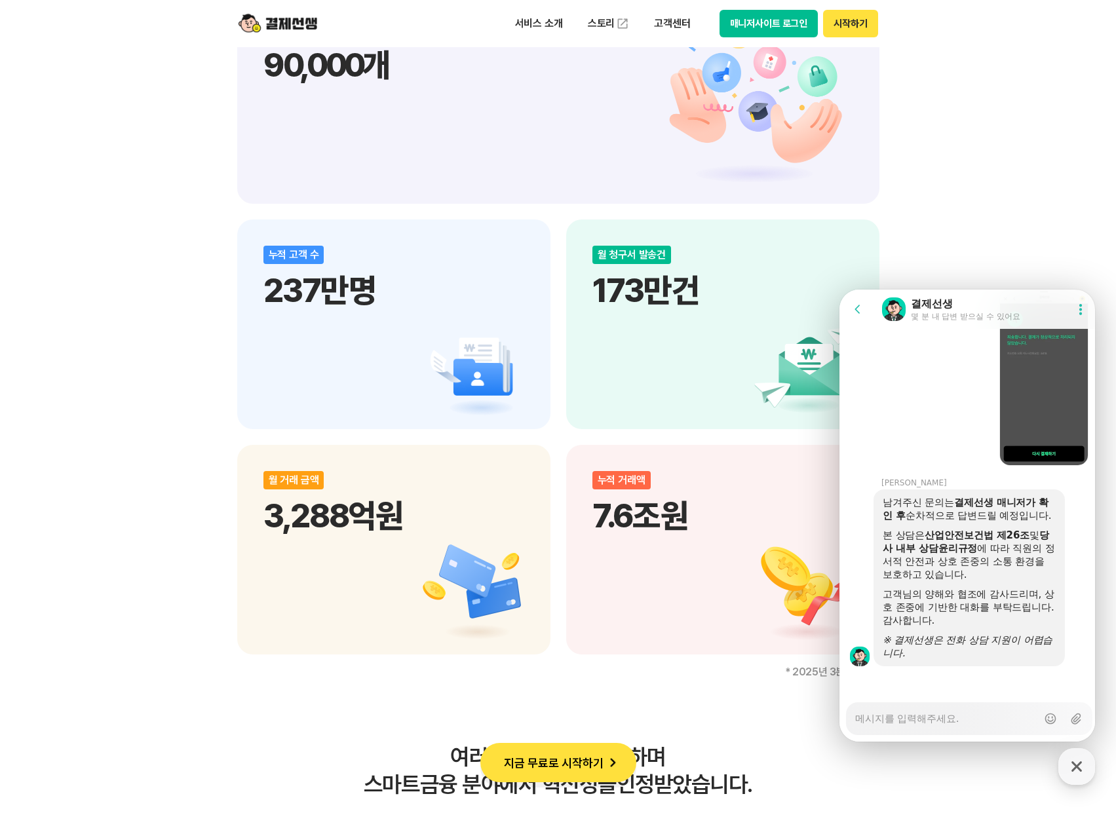
scroll to position [4534, 0]
click at [929, 720] on textarea "Messenger Input Textarea" at bounding box center [946, 714] width 182 height 22
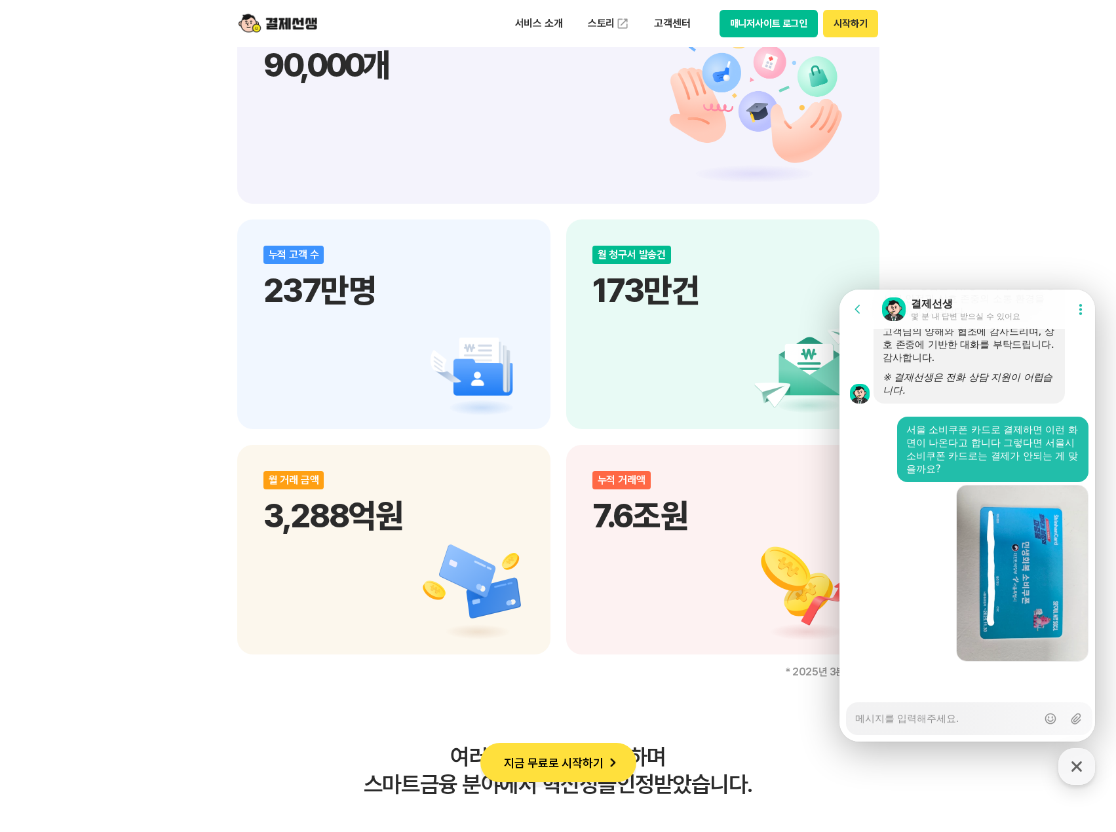
scroll to position [4792, 0]
click at [960, 720] on textarea "Messenger Input Textarea" at bounding box center [946, 714] width 182 height 22
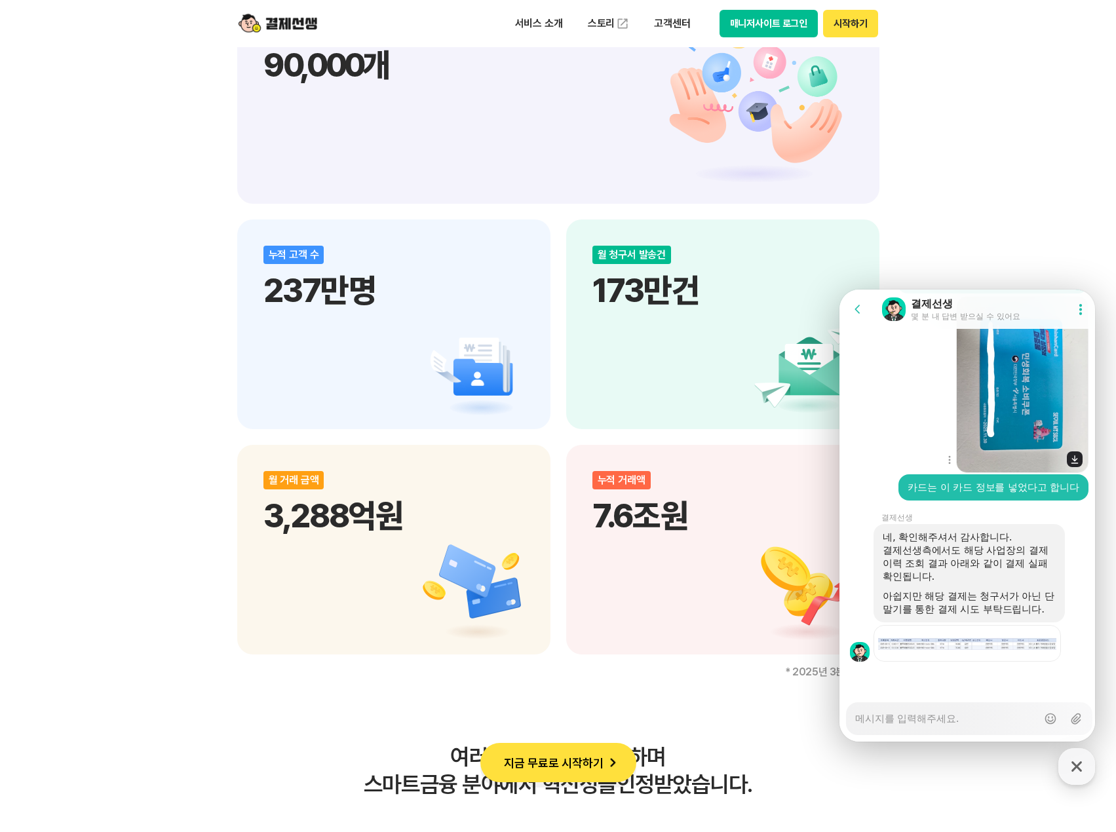
scroll to position [5007, 0]
click at [919, 718] on textarea "Messenger Input Textarea" at bounding box center [946, 714] width 182 height 22
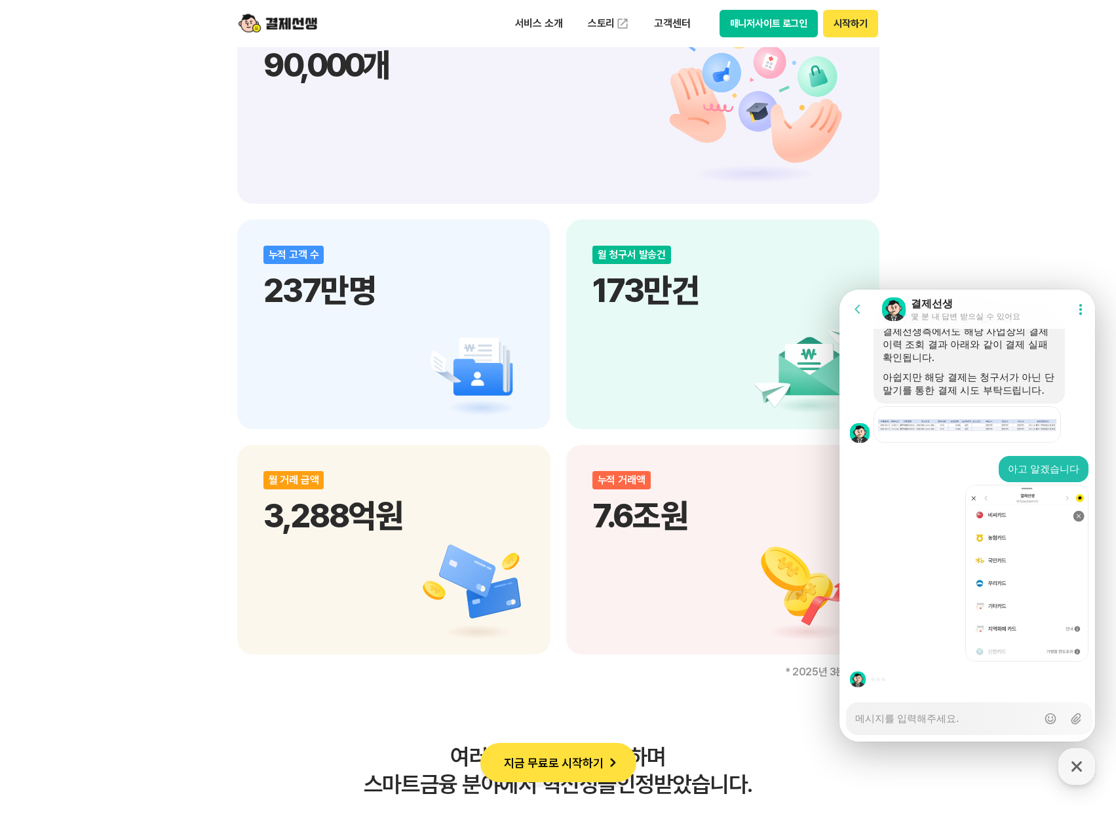
scroll to position [5226, 0]
click at [942, 731] on div "Messenger Input Textarea" at bounding box center [946, 718] width 182 height 31
click at [977, 720] on textarea "Messenger Input Textarea" at bounding box center [946, 714] width 182 height 22
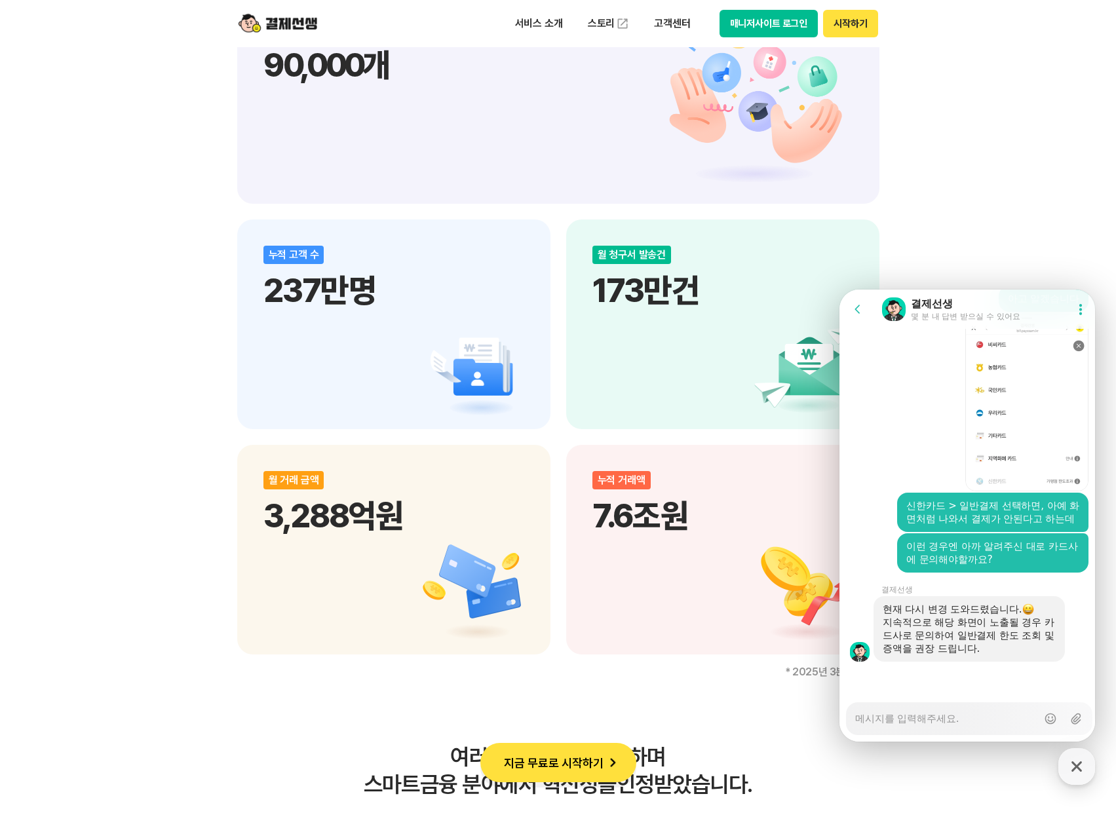
scroll to position [5410, 0]
click at [979, 717] on textarea "Messenger Input Textarea" at bounding box center [946, 714] width 182 height 22
click at [973, 720] on textarea "Messenger Input Textarea" at bounding box center [946, 714] width 182 height 22
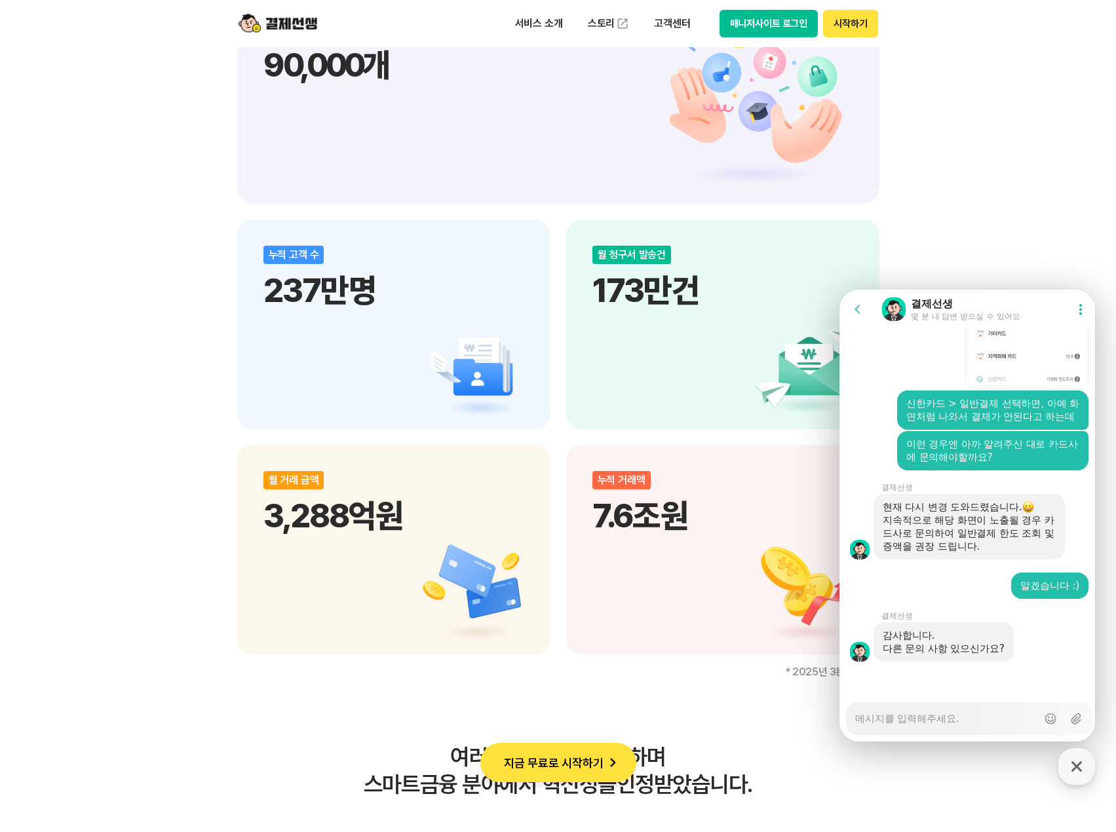
scroll to position [5512, 0]
drag, startPoint x: 927, startPoint y: 714, endPoint x: 934, endPoint y: 709, distance: 8.4
click at [927, 714] on textarea "Messenger Input Textarea" at bounding box center [946, 714] width 182 height 22
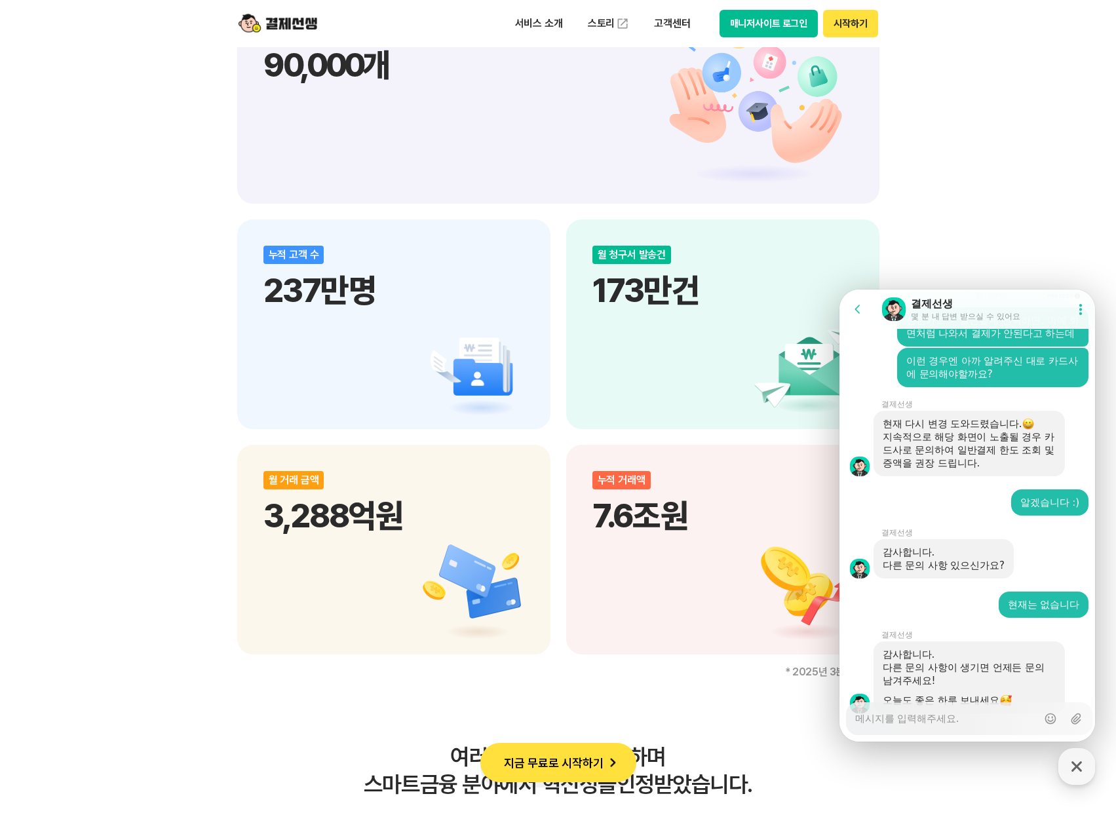
scroll to position [5450, 0]
